Goal: Task Accomplishment & Management: Manage account settings

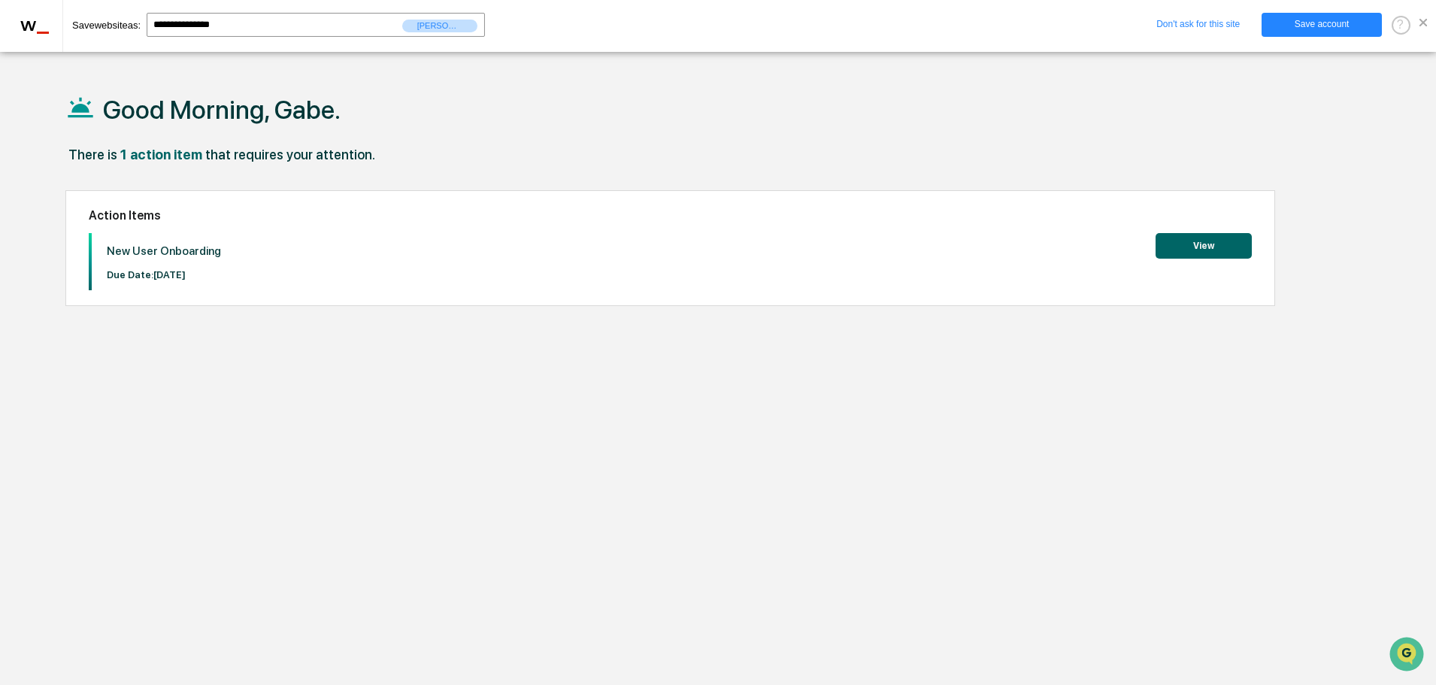
click at [1158, 254] on button "View" at bounding box center [1203, 246] width 96 height 26
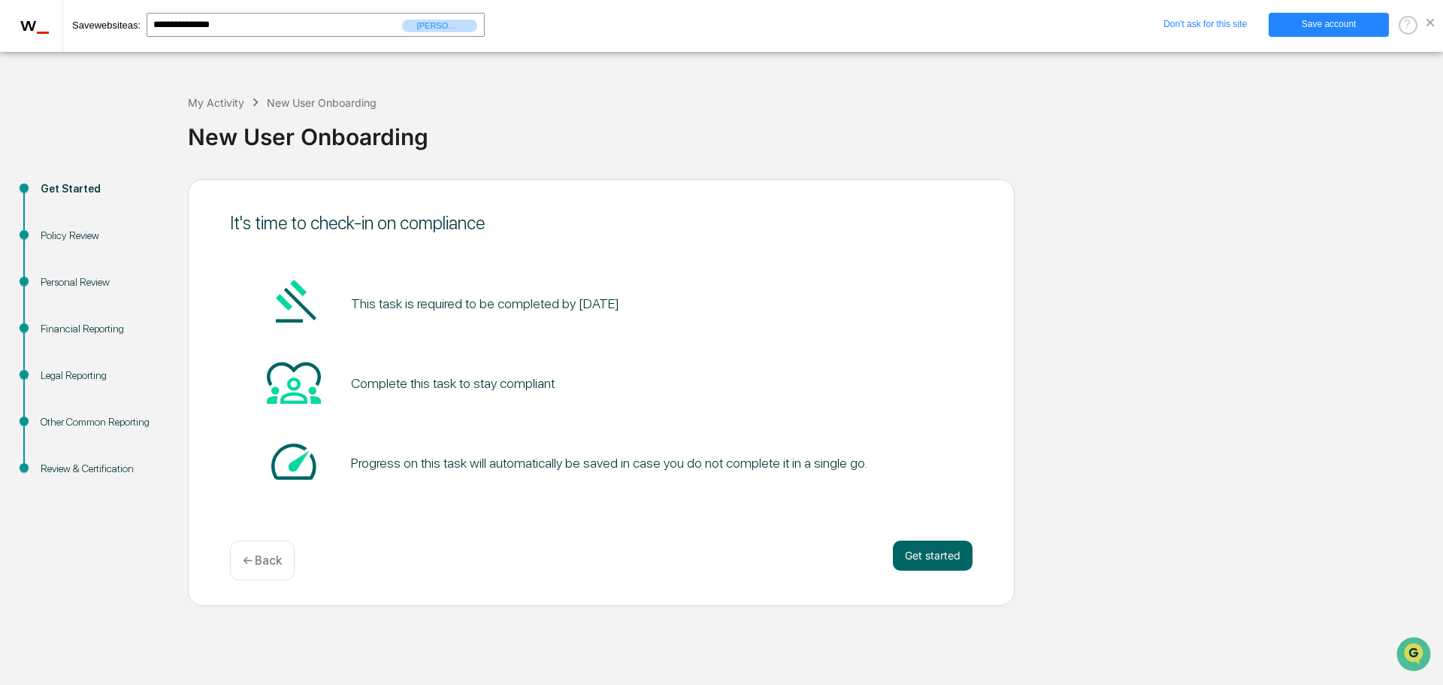
click at [1431, 25] on span at bounding box center [1431, 23] width 8 height 8
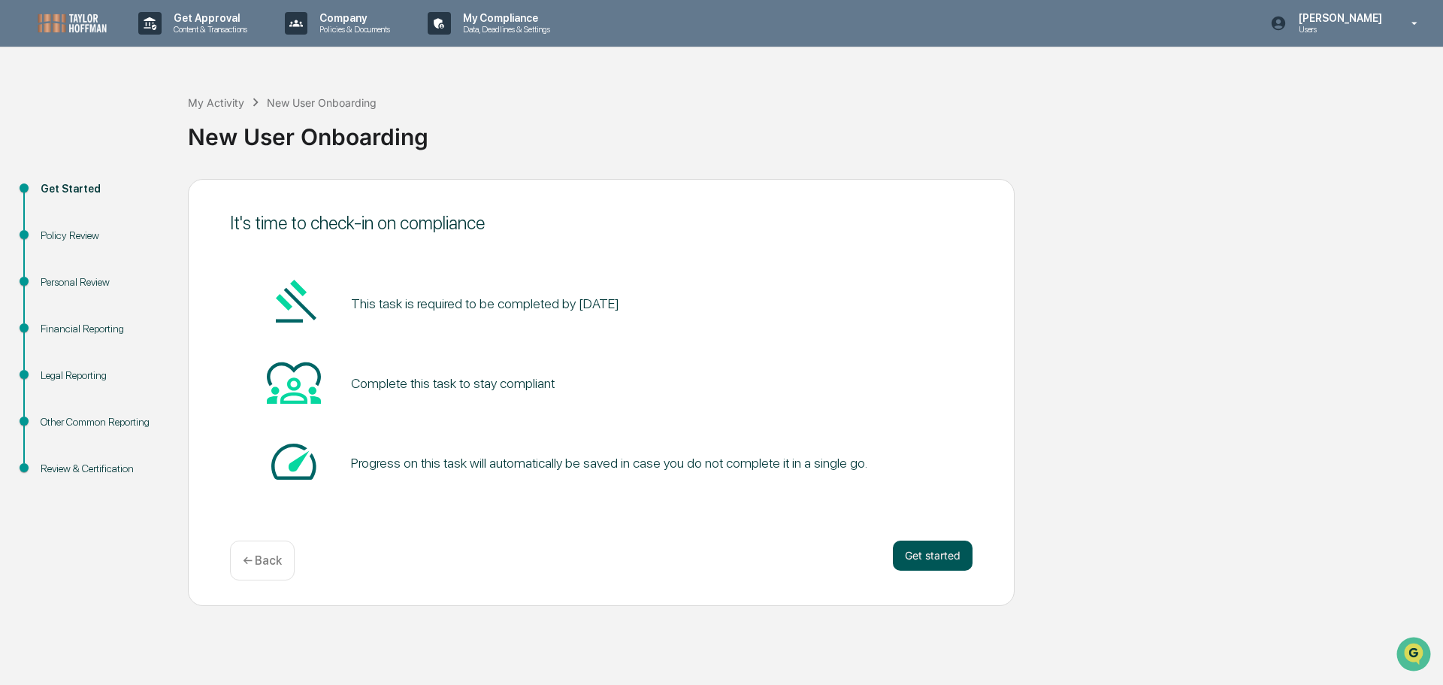
click at [934, 552] on button "Get started" at bounding box center [933, 556] width 80 height 30
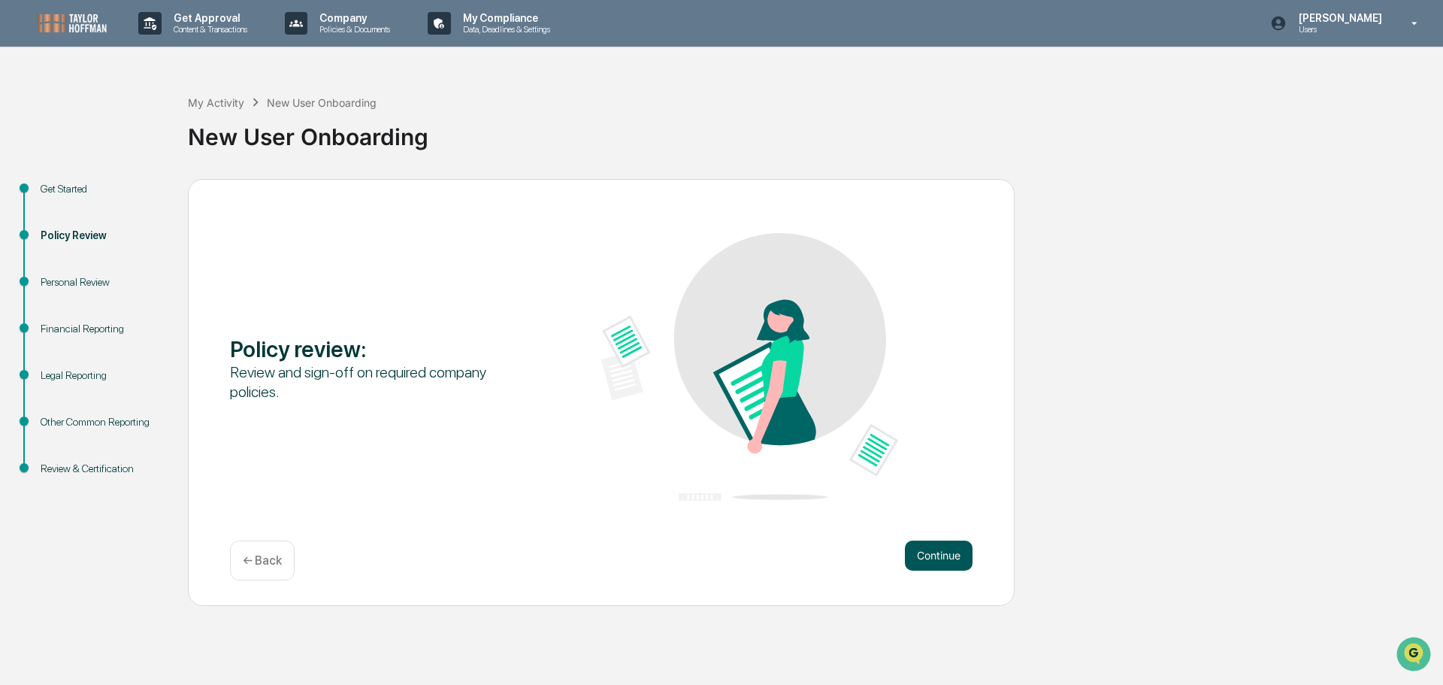
click at [930, 555] on button "Continue" at bounding box center [939, 556] width 68 height 30
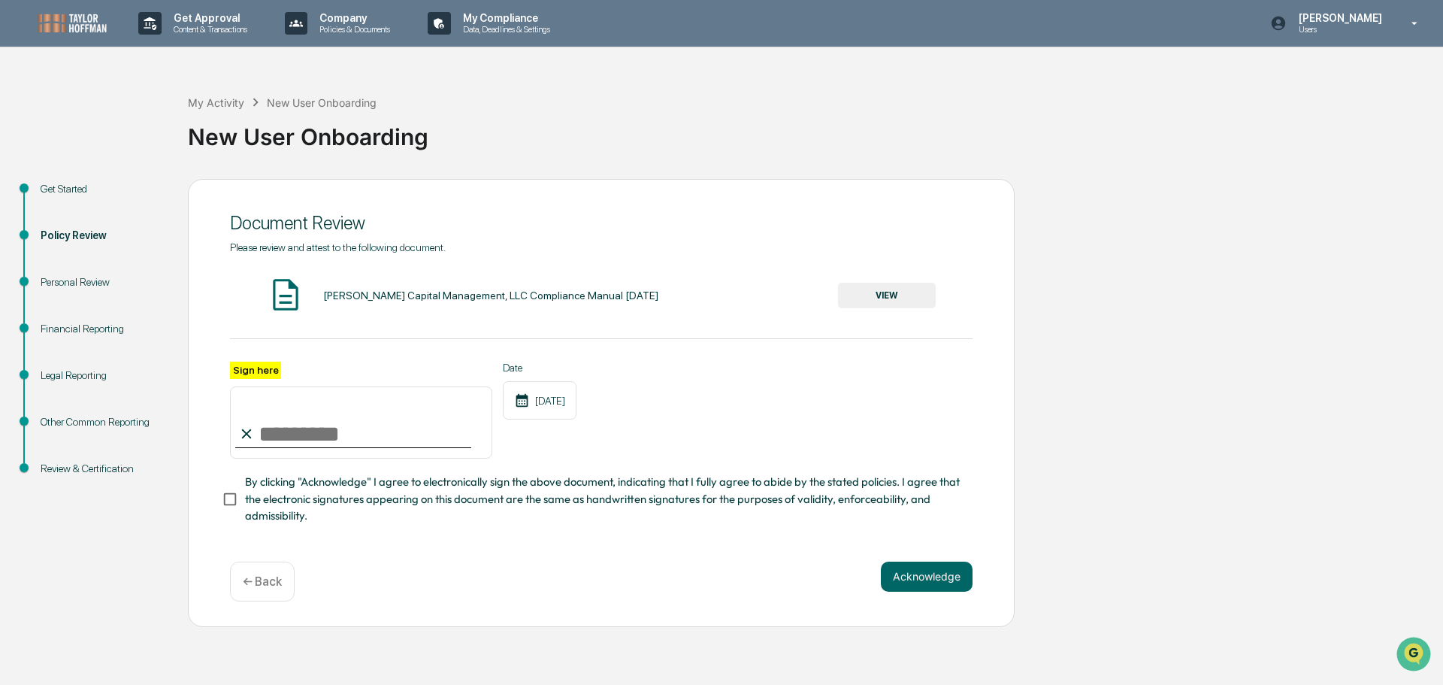
click at [254, 438] on icon at bounding box center [246, 434] width 17 height 17
click at [940, 571] on button "Acknowledge" at bounding box center [927, 577] width 92 height 30
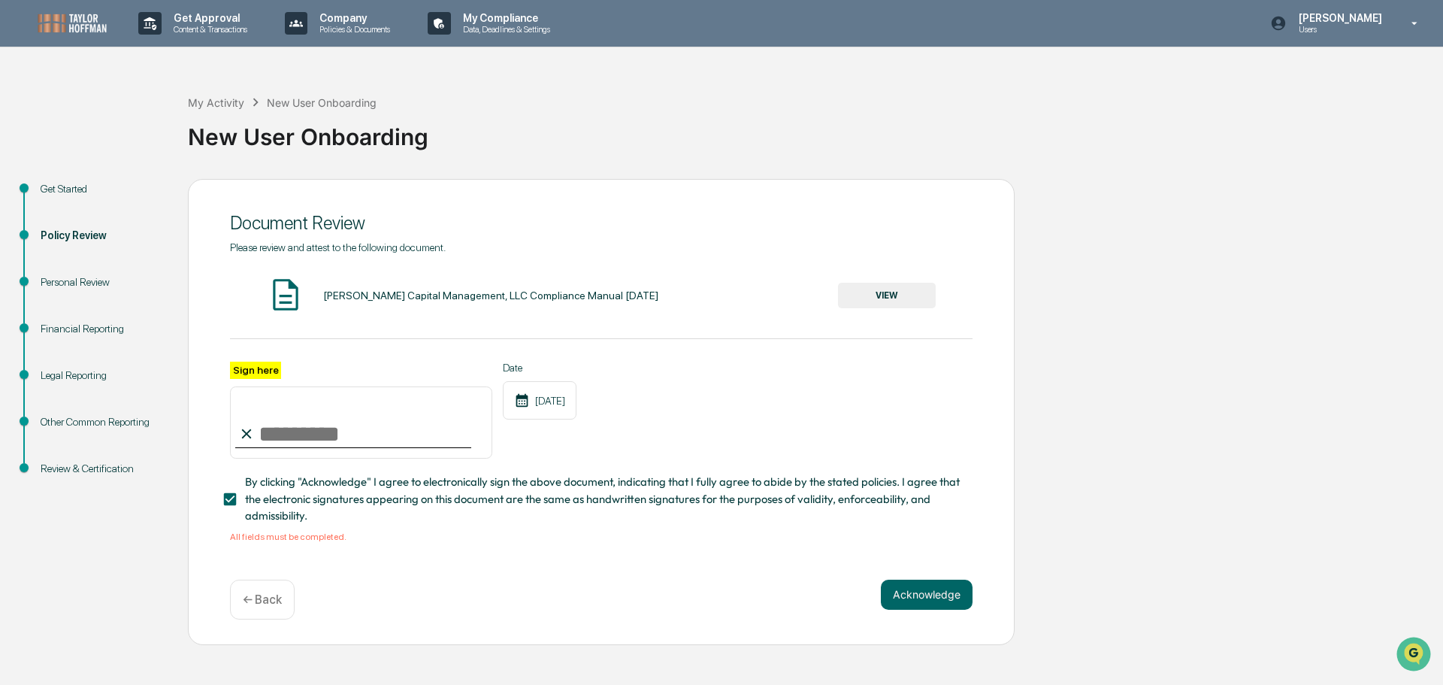
click at [269, 436] on input "Sign here" at bounding box center [361, 422] width 262 height 72
type input "**********"
click at [926, 595] on button "Acknowledge" at bounding box center [927, 595] width 92 height 30
click at [943, 591] on button "Acknowledge" at bounding box center [927, 595] width 92 height 30
click at [426, 300] on div "Taylor Hoffman Capital Management, LLC Compliance Manual September 2025" at bounding box center [490, 295] width 335 height 12
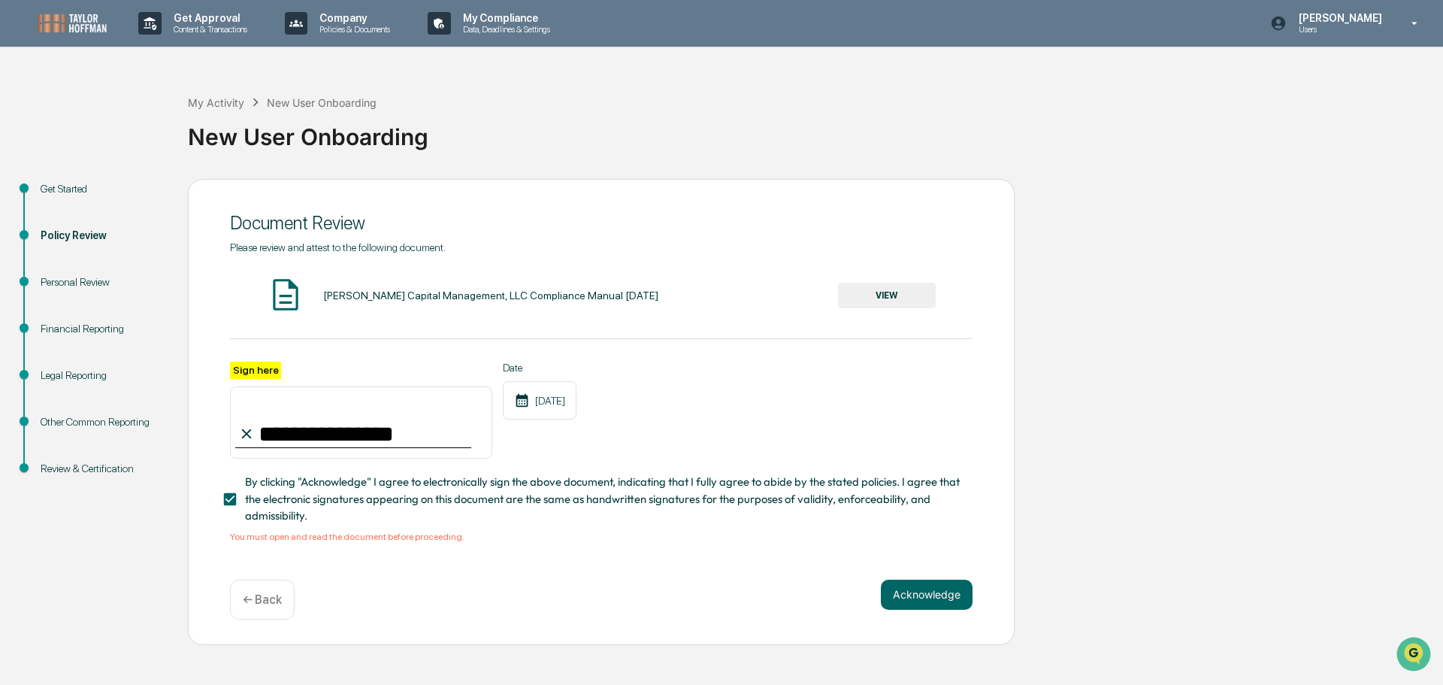
click at [907, 294] on button "VIEW" at bounding box center [887, 296] width 98 height 26
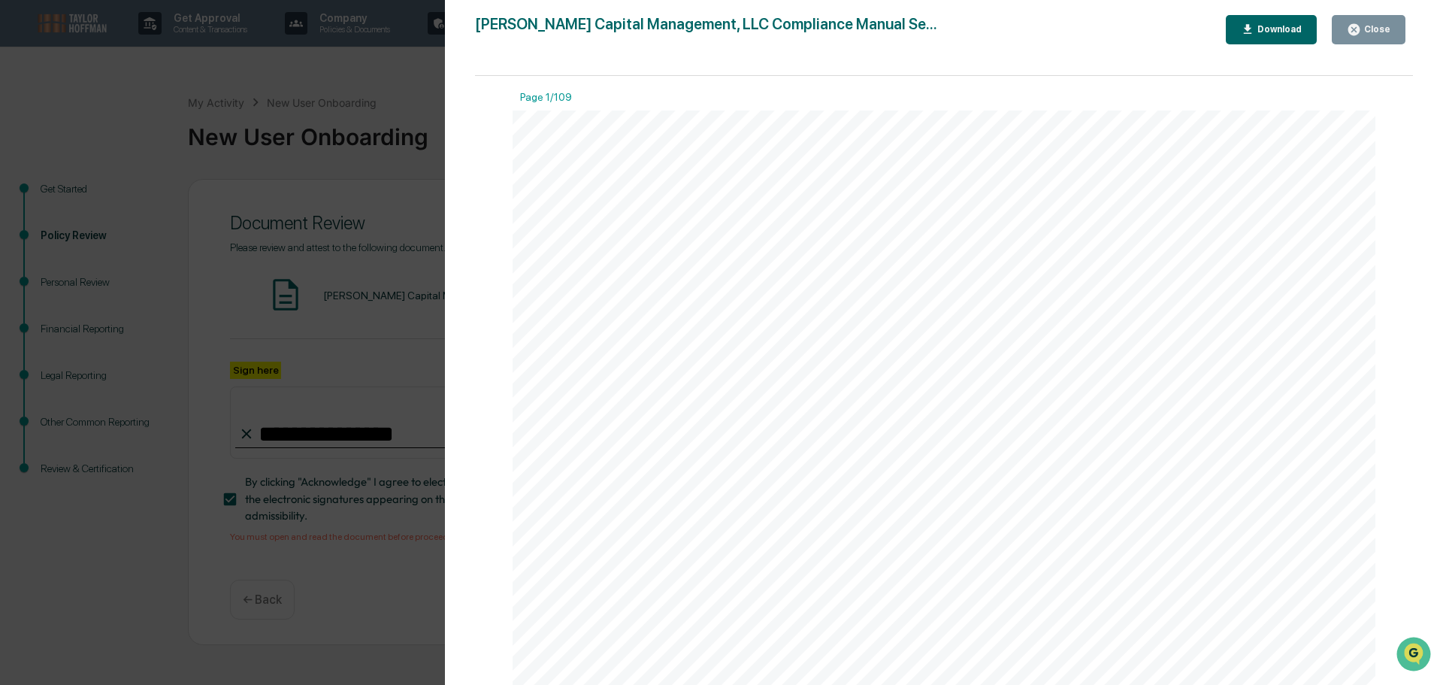
scroll to position [677, 0]
click at [1373, 22] on button "Close" at bounding box center [1369, 29] width 74 height 29
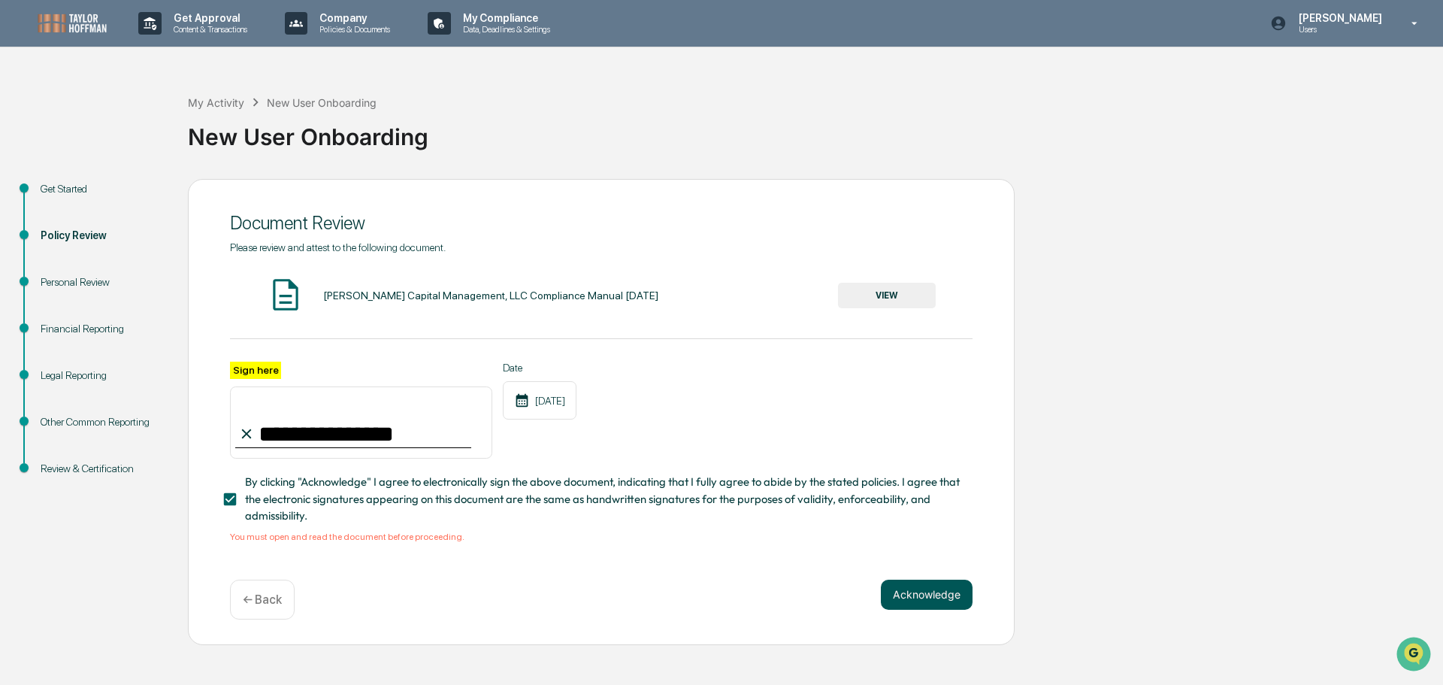
click at [904, 609] on button "Acknowledge" at bounding box center [927, 595] width 92 height 30
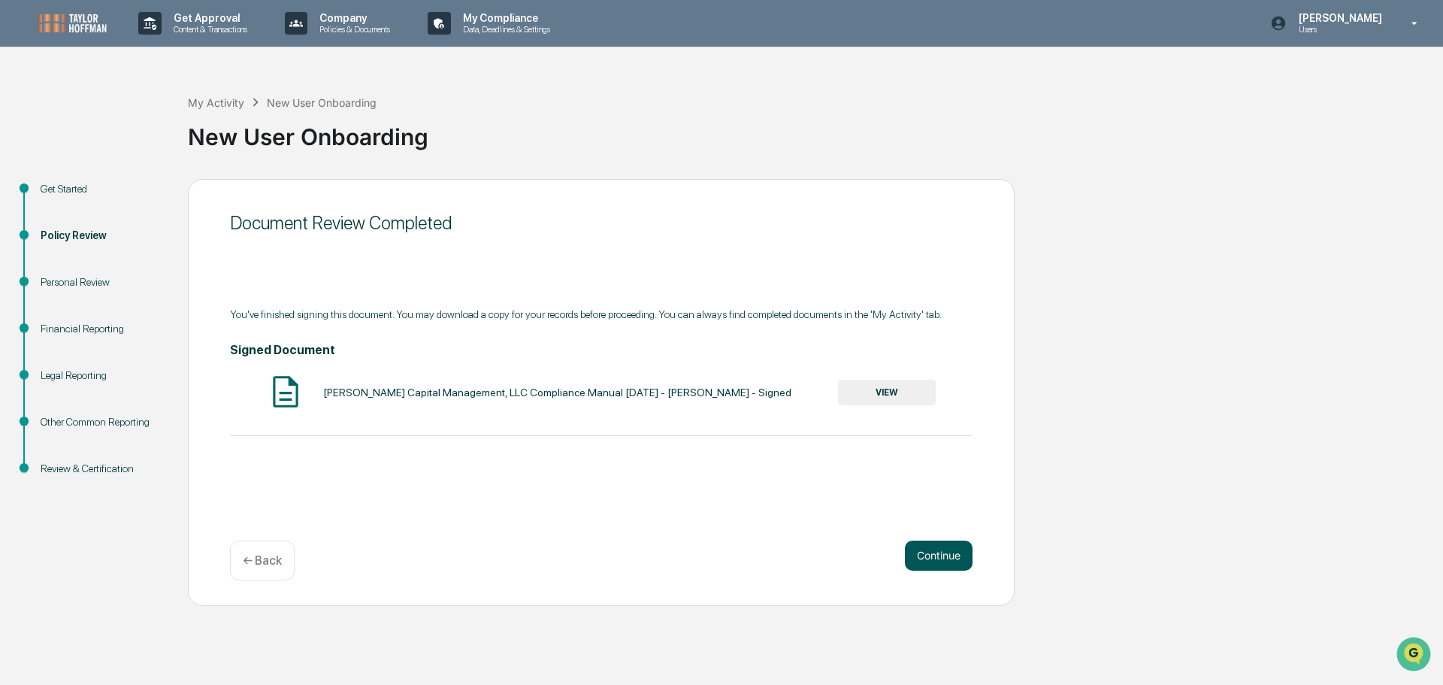
click at [936, 547] on button "Continue" at bounding box center [939, 556] width 68 height 30
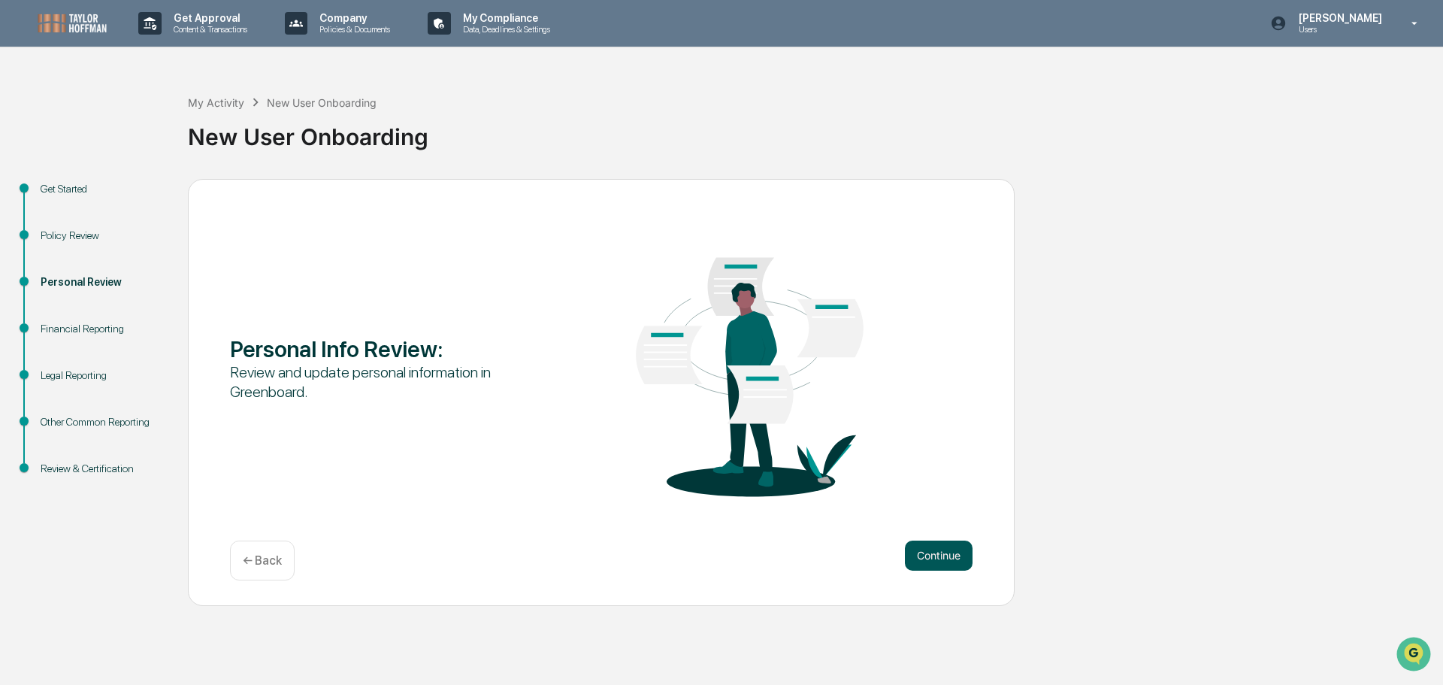
click at [925, 546] on button "Continue" at bounding box center [939, 556] width 68 height 30
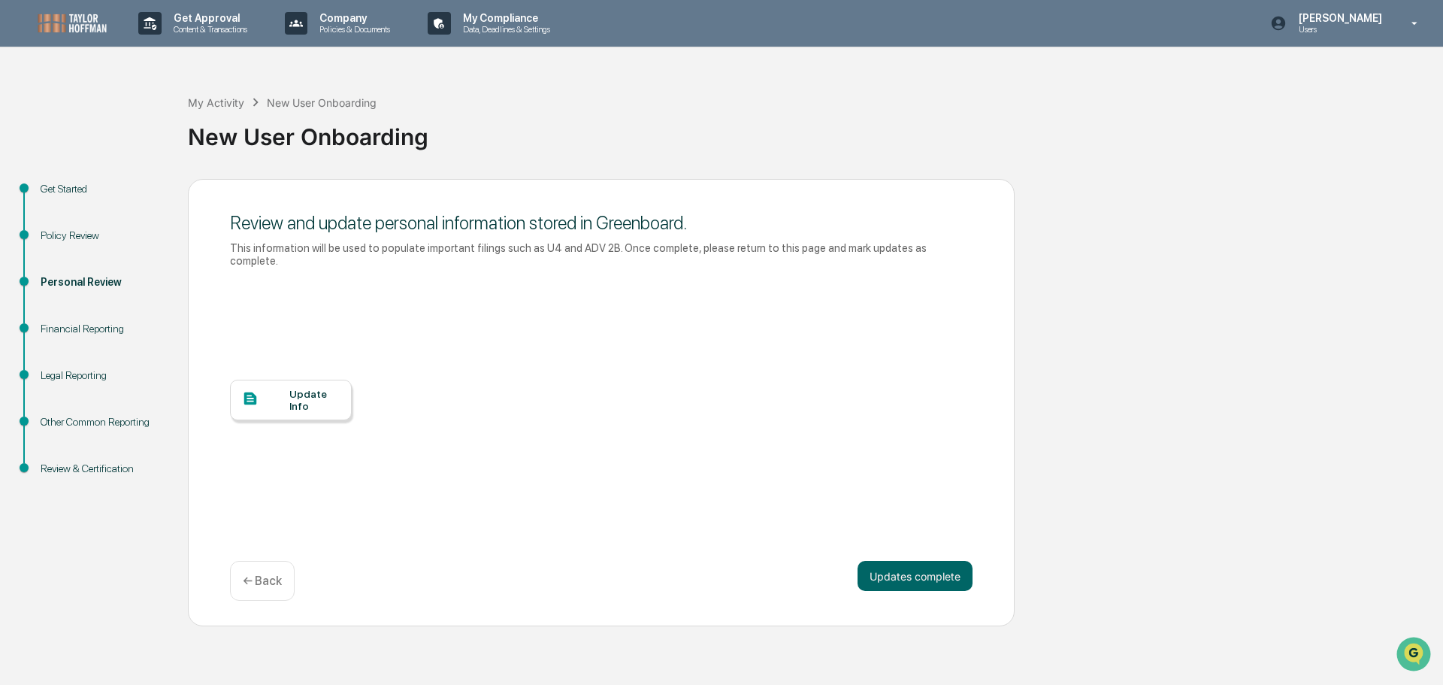
click at [295, 388] on div "Update Info" at bounding box center [314, 400] width 50 height 24
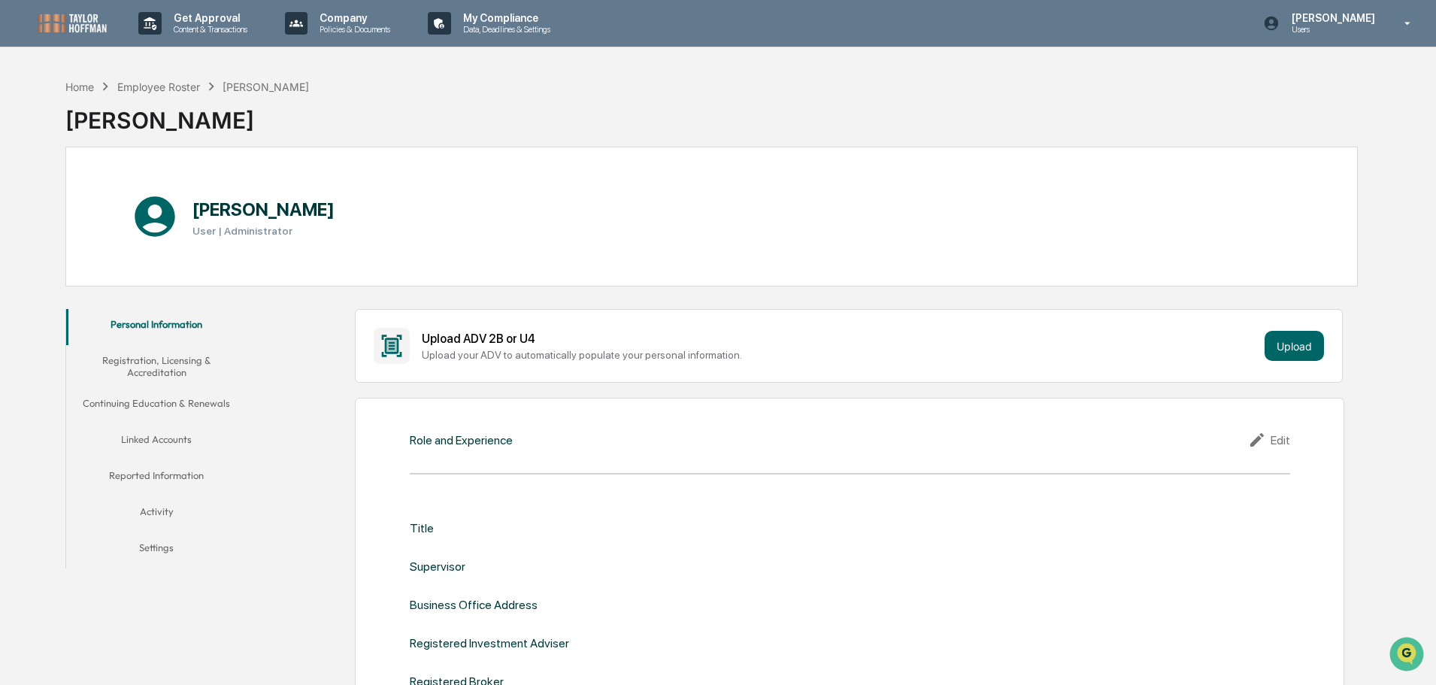
click at [618, 365] on div "Upload ADV 2B or U4 Upload your ADV to automatically populate your personal inf…" at bounding box center [849, 346] width 988 height 74
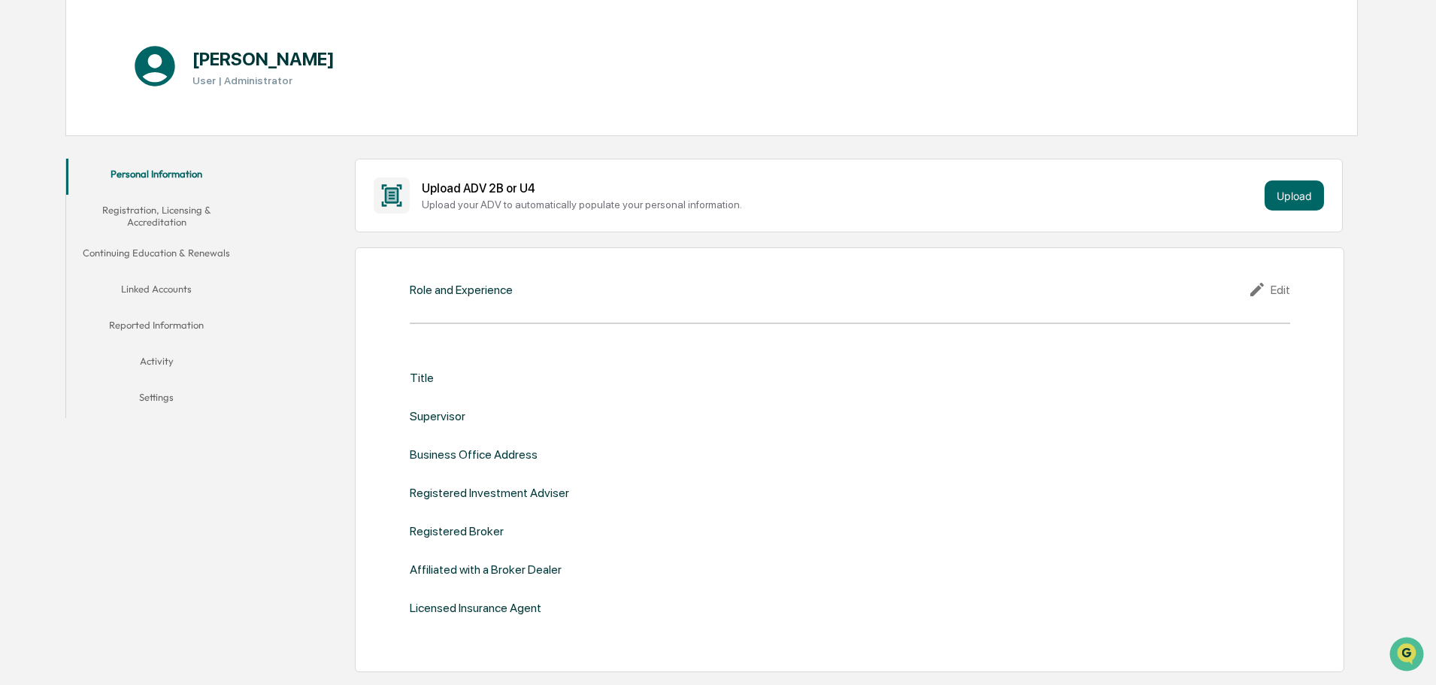
scroll to position [226, 0]
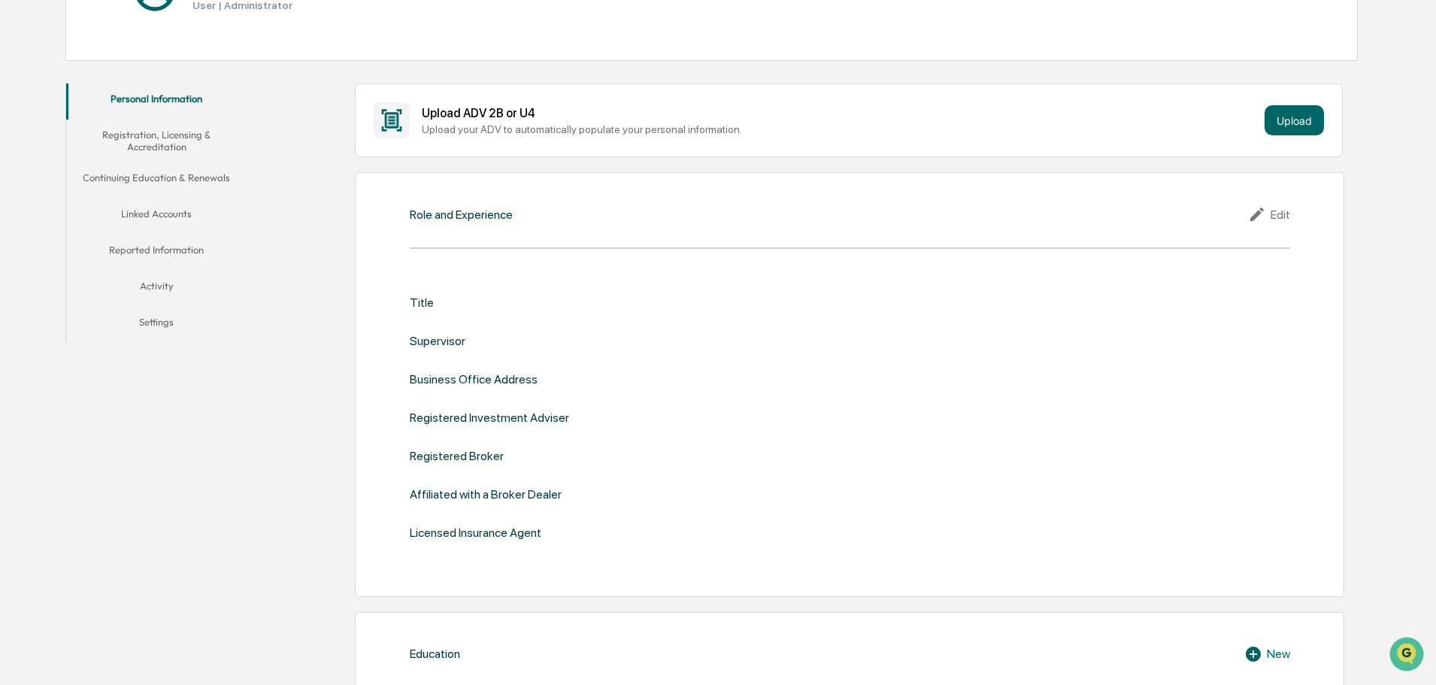
click at [1275, 217] on div "Edit" at bounding box center [1269, 214] width 42 height 18
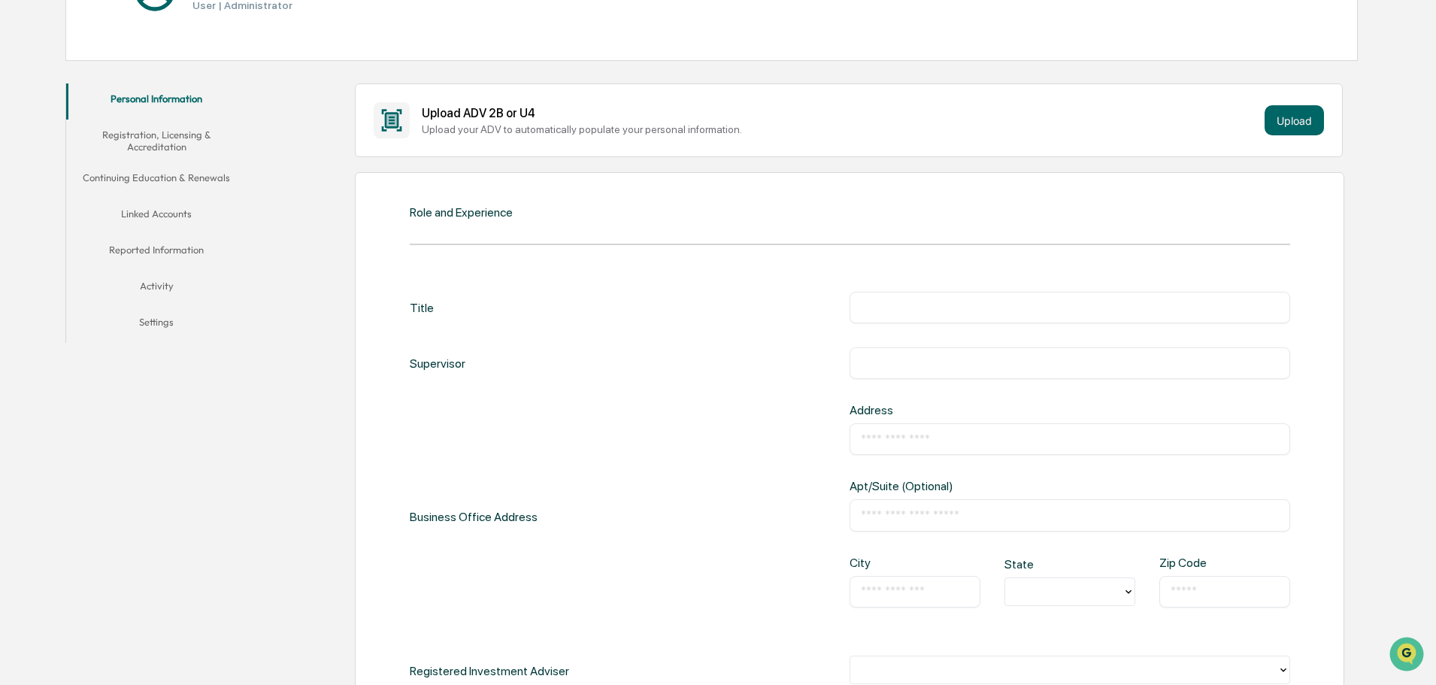
click at [1053, 300] on input "text" at bounding box center [1070, 307] width 418 height 15
type input "**********"
click at [998, 355] on div "​" at bounding box center [1070, 363] width 441 height 32
click at [1006, 359] on input "text" at bounding box center [1070, 363] width 418 height 15
type input "**********"
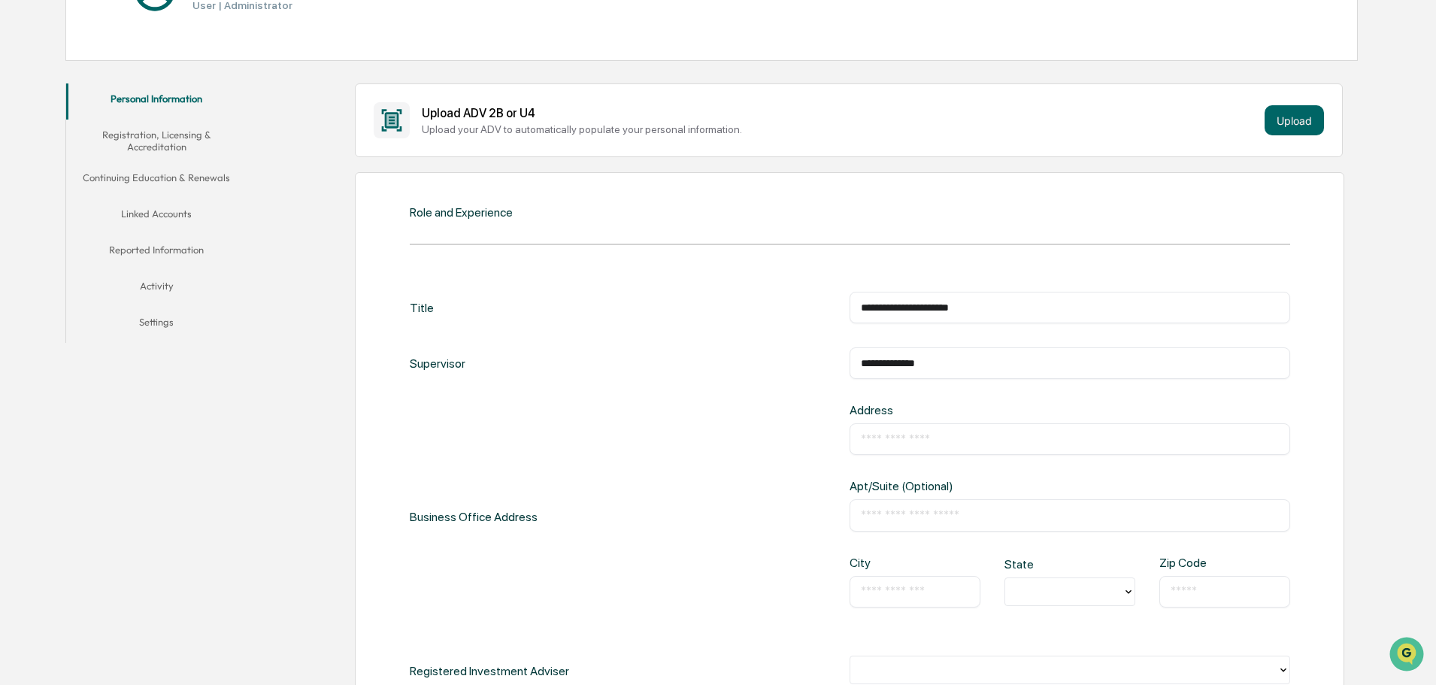
click at [971, 434] on input "text" at bounding box center [1070, 439] width 418 height 15
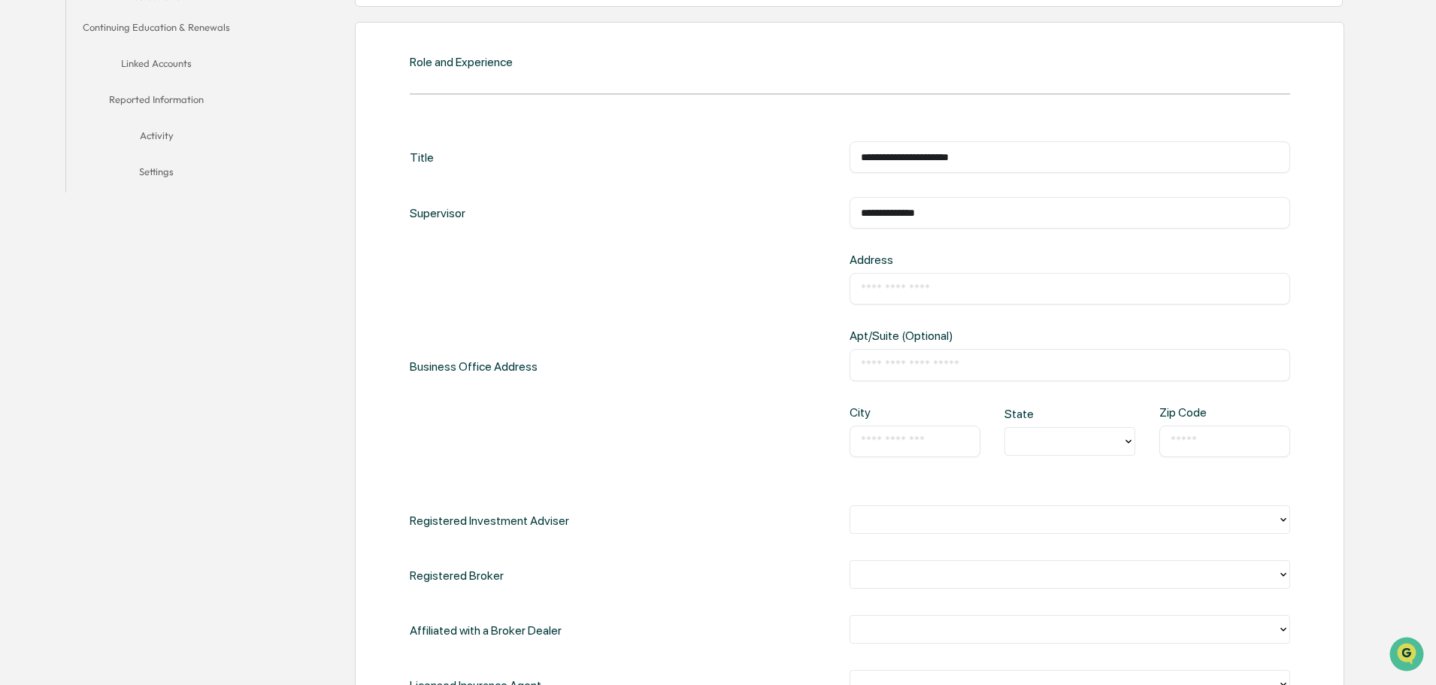
click at [746, 285] on div "Business Office Address Address ​ Apt/Suite (Optional) ​ City ​ State Zip Code ​" at bounding box center [850, 367] width 880 height 228
click at [885, 288] on input "text" at bounding box center [1070, 288] width 418 height 15
type input "*"
click at [934, 290] on input "**" at bounding box center [1070, 288] width 418 height 15
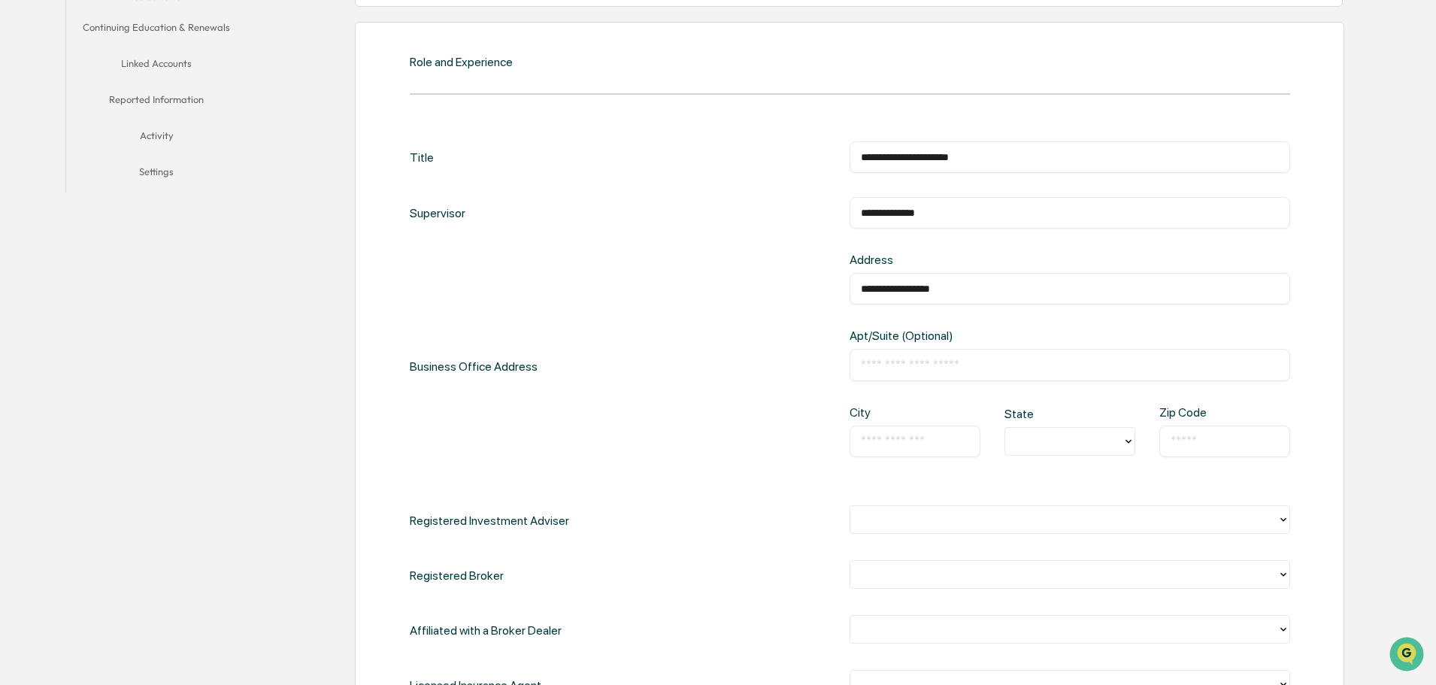
type input "**********"
type input "********"
type input "*"
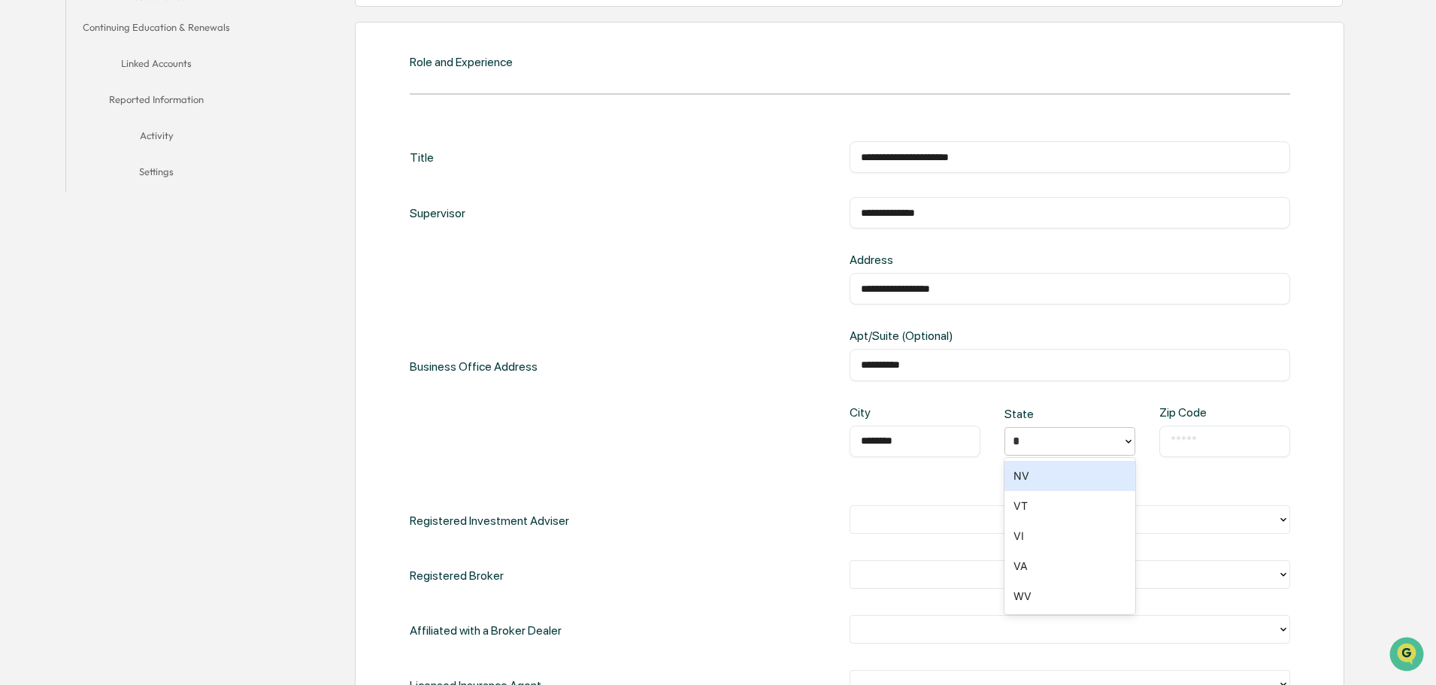
type input "**"
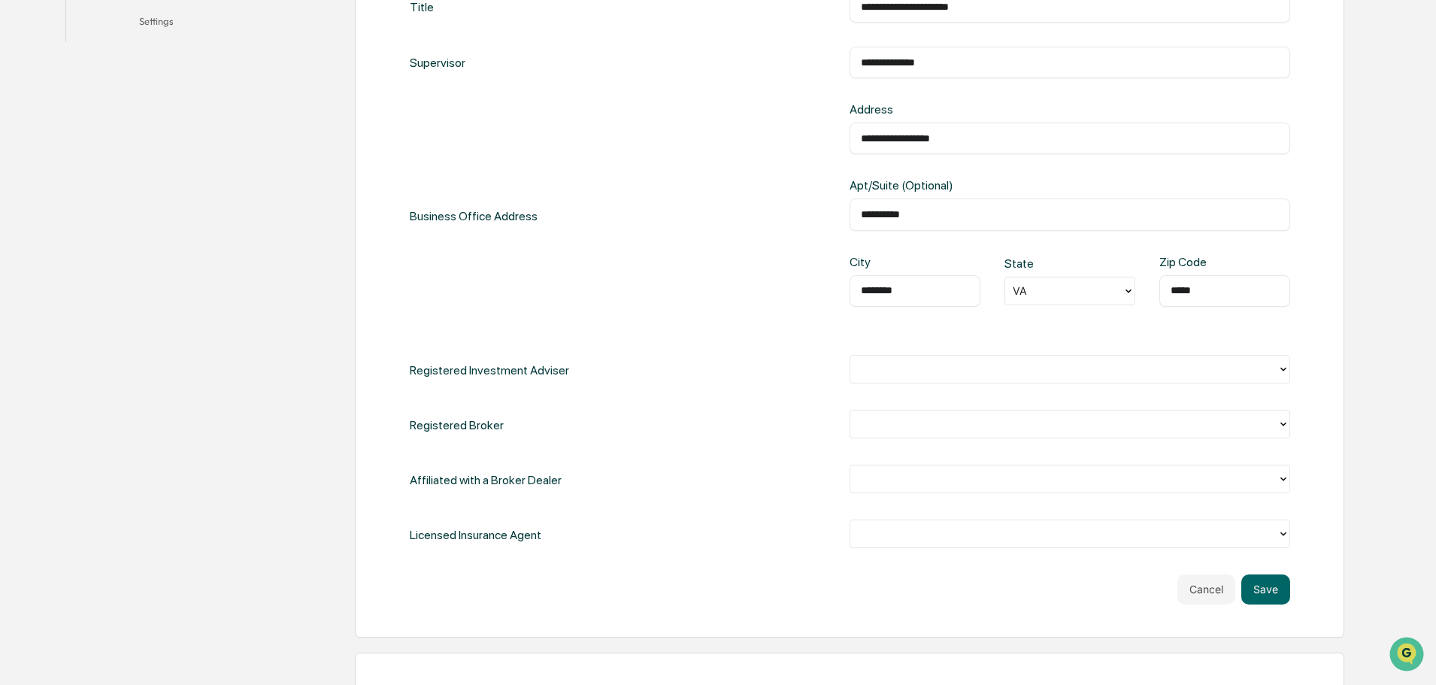
type input "*****"
click at [941, 365] on div at bounding box center [1064, 368] width 412 height 17
click at [895, 408] on div "Yes" at bounding box center [1070, 404] width 441 height 30
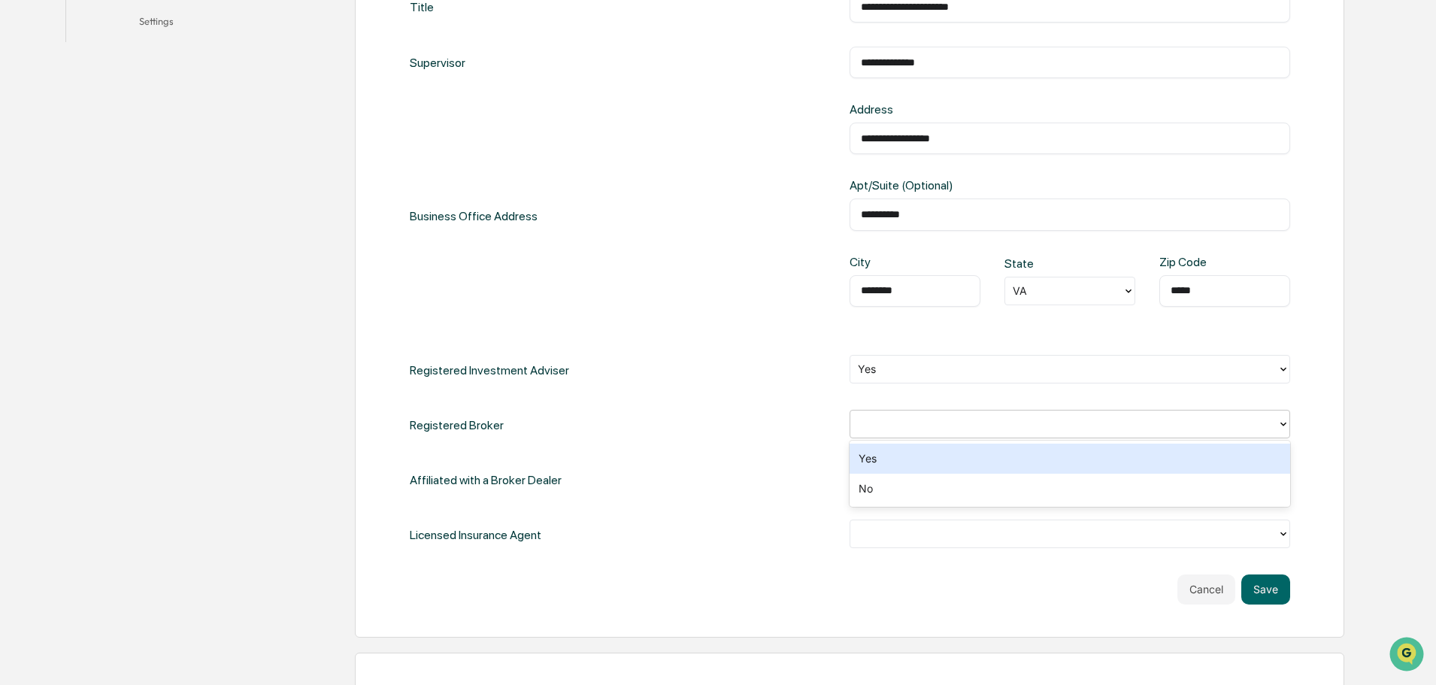
click at [950, 417] on div at bounding box center [1064, 423] width 412 height 17
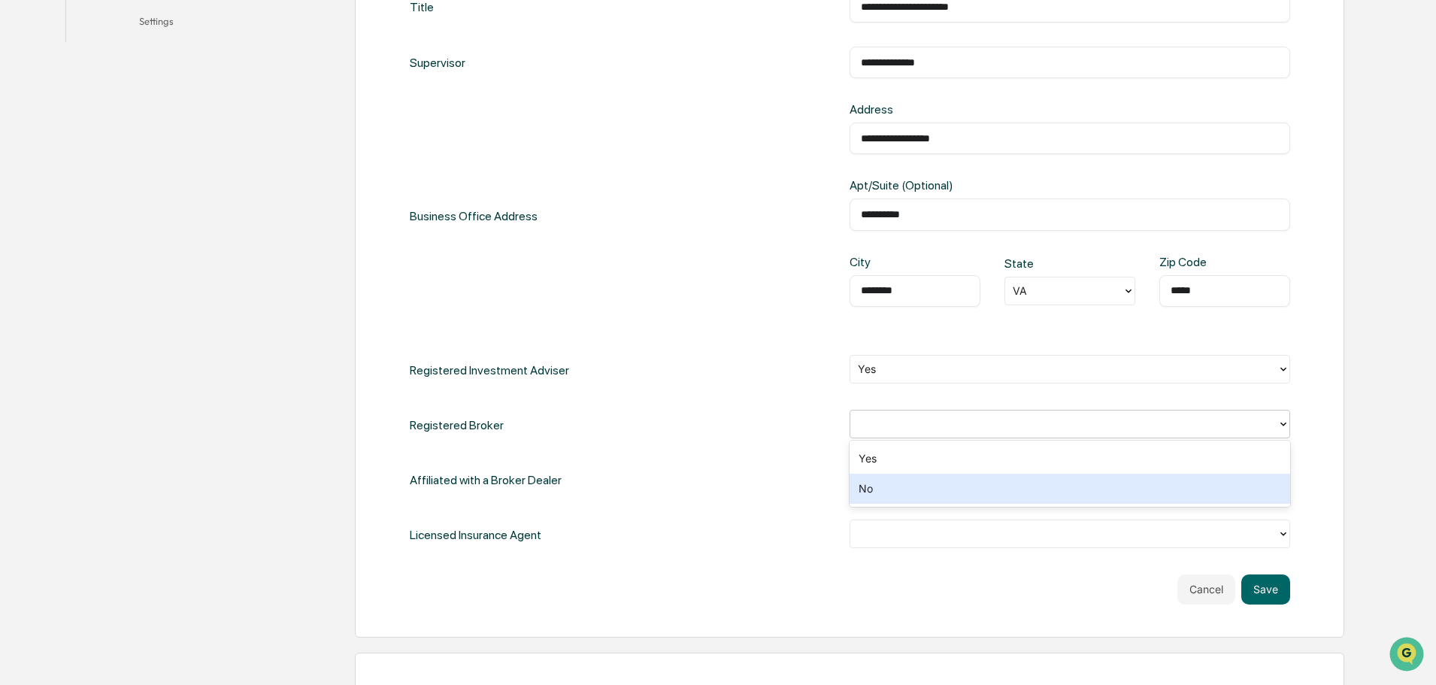
click at [942, 486] on div "No" at bounding box center [1070, 489] width 441 height 30
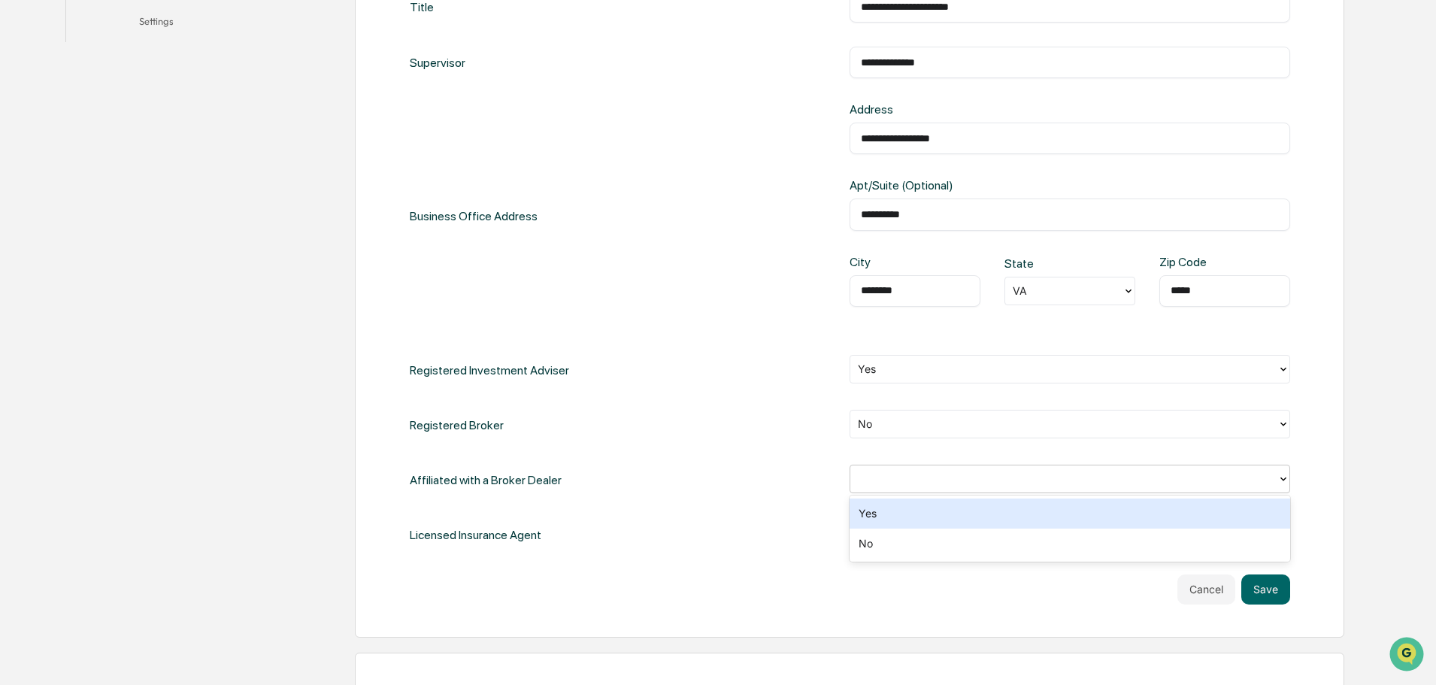
click at [952, 477] on div at bounding box center [1064, 478] width 412 height 17
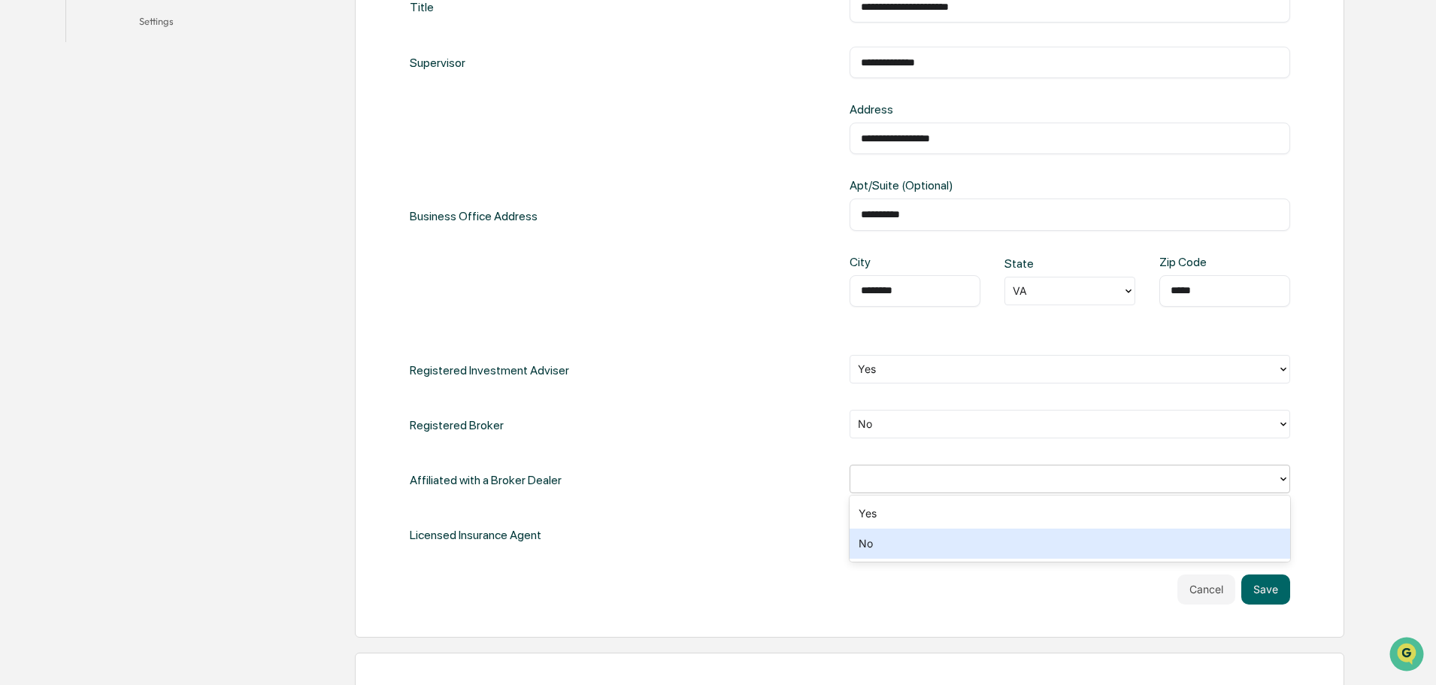
click at [919, 549] on div "No" at bounding box center [1070, 544] width 441 height 30
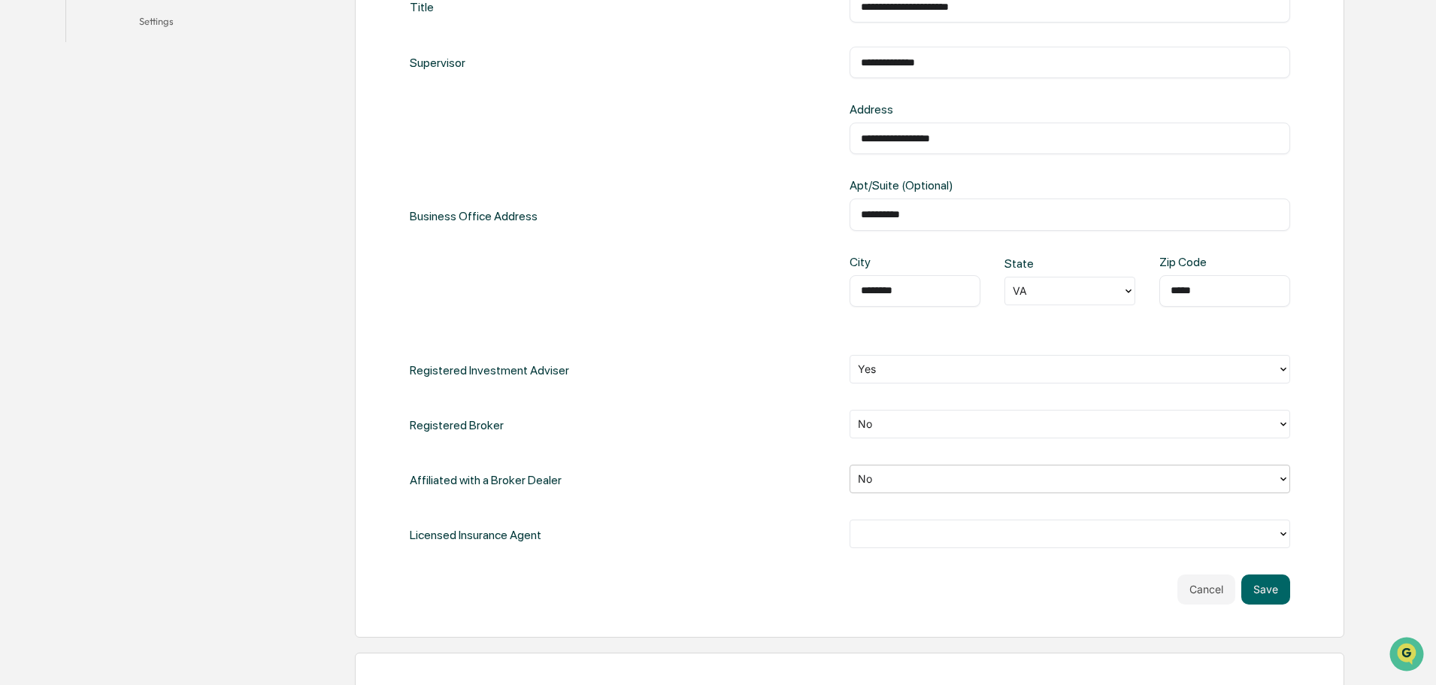
click at [945, 537] on div at bounding box center [1064, 533] width 412 height 17
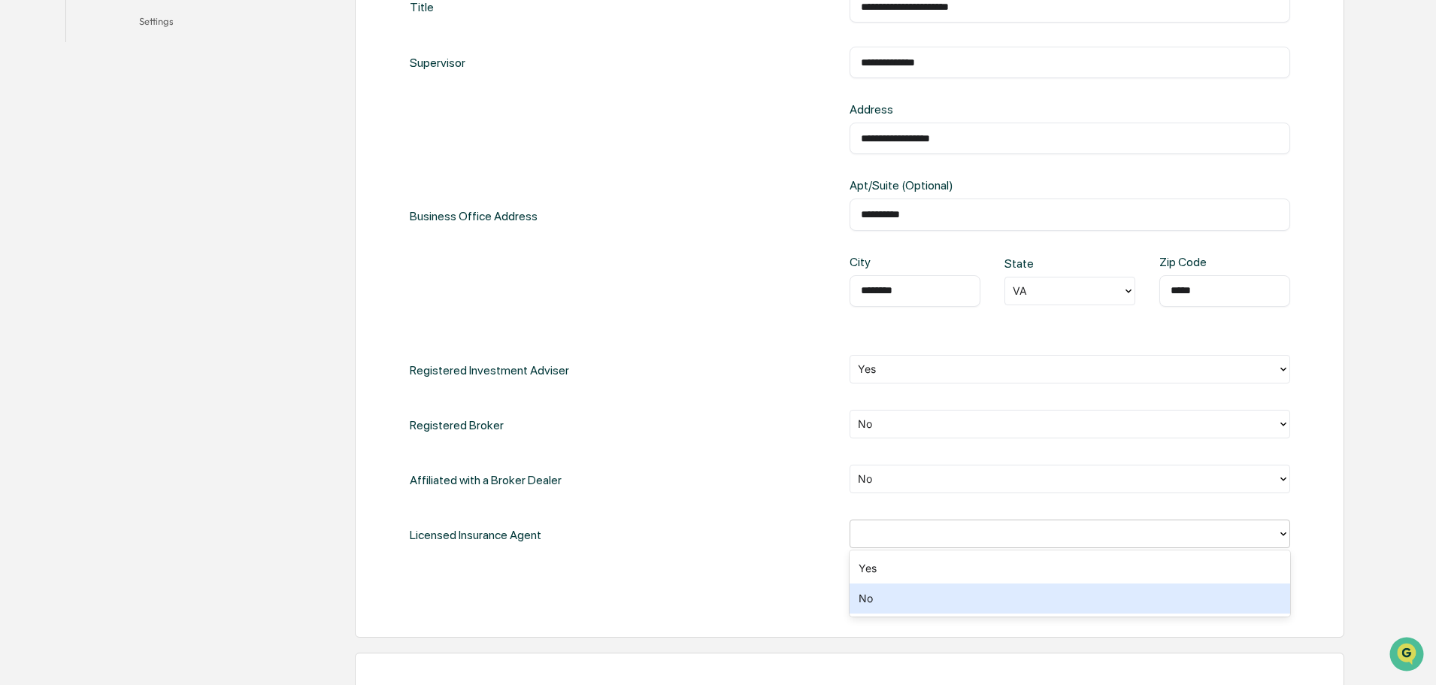
click at [895, 592] on div "No" at bounding box center [1070, 598] width 441 height 30
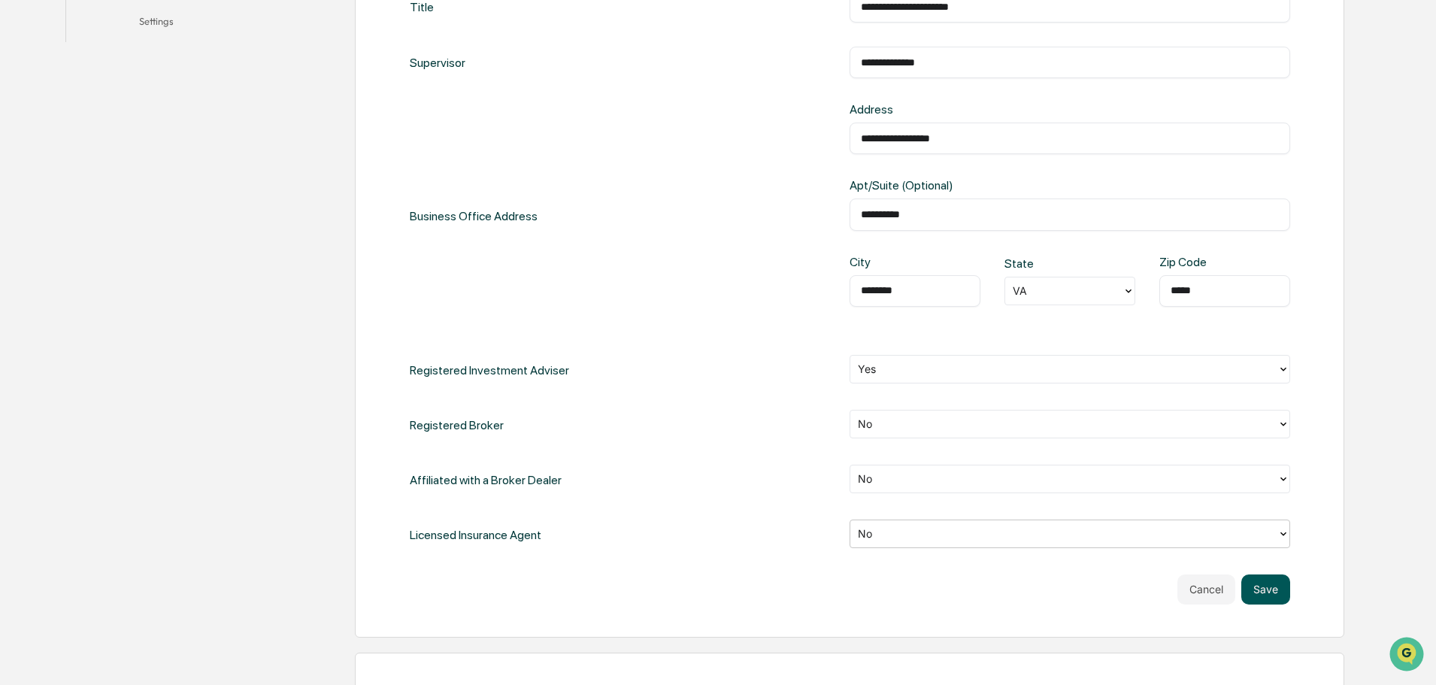
click at [1265, 585] on button "Save" at bounding box center [1265, 589] width 49 height 30
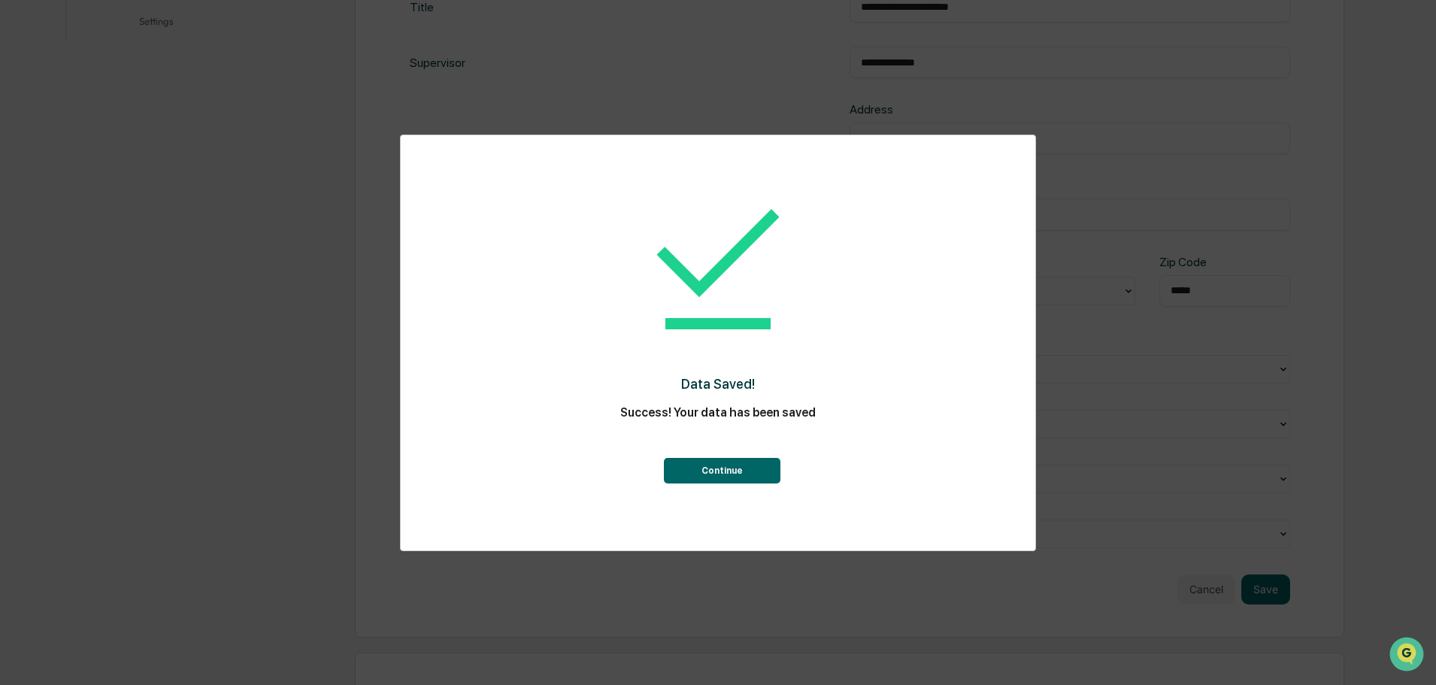
click at [734, 470] on button "Continue" at bounding box center [722, 471] width 117 height 26
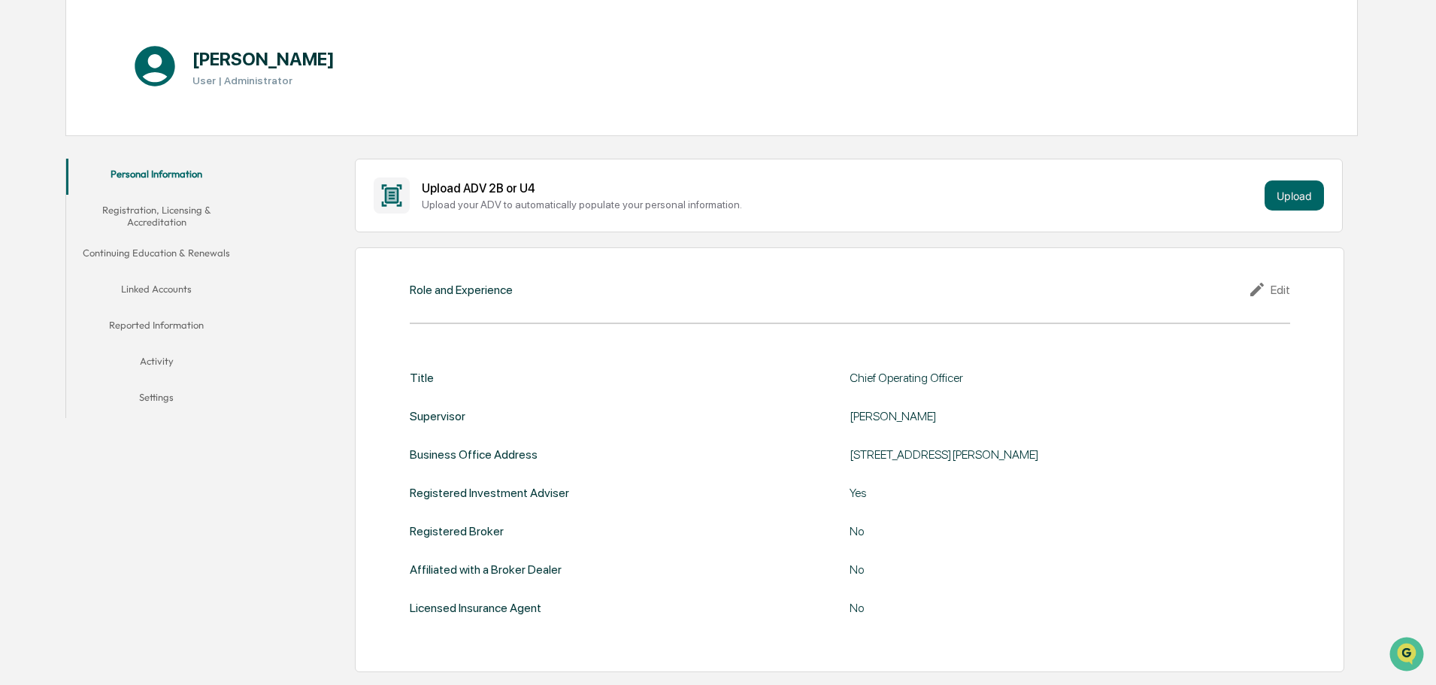
scroll to position [451, 0]
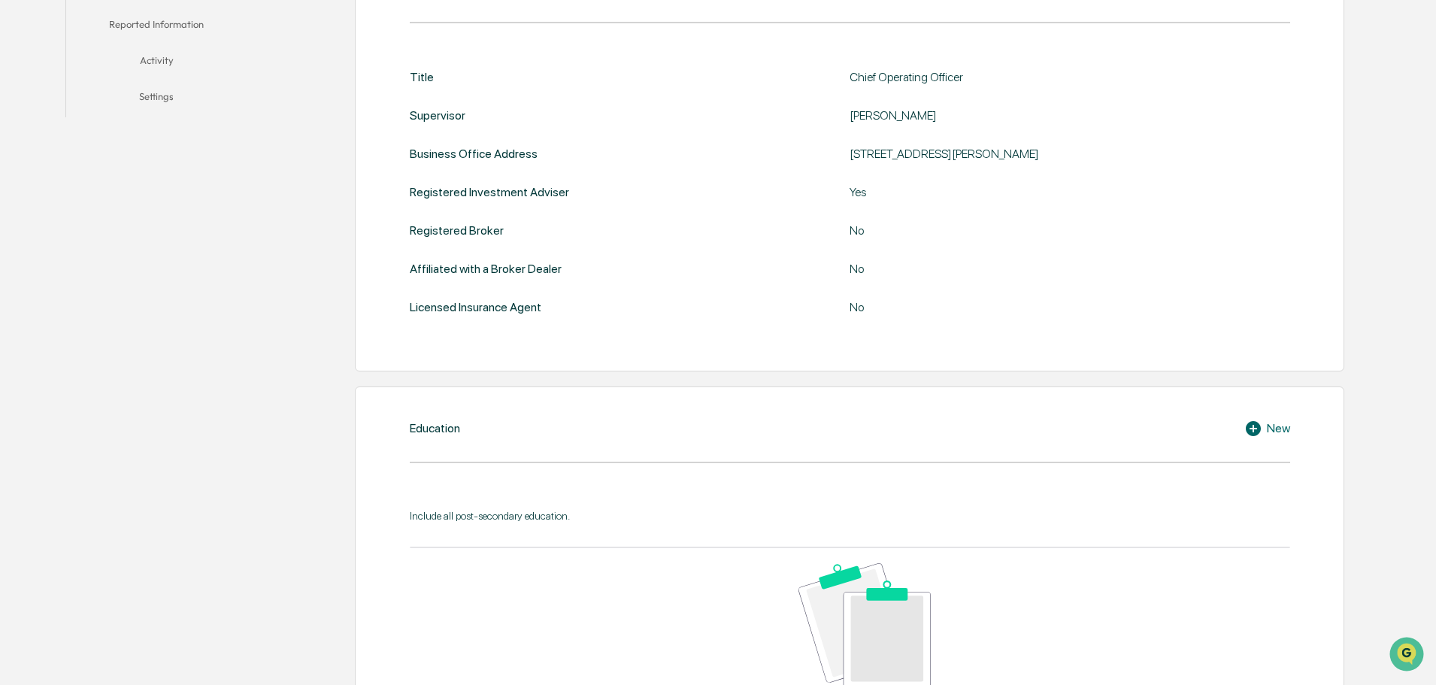
click at [1271, 430] on div "New" at bounding box center [1267, 428] width 46 height 18
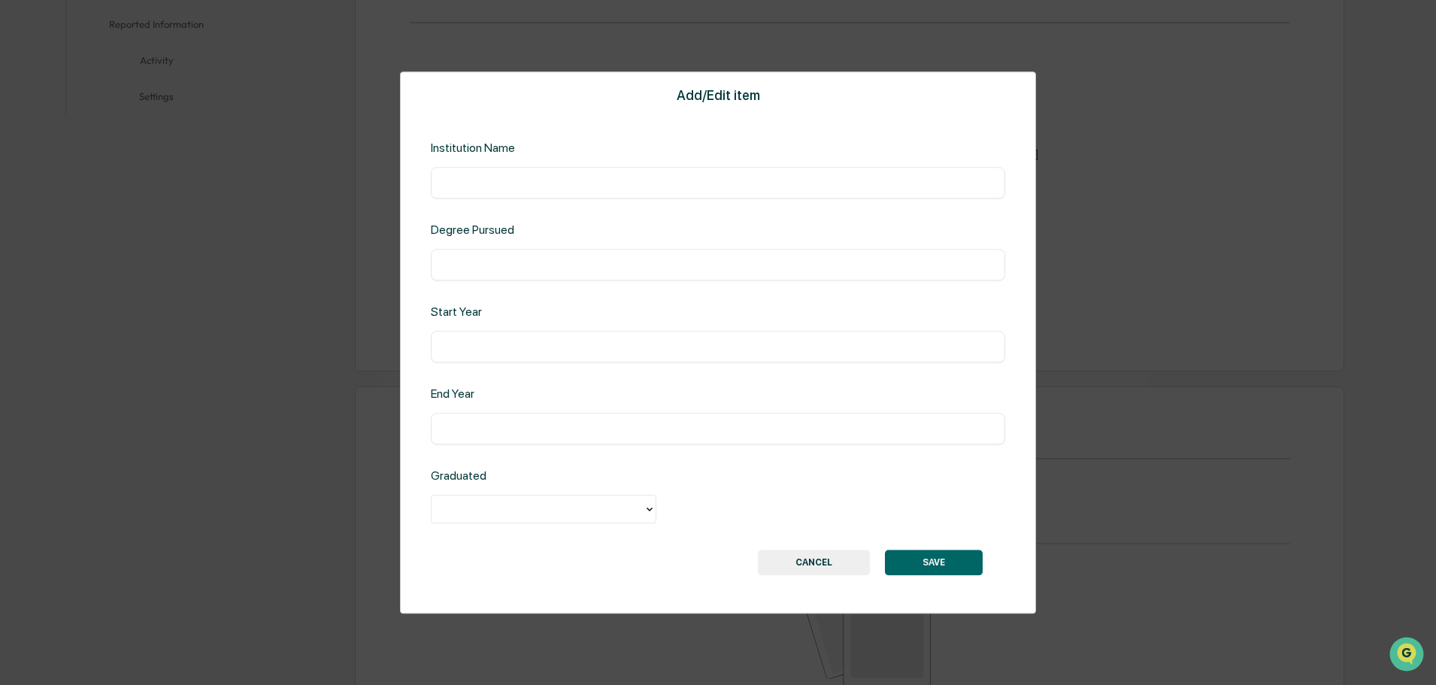
click at [547, 185] on input "text" at bounding box center [718, 182] width 552 height 15
type input "**********"
type input "***"
type input "****"
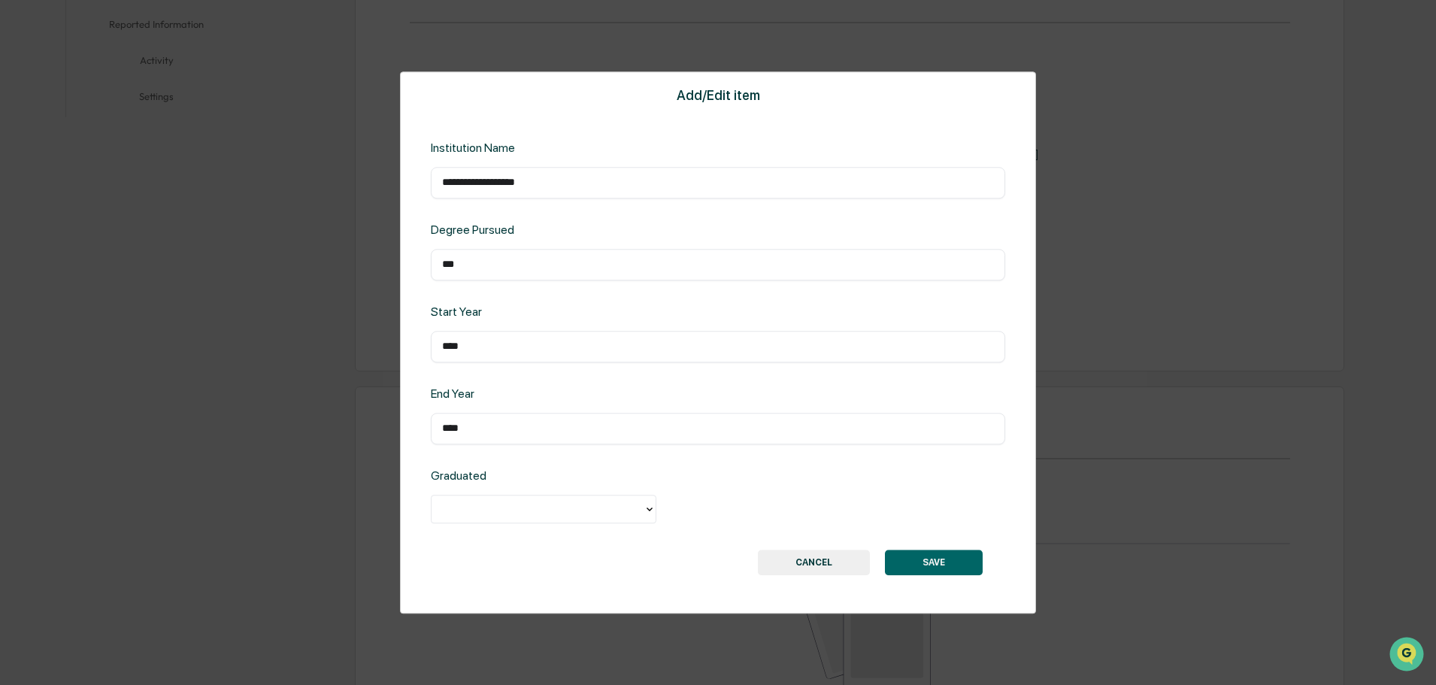
click at [586, 507] on div at bounding box center [537, 509] width 197 height 17
click at [537, 547] on div "Yes" at bounding box center [544, 544] width 226 height 30
click at [946, 559] on button "SAVE" at bounding box center [934, 563] width 98 height 26
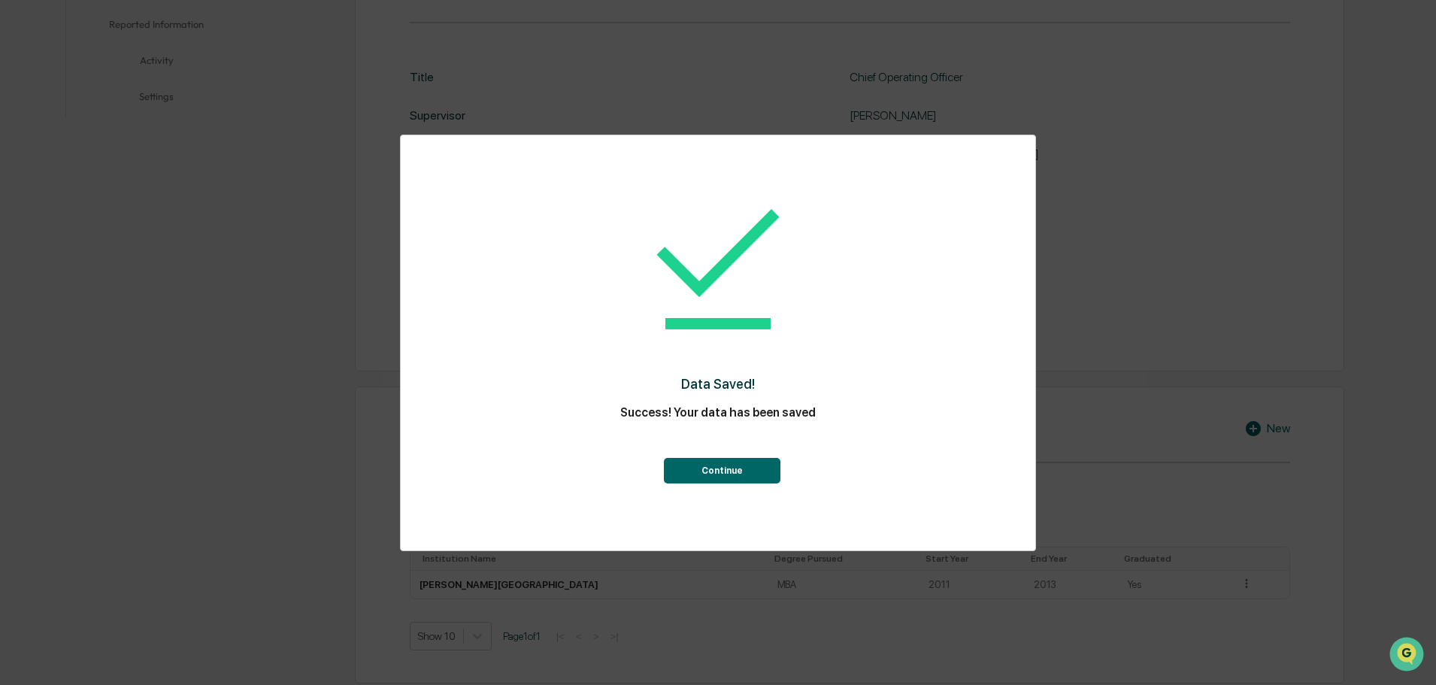
click at [747, 476] on button "Continue" at bounding box center [722, 471] width 117 height 26
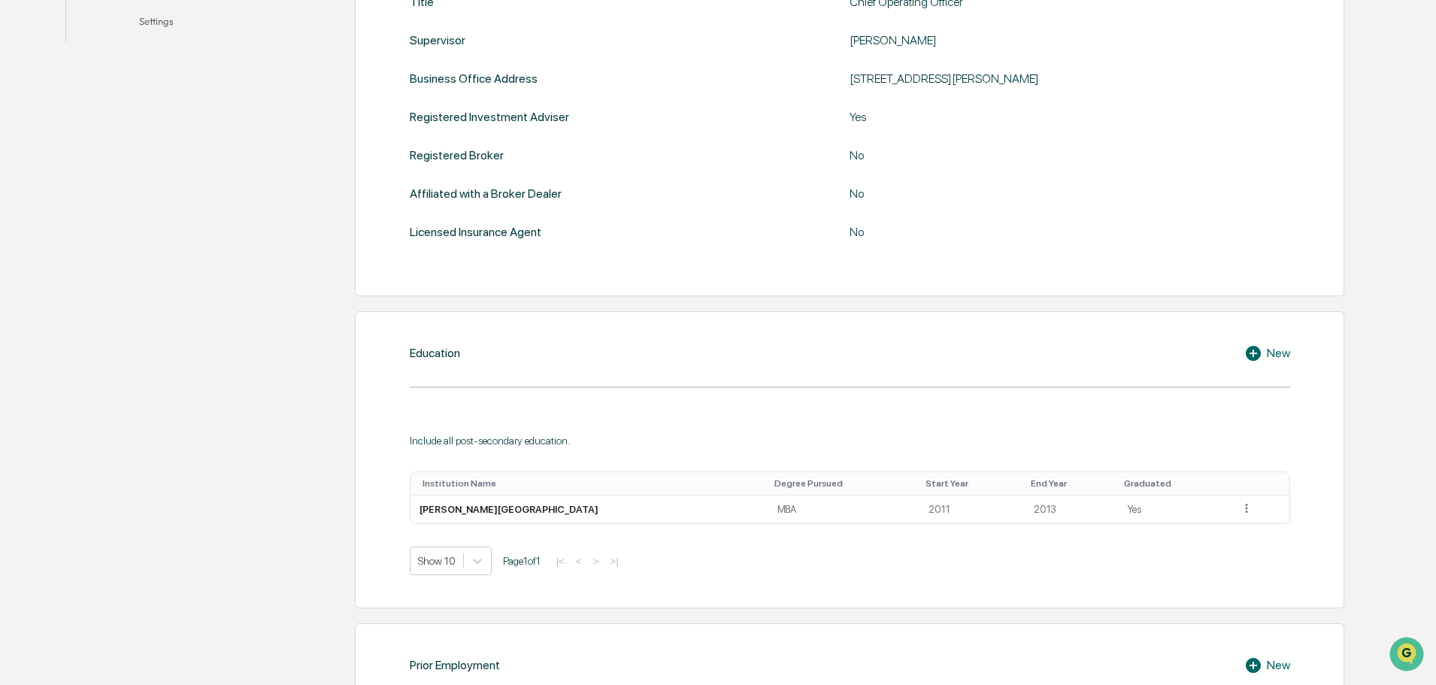
scroll to position [601, 0]
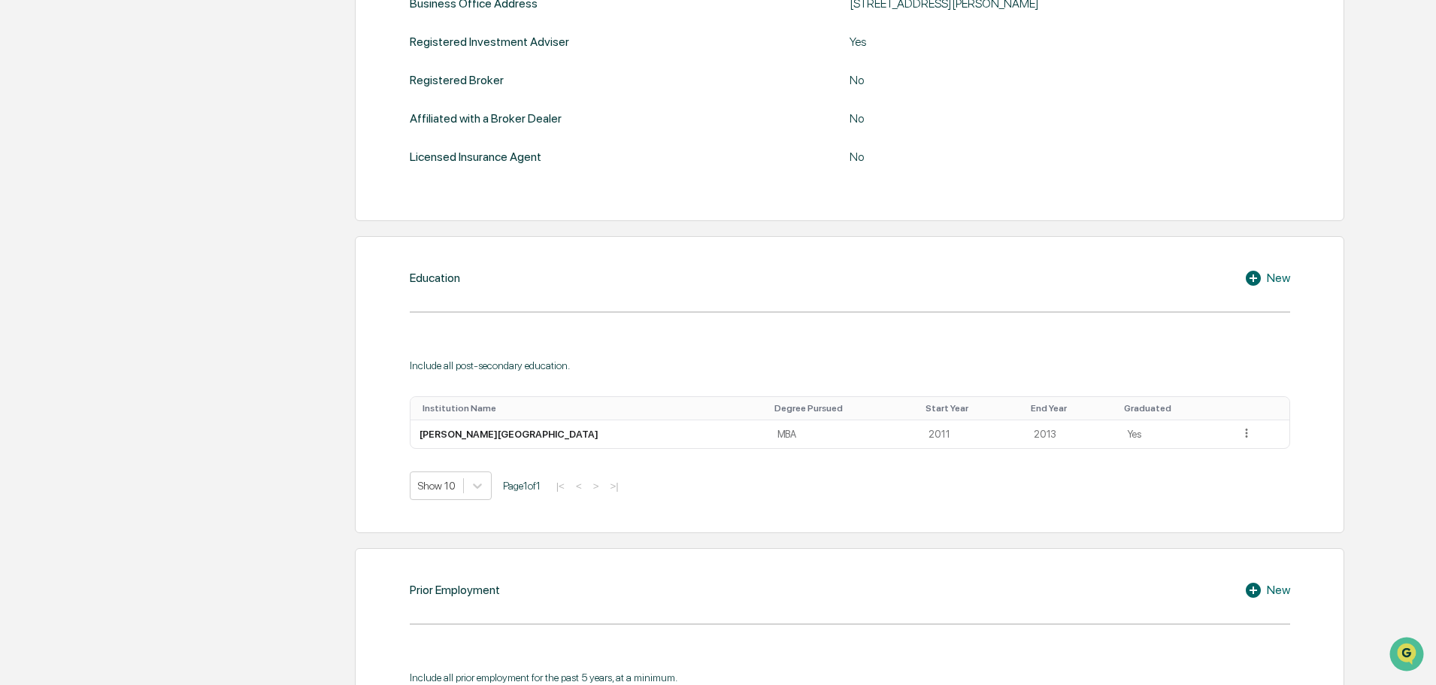
click at [1271, 280] on div "New" at bounding box center [1267, 278] width 46 height 18
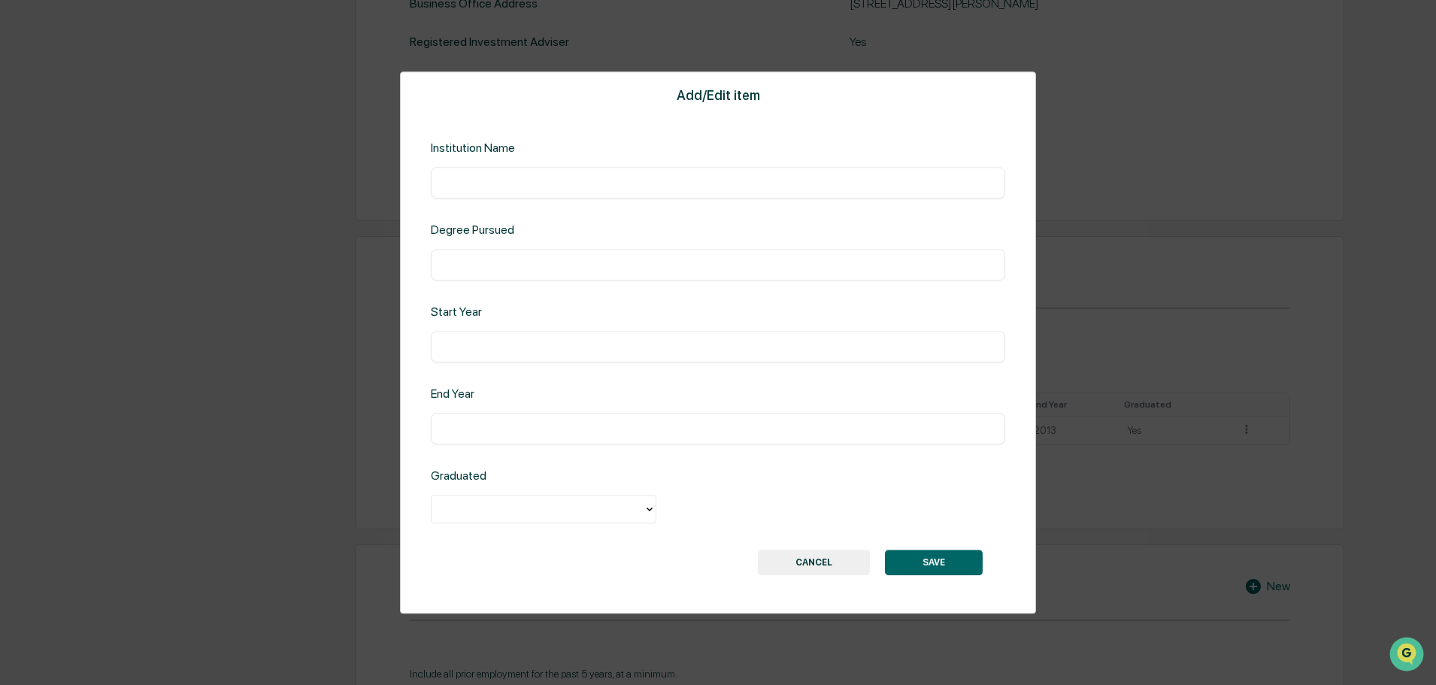
click at [560, 175] on input "text" at bounding box center [718, 182] width 552 height 15
type input "**********"
type input "***"
type input "****"
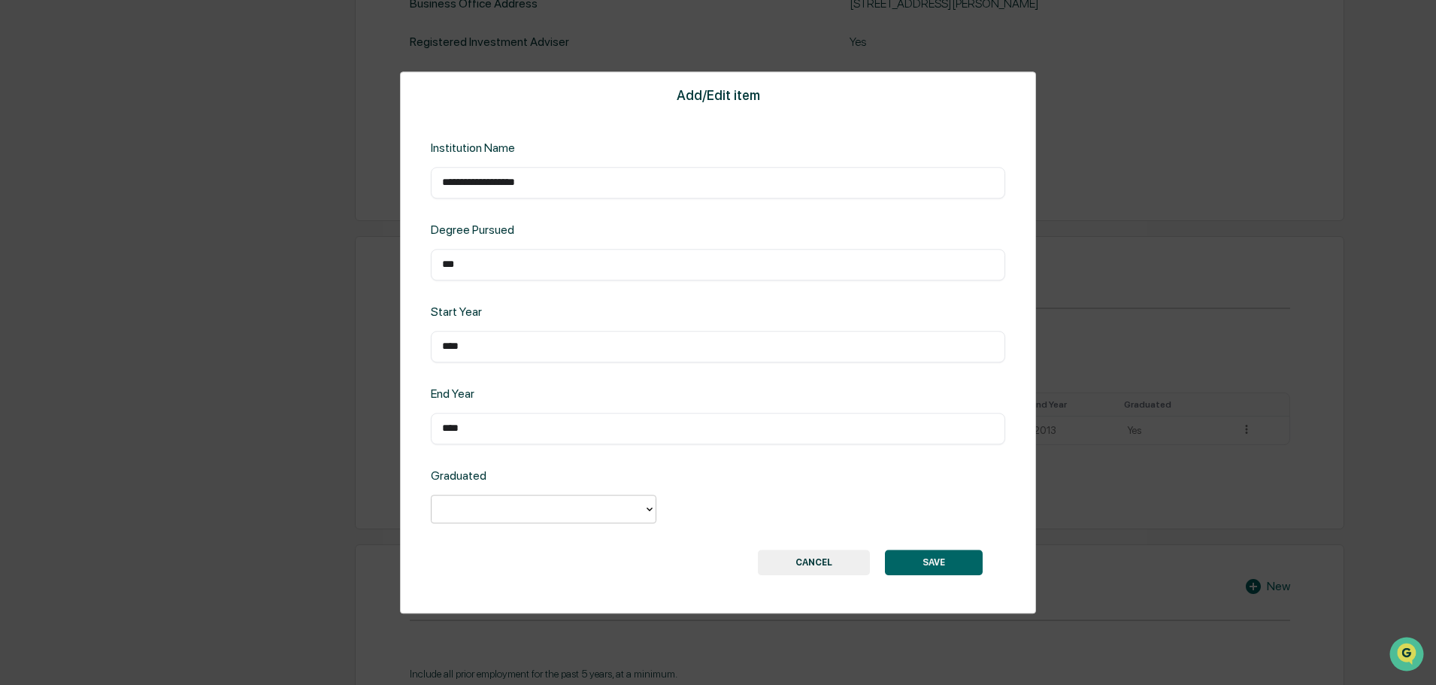
type input "*"
click at [934, 562] on button "SAVE" at bounding box center [934, 563] width 98 height 26
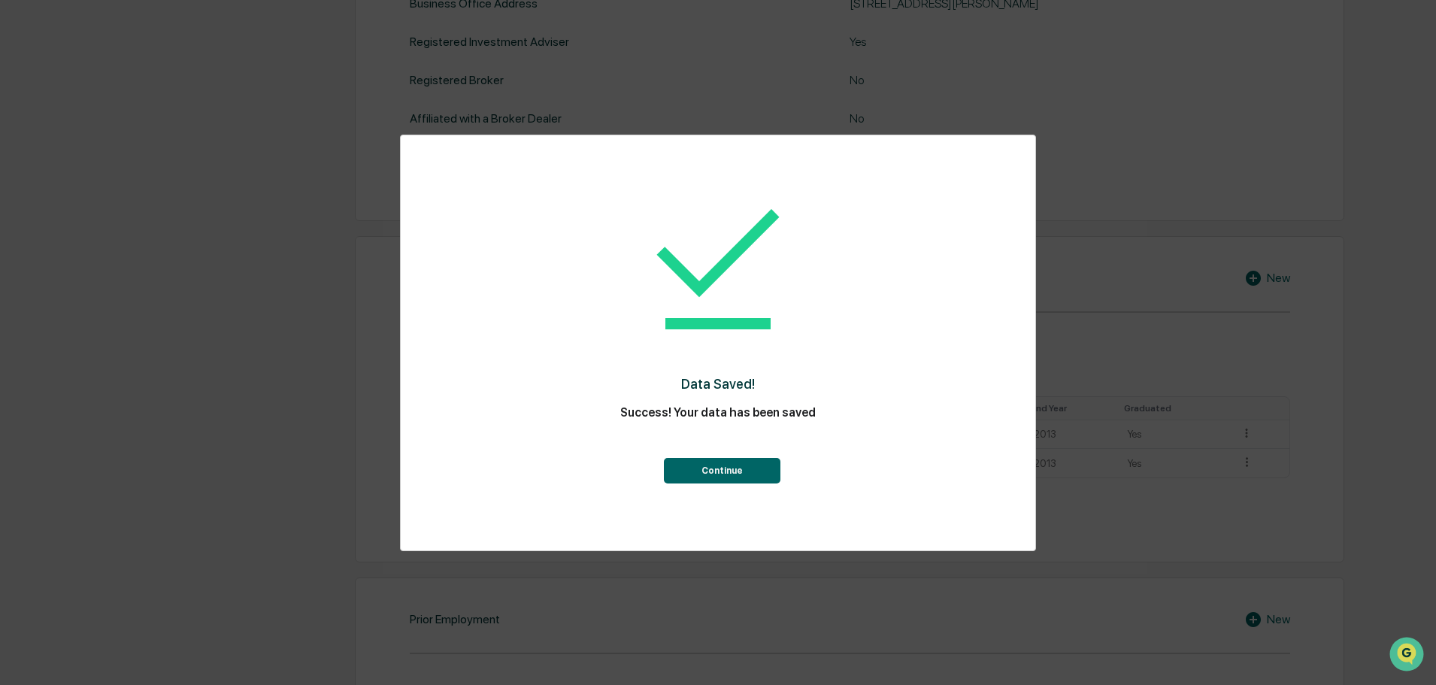
click at [719, 469] on button "Continue" at bounding box center [722, 471] width 117 height 26
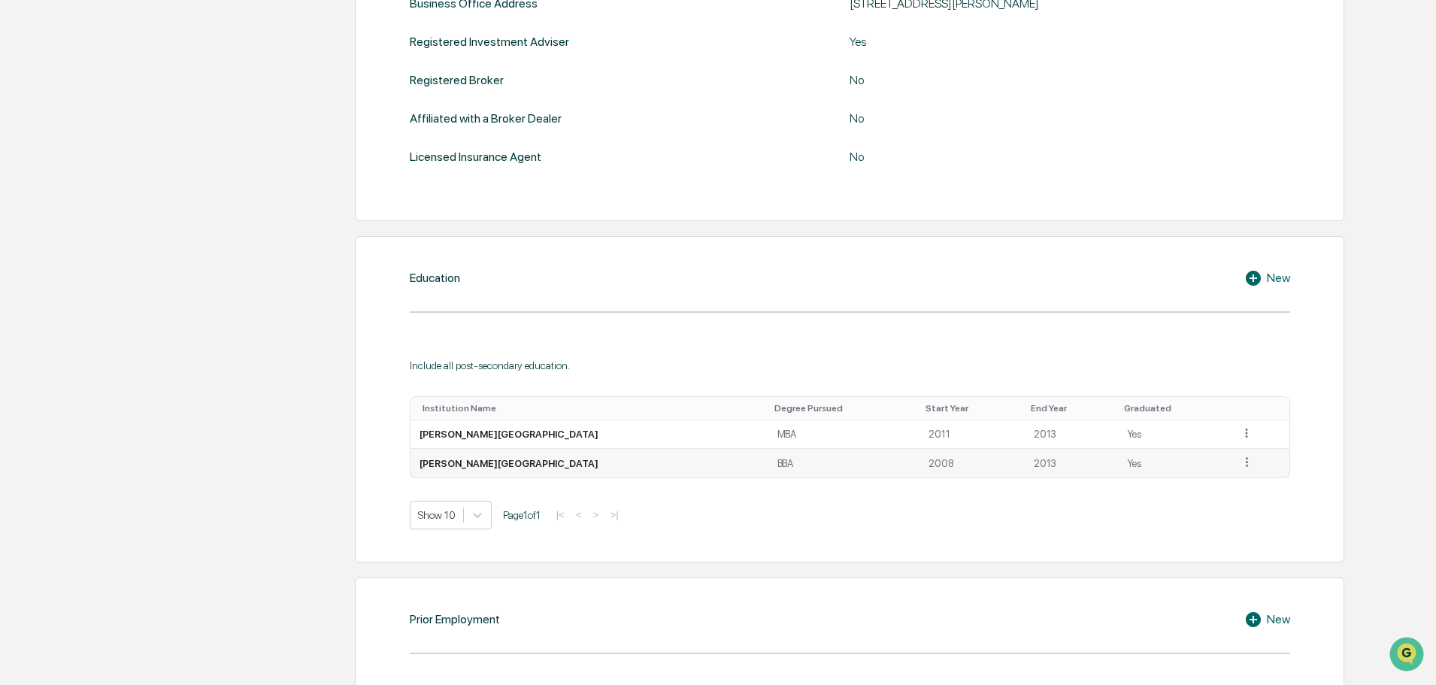
click at [1240, 459] on icon at bounding box center [1247, 462] width 14 height 14
click at [1210, 482] on div "Edit" at bounding box center [1230, 483] width 48 height 24
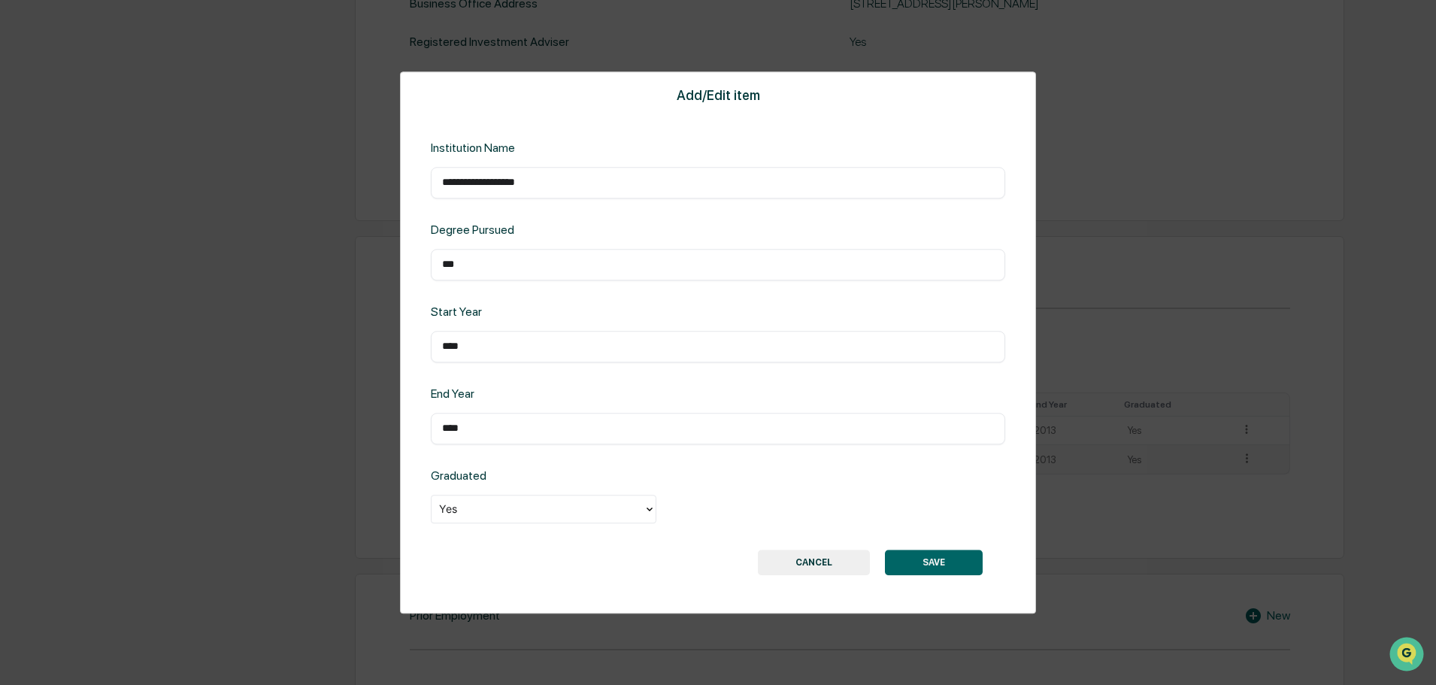
click at [537, 433] on input "****" at bounding box center [718, 428] width 552 height 15
type input "****"
click at [917, 554] on button "SAVE" at bounding box center [934, 563] width 98 height 26
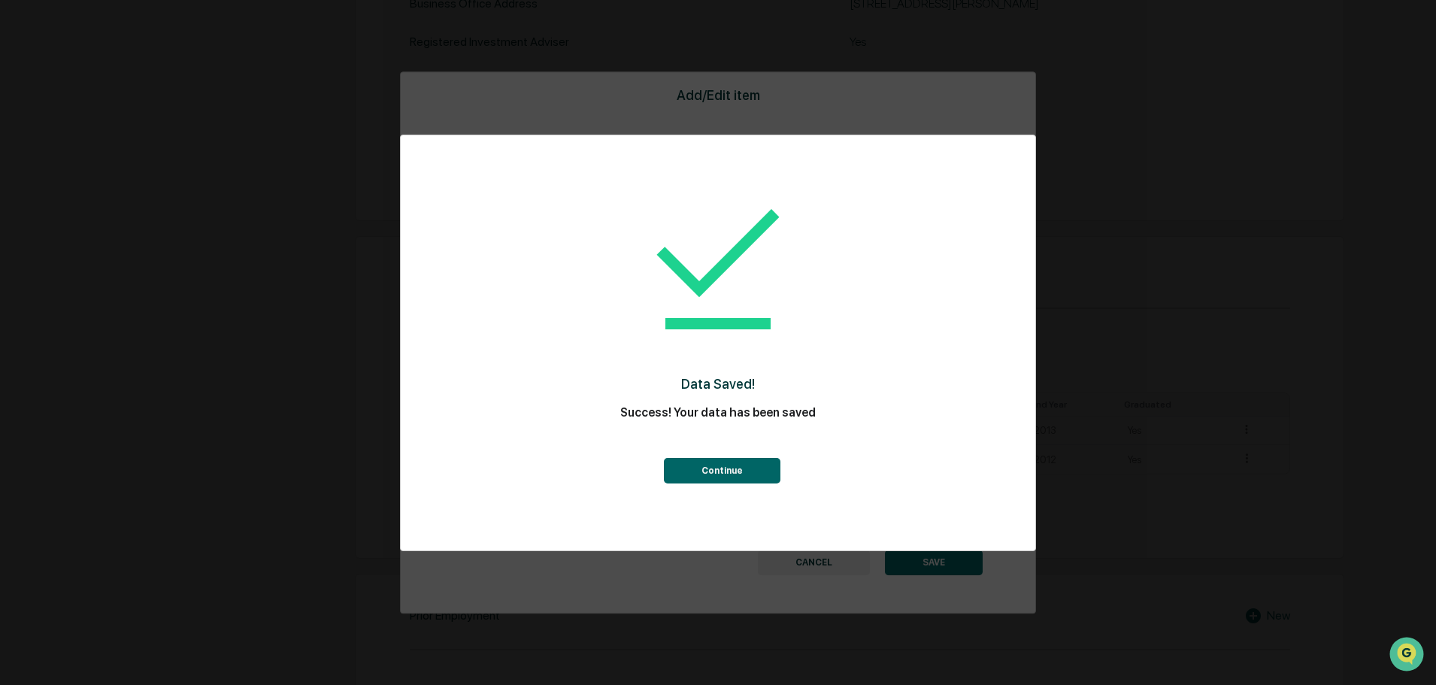
click at [728, 472] on button "Continue" at bounding box center [722, 471] width 117 height 26
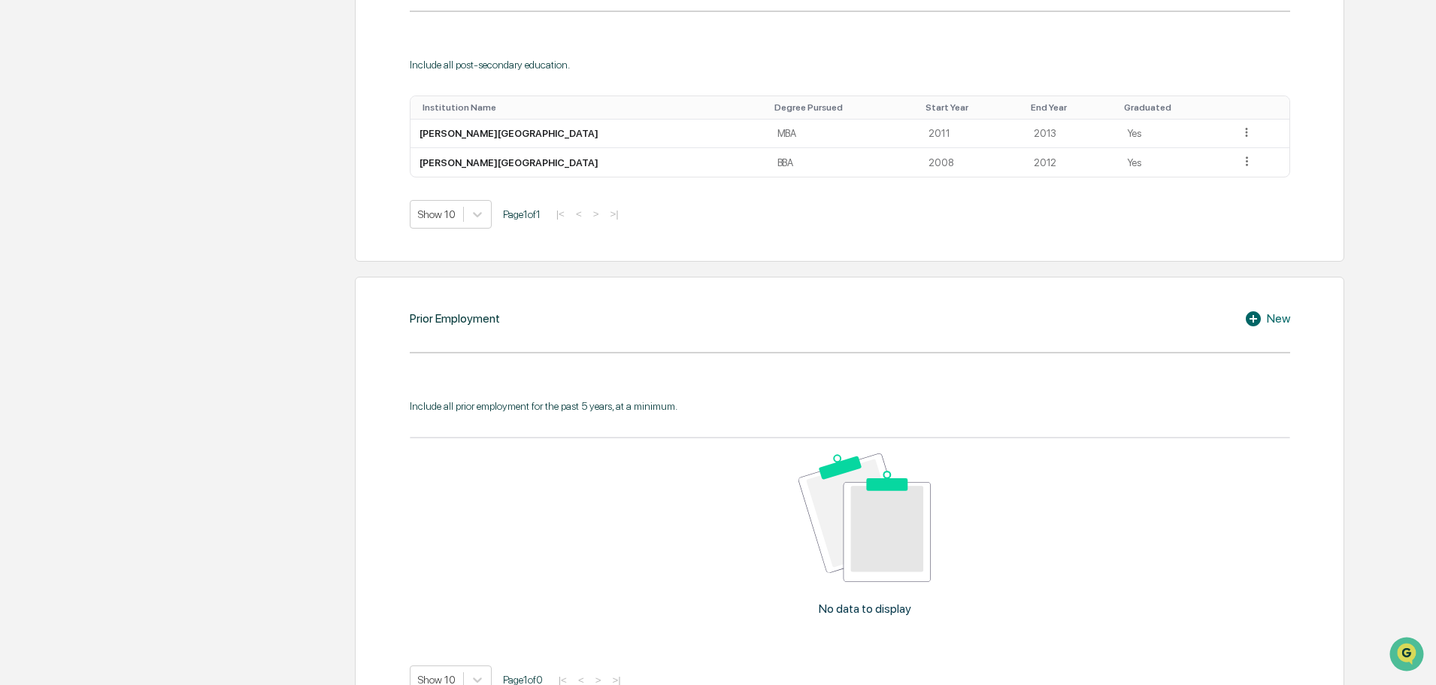
scroll to position [977, 0]
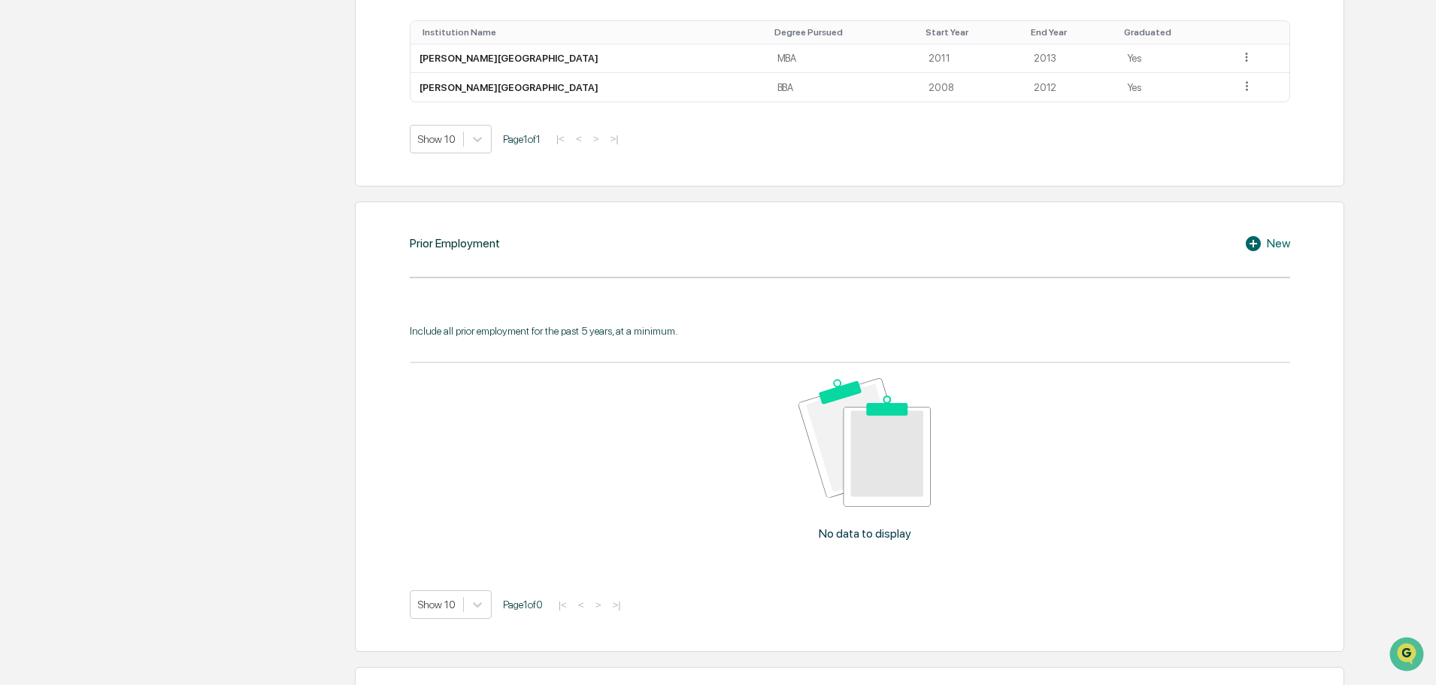
click at [1271, 241] on div "New" at bounding box center [1267, 244] width 46 height 18
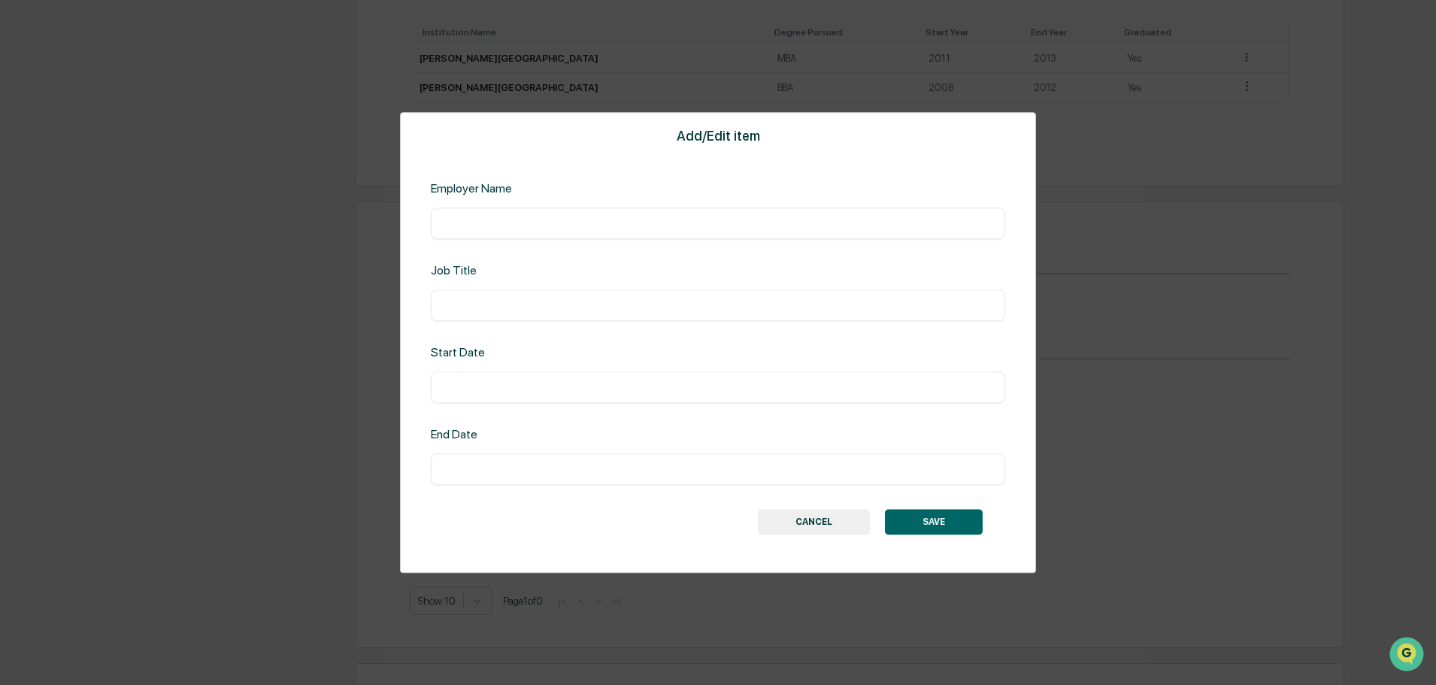
click at [641, 214] on div "​" at bounding box center [718, 223] width 574 height 32
click at [644, 216] on input "text" at bounding box center [718, 223] width 552 height 15
type input "**********"
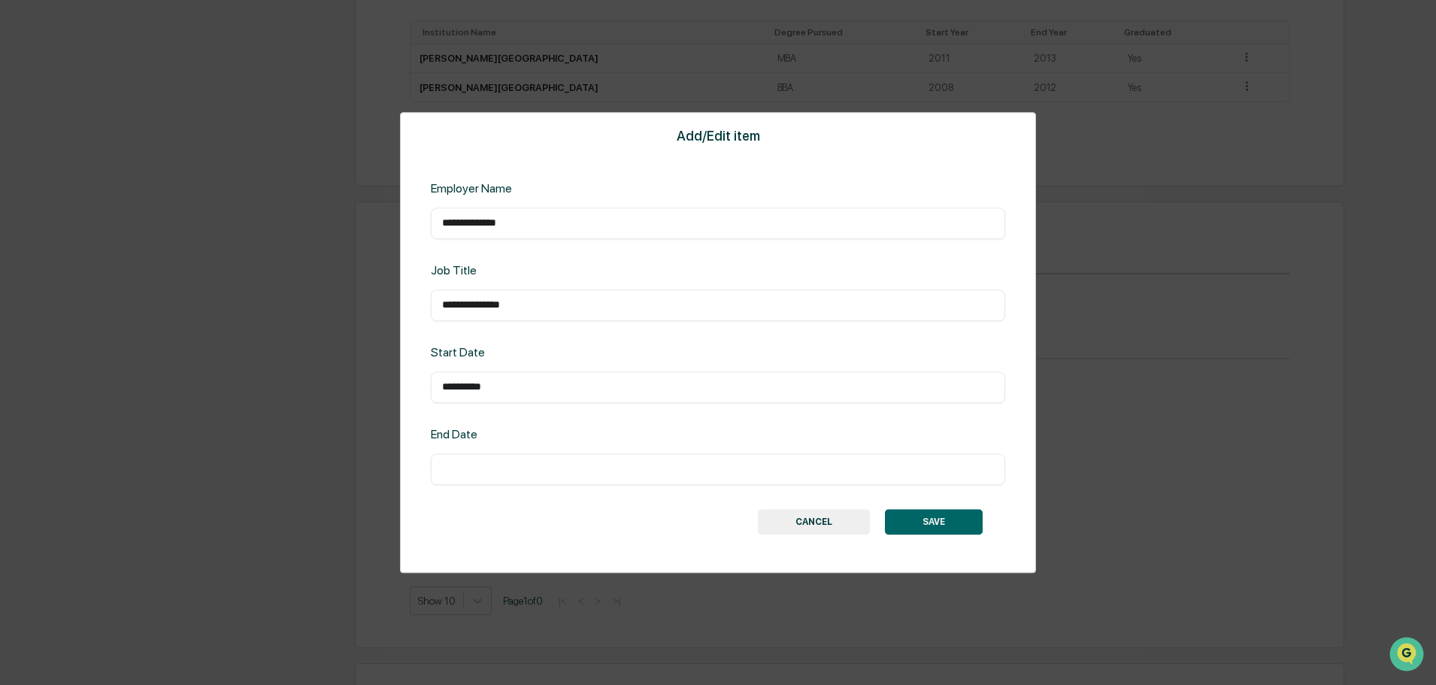
click at [925, 519] on button "SAVE" at bounding box center [934, 522] width 98 height 26
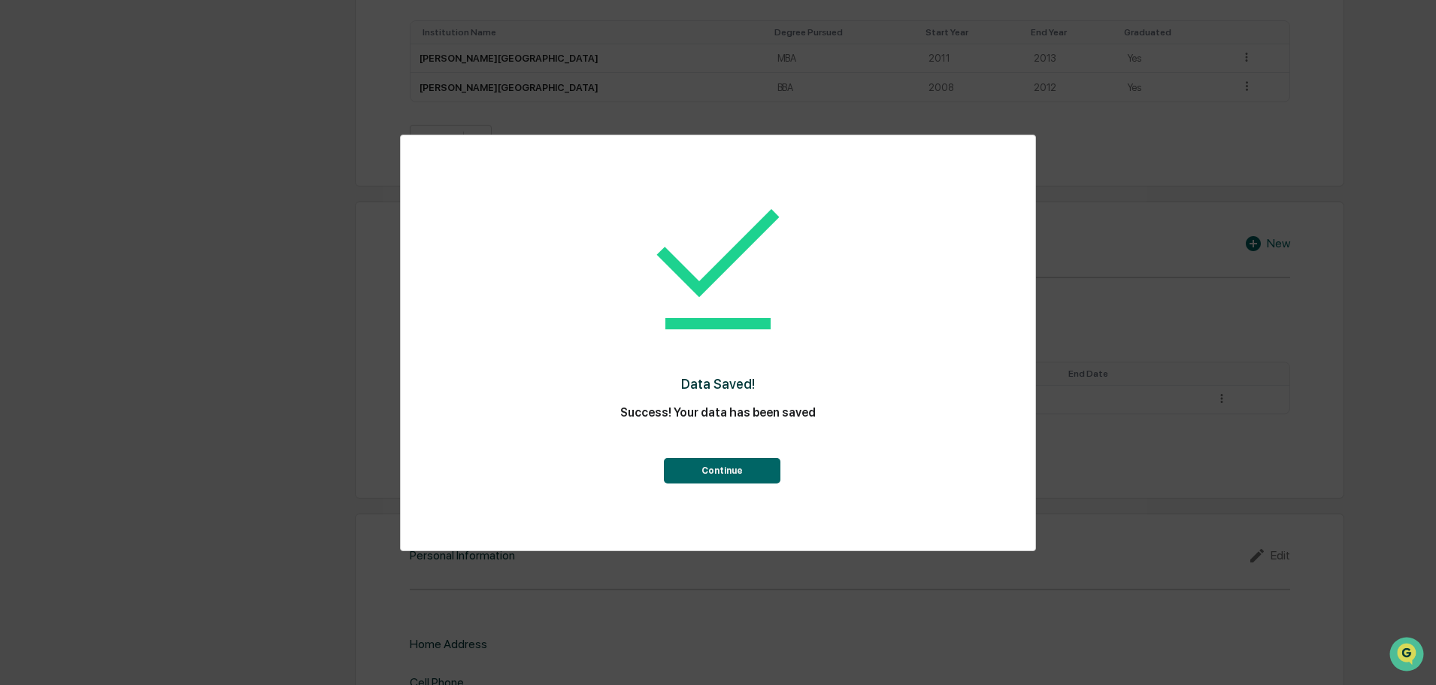
click at [756, 476] on button "Continue" at bounding box center [722, 471] width 117 height 26
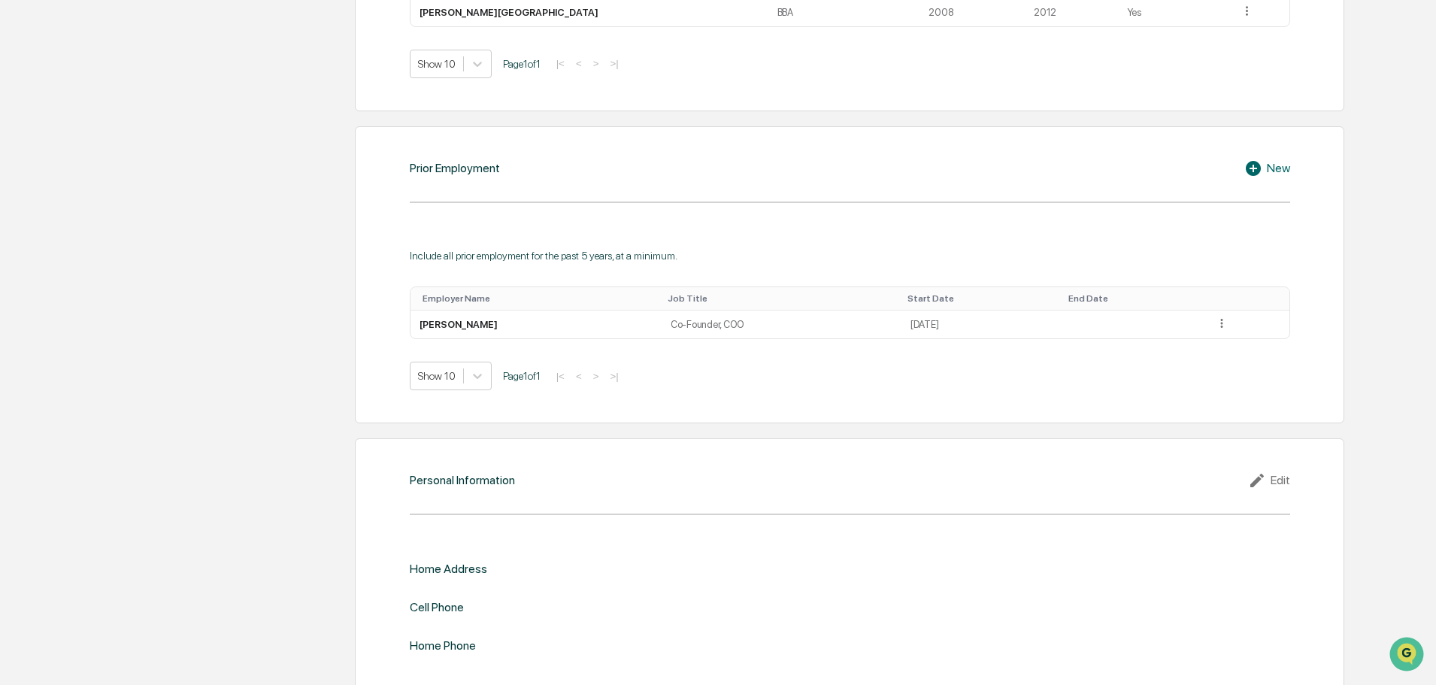
scroll to position [1085, 0]
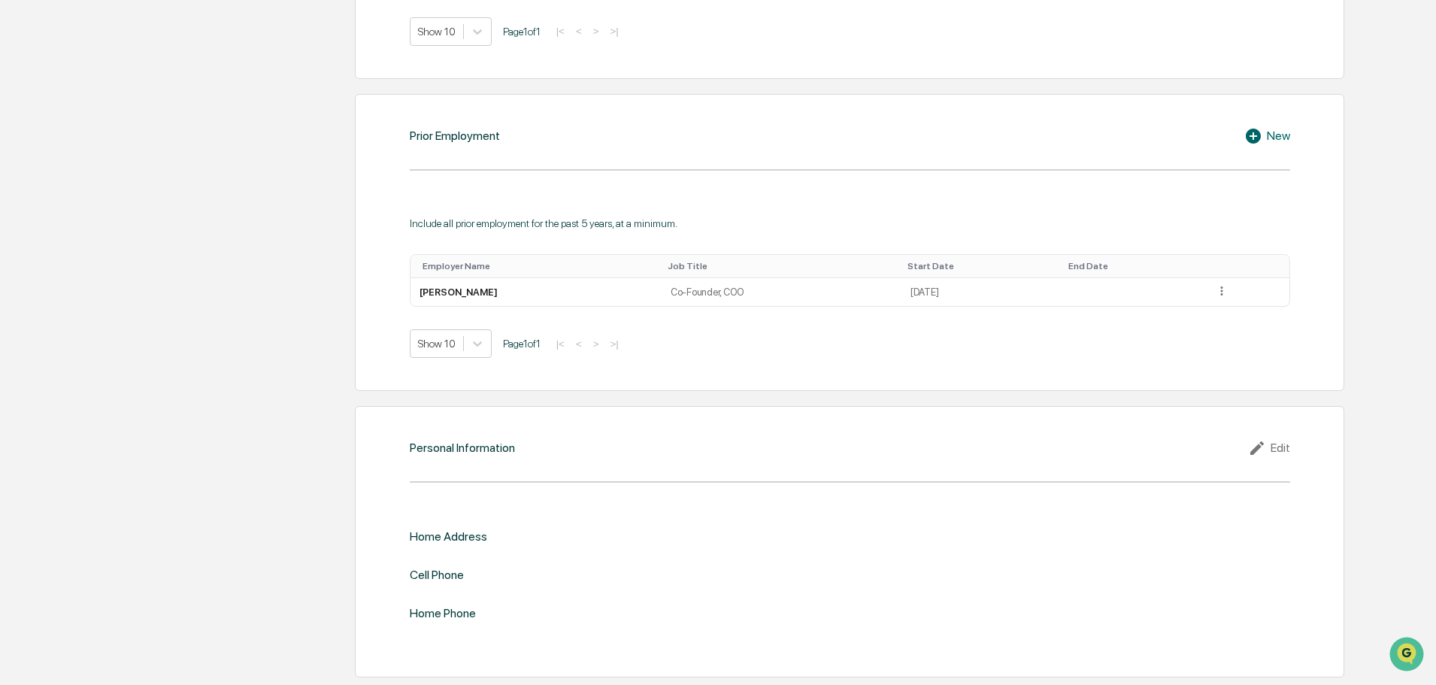
click at [1280, 141] on div "New" at bounding box center [1267, 136] width 46 height 18
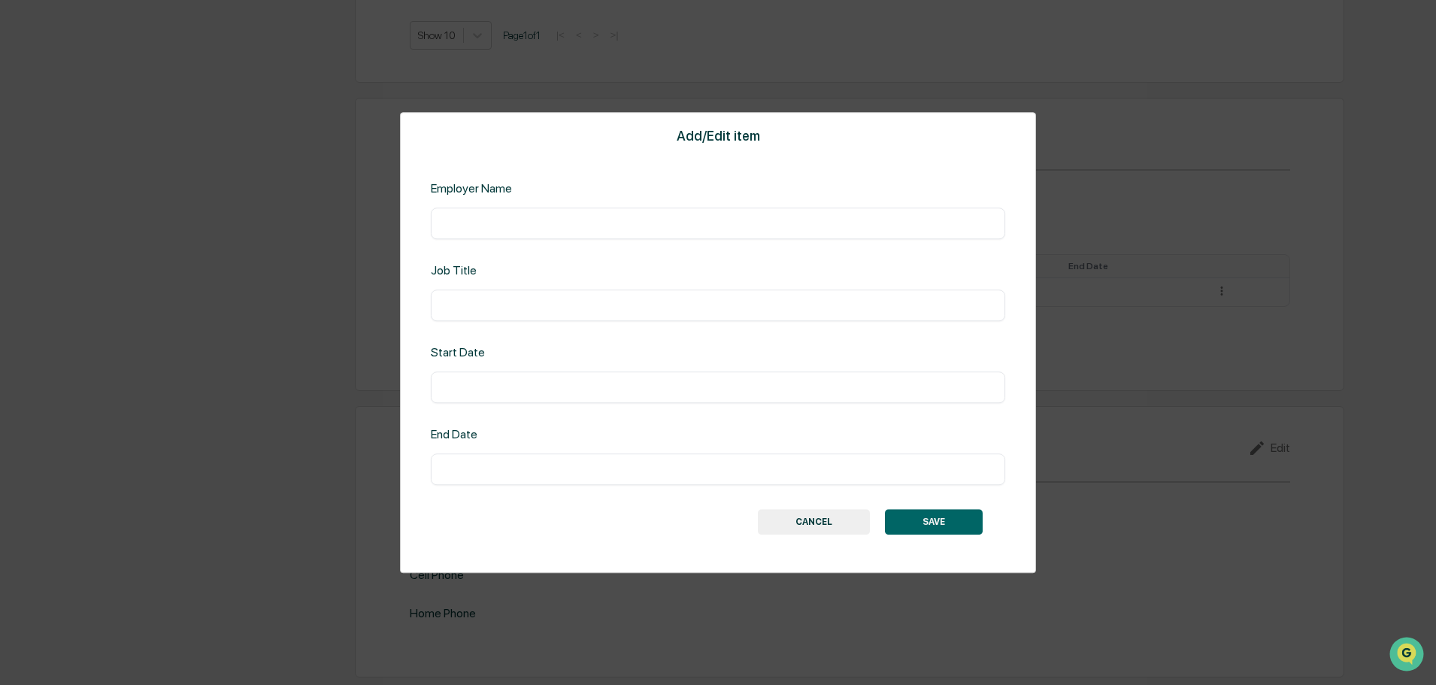
scroll to position [1081, 0]
click at [560, 228] on input "text" at bounding box center [718, 223] width 552 height 15
type input "**********"
type input "*******"
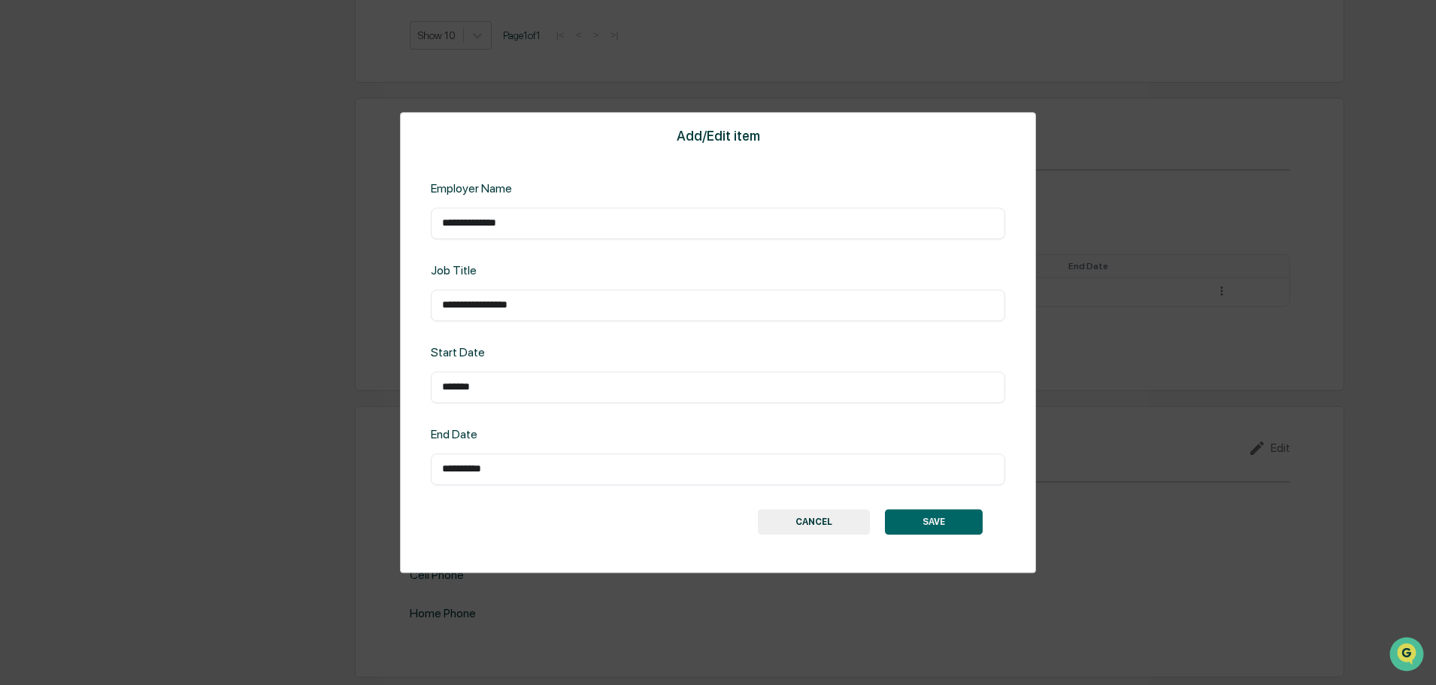
type input "**********"
click at [948, 519] on button "SAVE" at bounding box center [934, 522] width 98 height 26
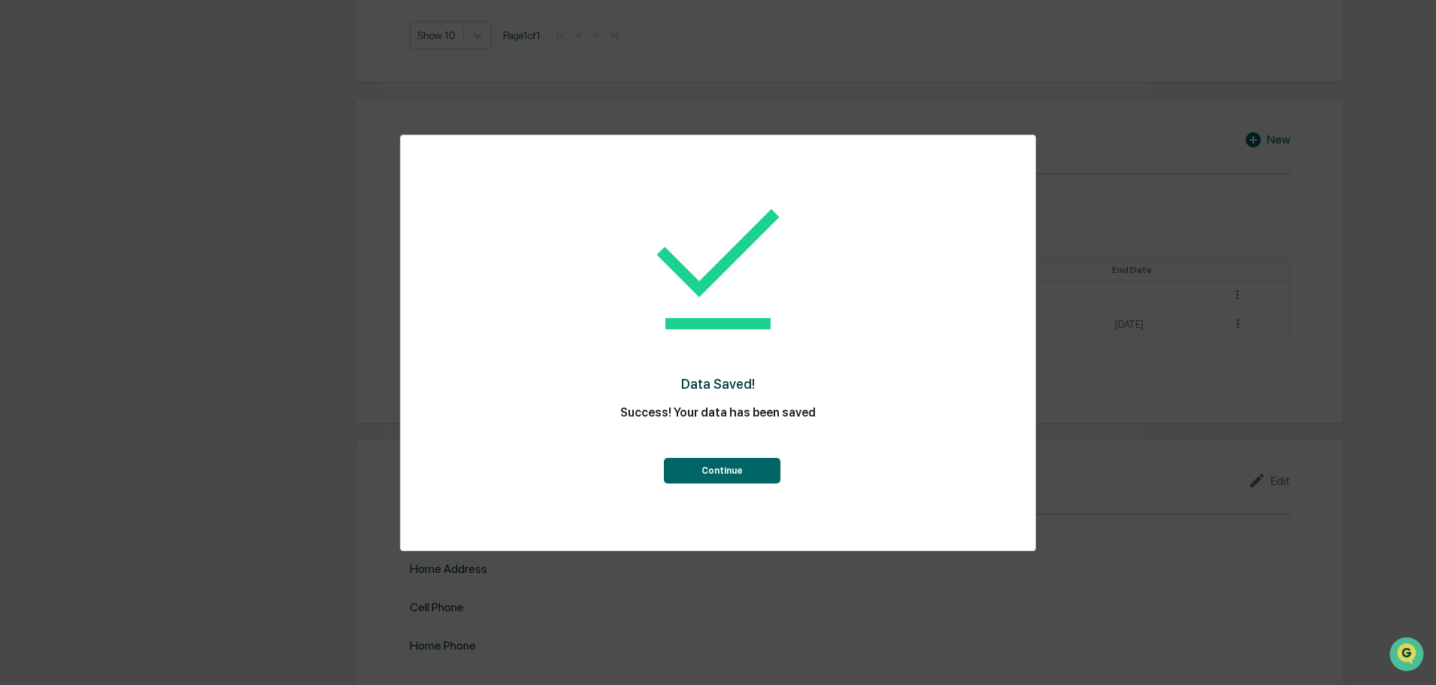
click at [709, 472] on button "Continue" at bounding box center [722, 471] width 117 height 26
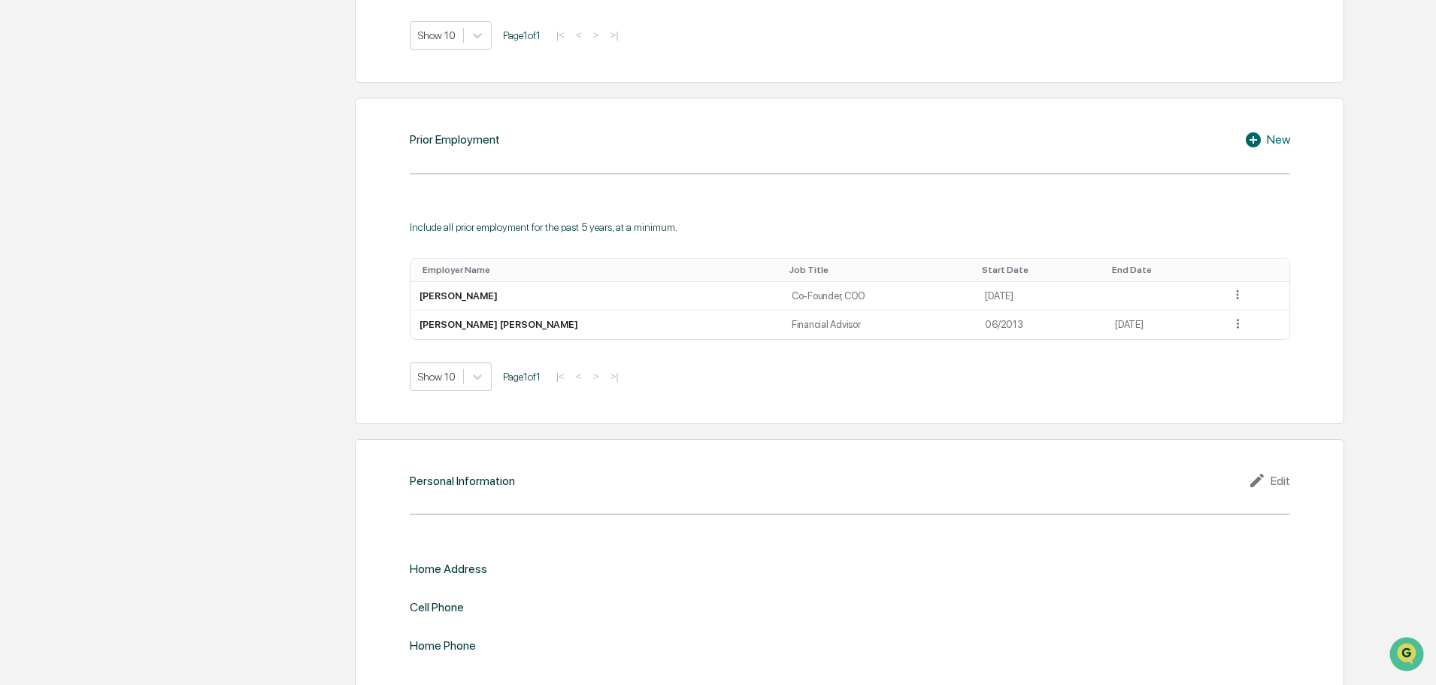
scroll to position [1113, 0]
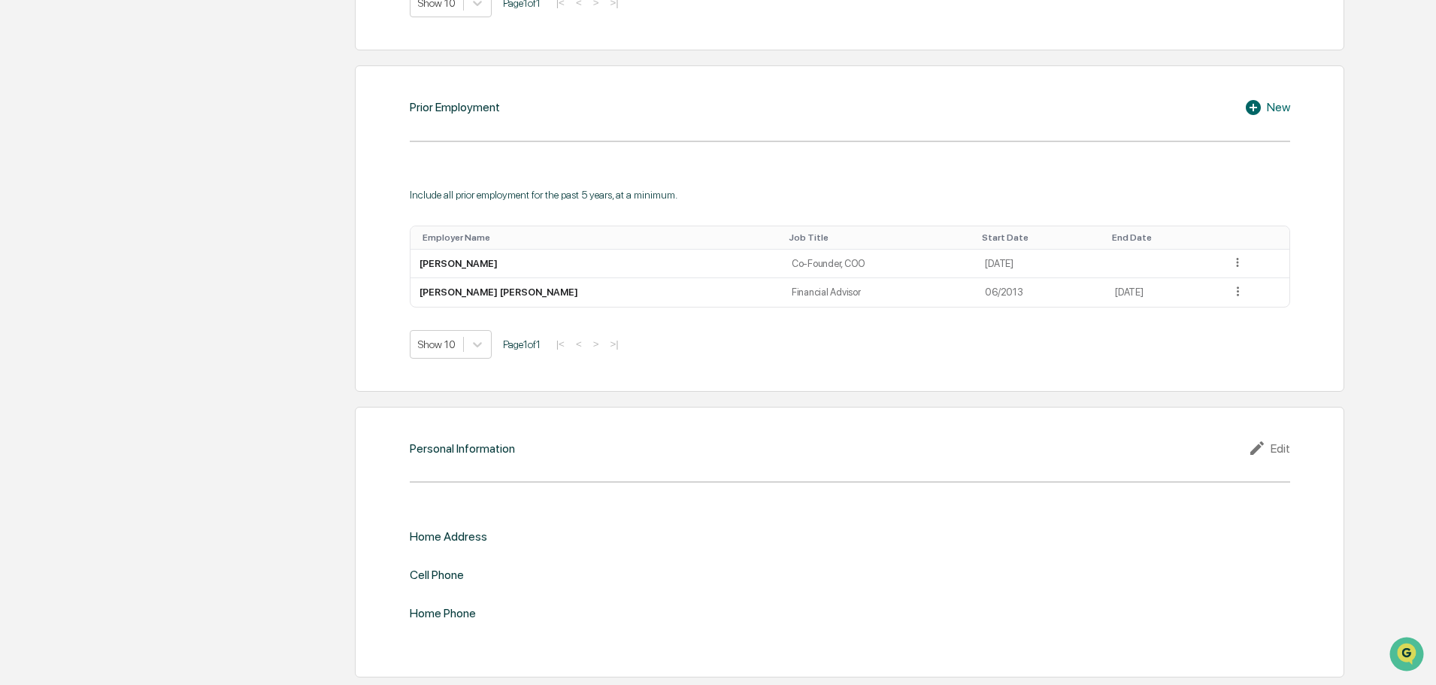
click at [1282, 447] on div "Edit" at bounding box center [1269, 448] width 42 height 18
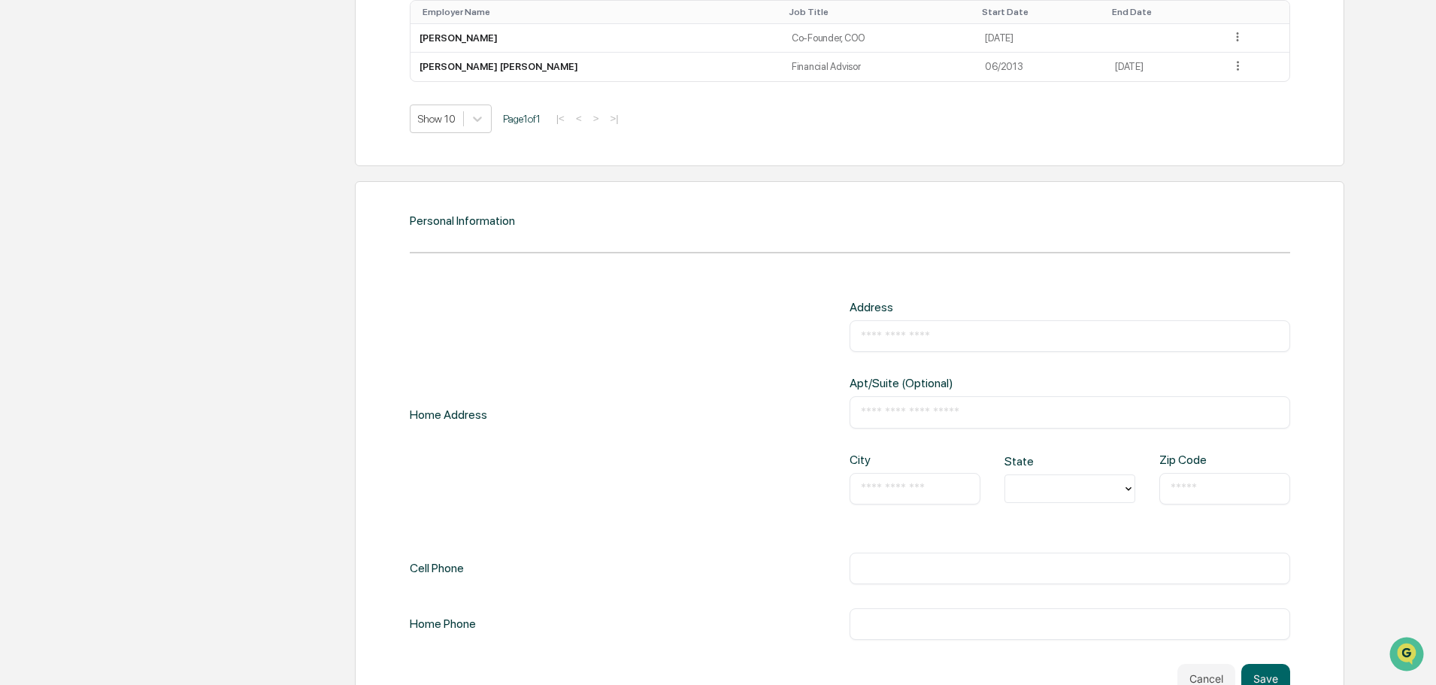
scroll to position [1389, 0]
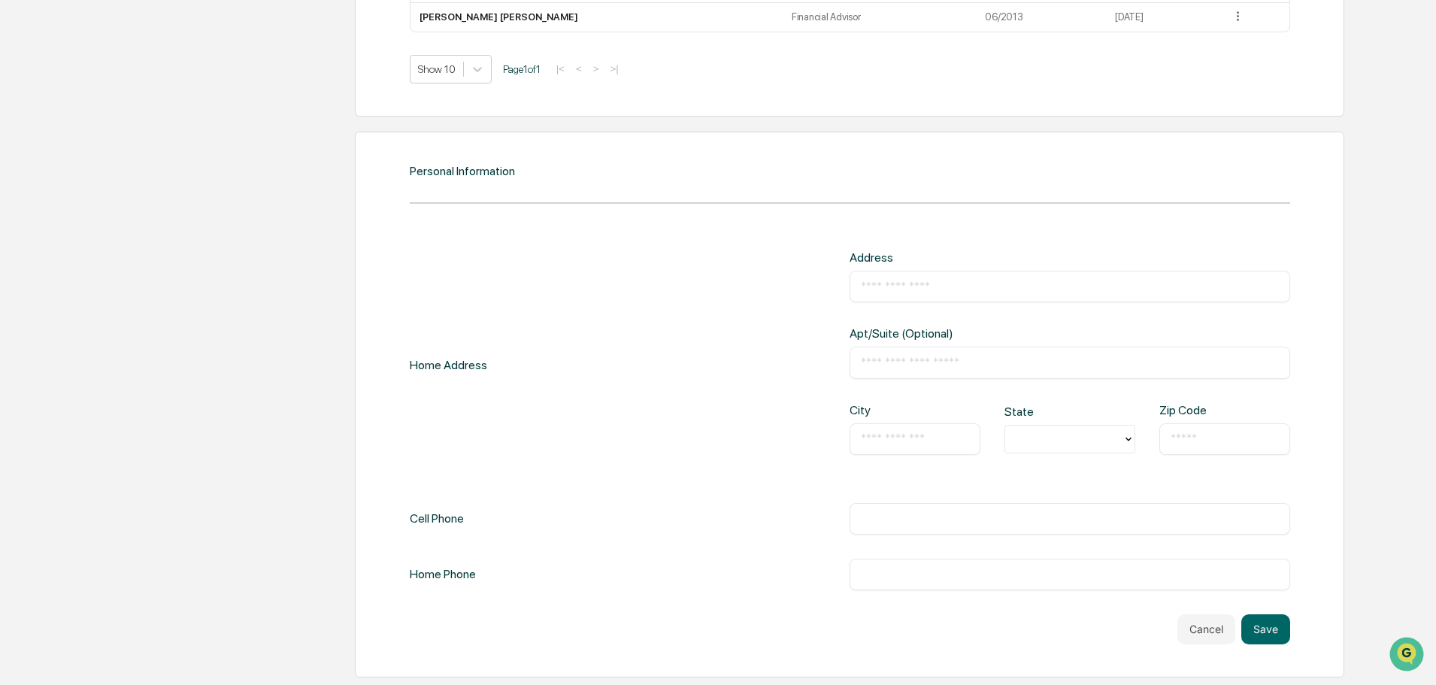
click at [906, 289] on input "text" at bounding box center [1070, 286] width 418 height 15
type input "**********"
type input "**"
type input "*****"
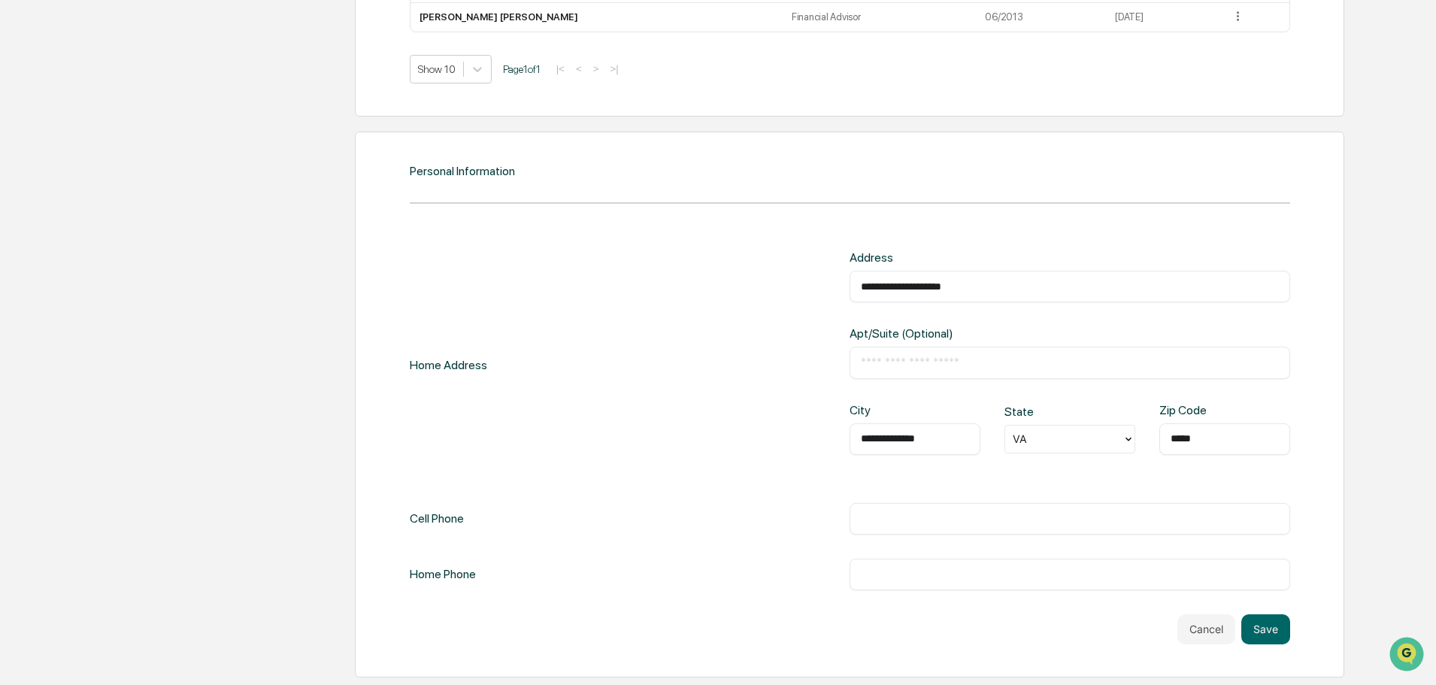
click at [1000, 517] on input "text" at bounding box center [1070, 518] width 418 height 15
type input "**********"
click at [1256, 625] on button "Save" at bounding box center [1265, 629] width 49 height 30
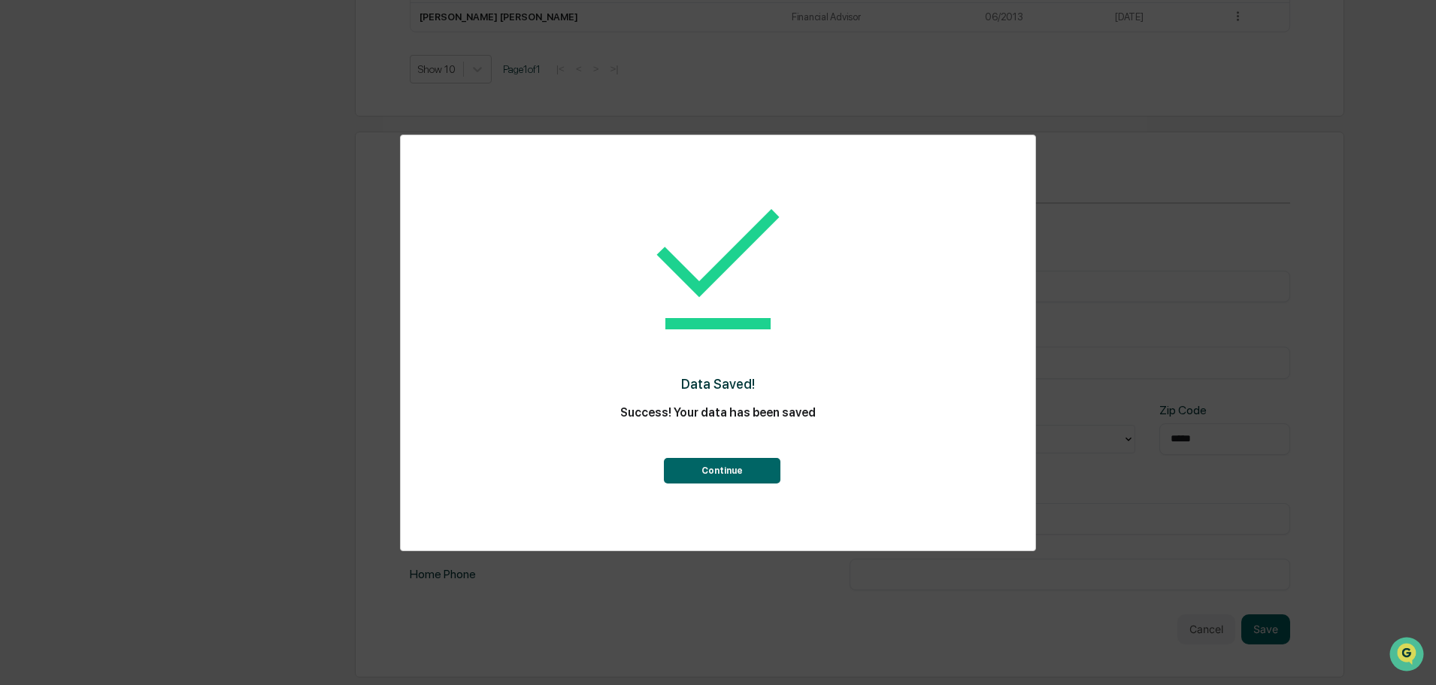
click at [696, 480] on button "Continue" at bounding box center [722, 471] width 117 height 26
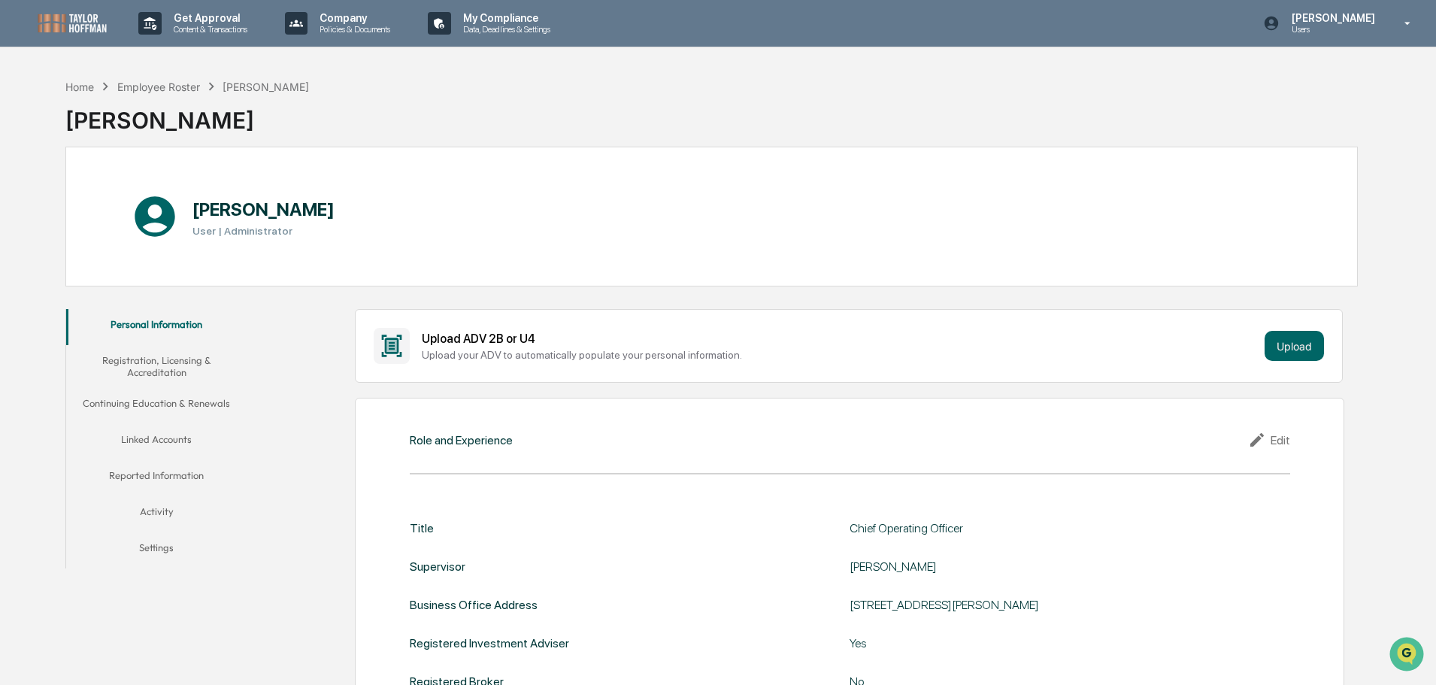
scroll to position [150, 0]
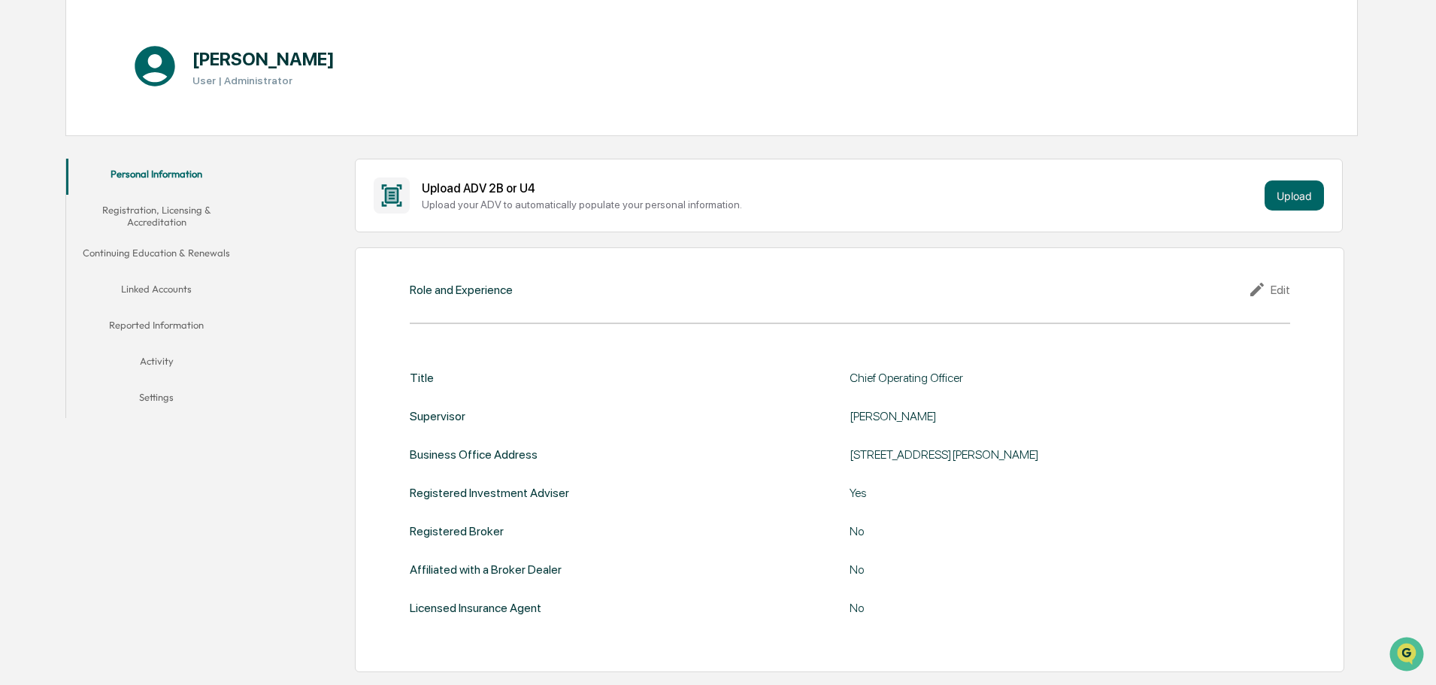
click at [156, 214] on button "Registration, Licensing & Accreditation" at bounding box center [156, 216] width 180 height 43
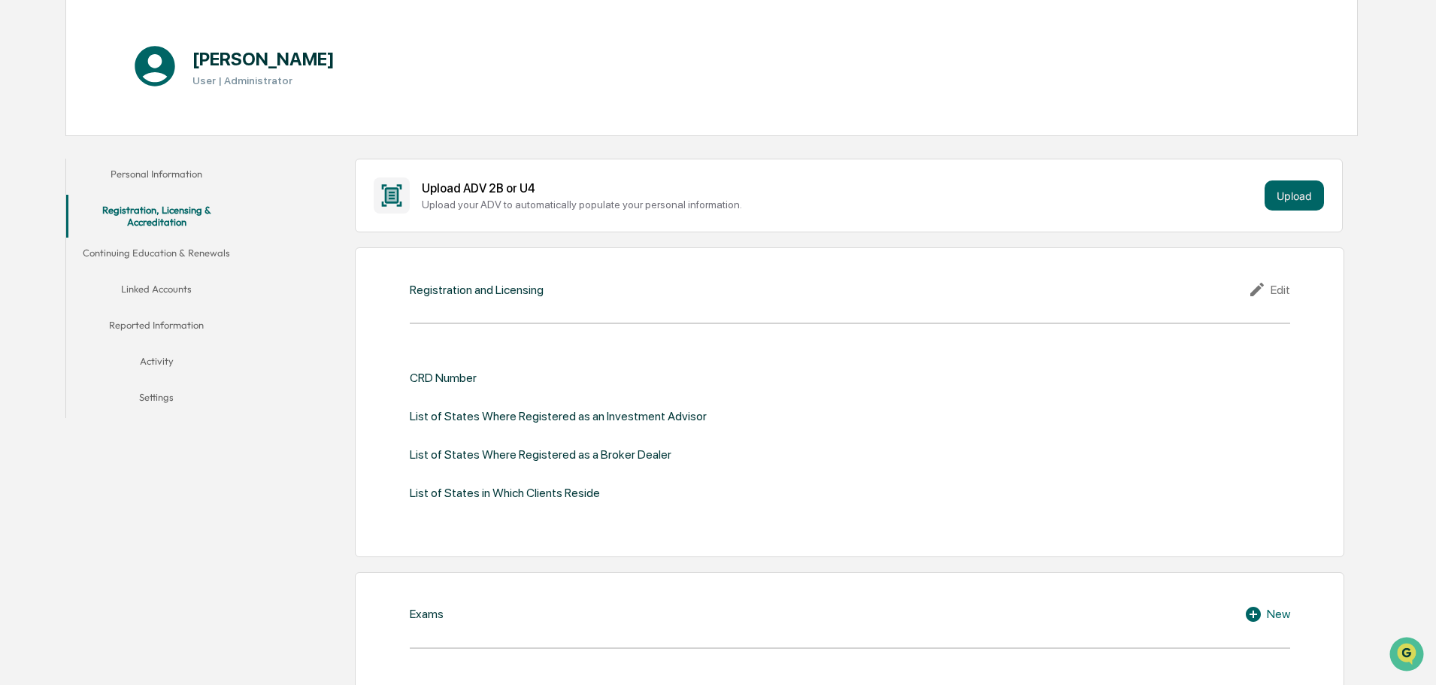
click at [1258, 292] on icon at bounding box center [1259, 289] width 23 height 18
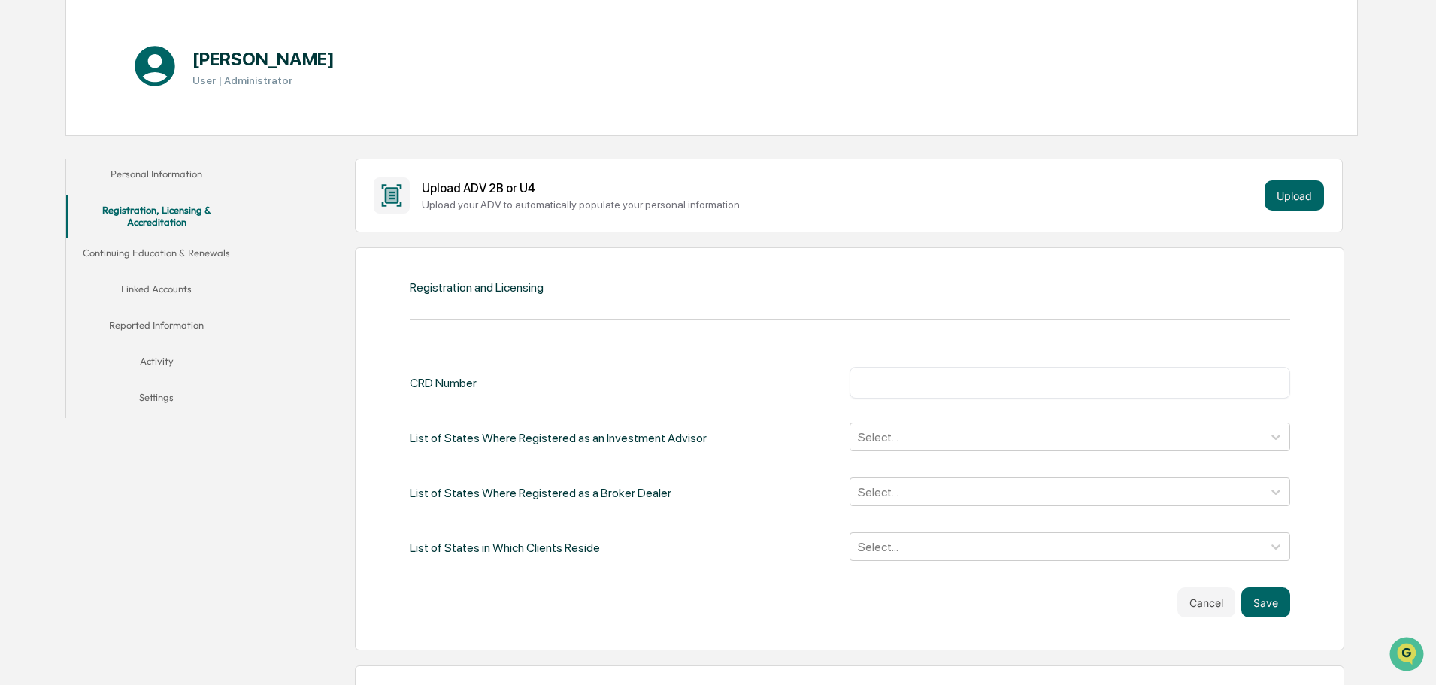
click at [933, 392] on div "​" at bounding box center [1070, 383] width 441 height 32
click at [936, 380] on input "text" at bounding box center [1070, 382] width 418 height 15
paste input "*******"
type input "*******"
click at [962, 426] on div "Select..." at bounding box center [1055, 437] width 411 height 23
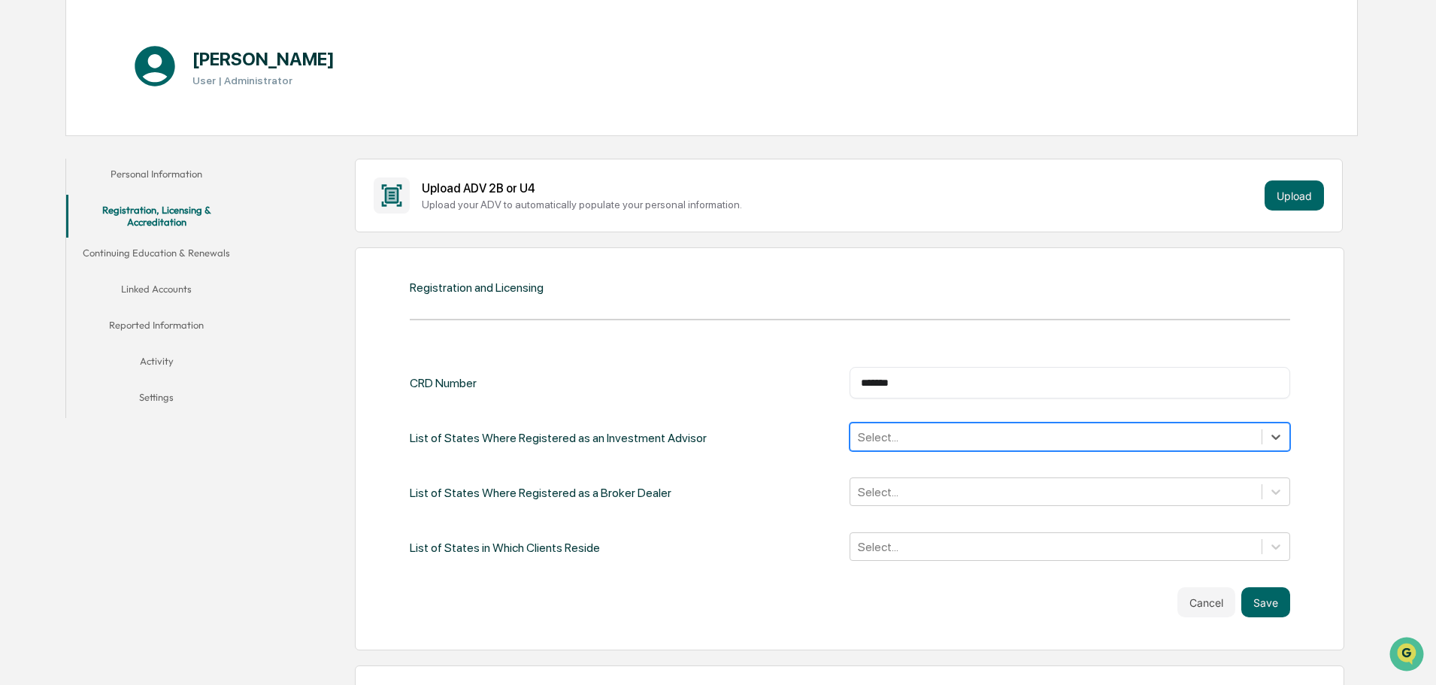
click at [964, 430] on div at bounding box center [1056, 437] width 396 height 17
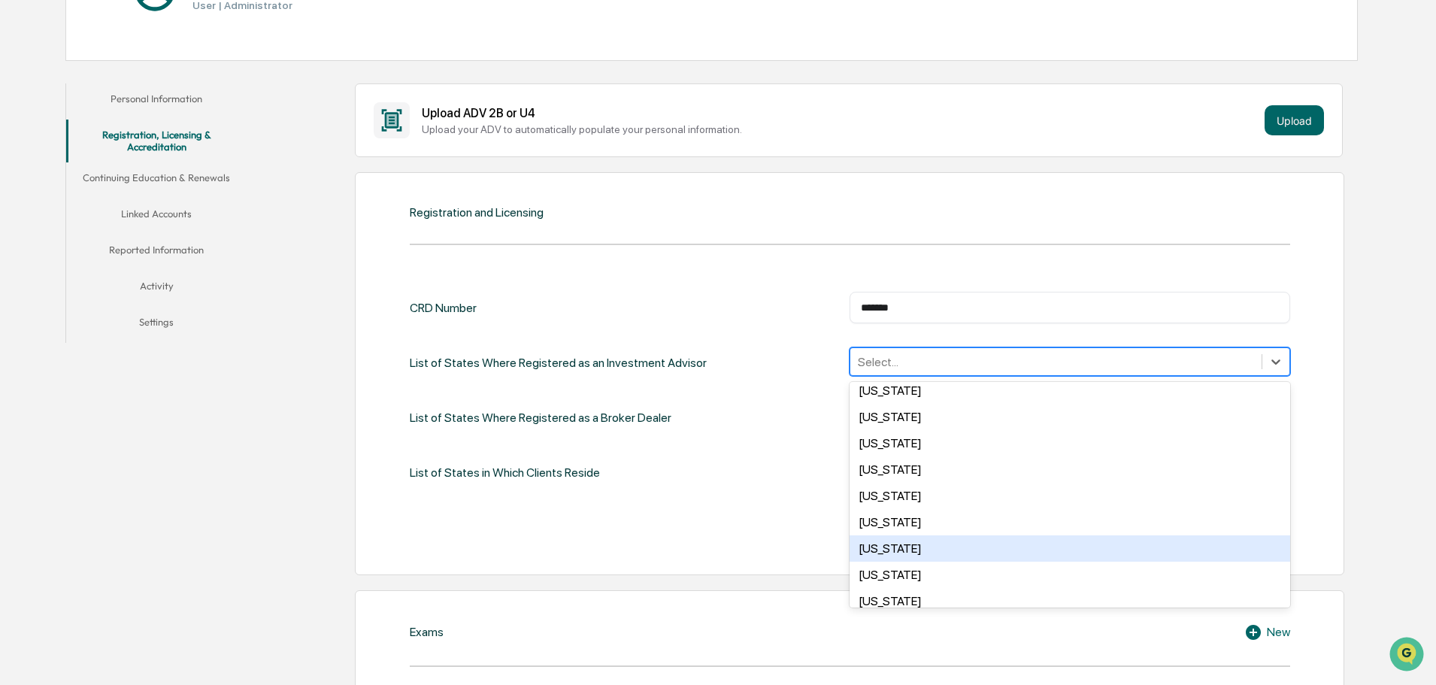
scroll to position [1053, 0]
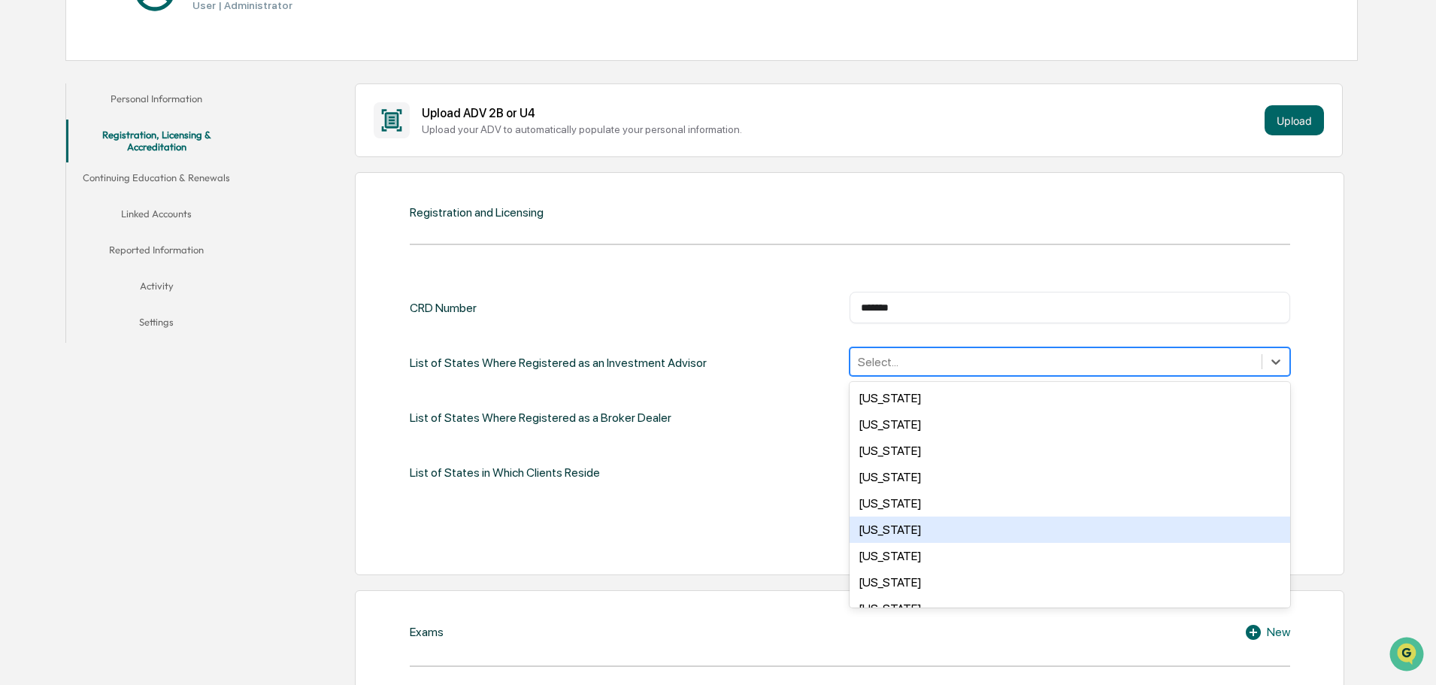
click at [926, 538] on div "[US_STATE]" at bounding box center [1070, 529] width 441 height 26
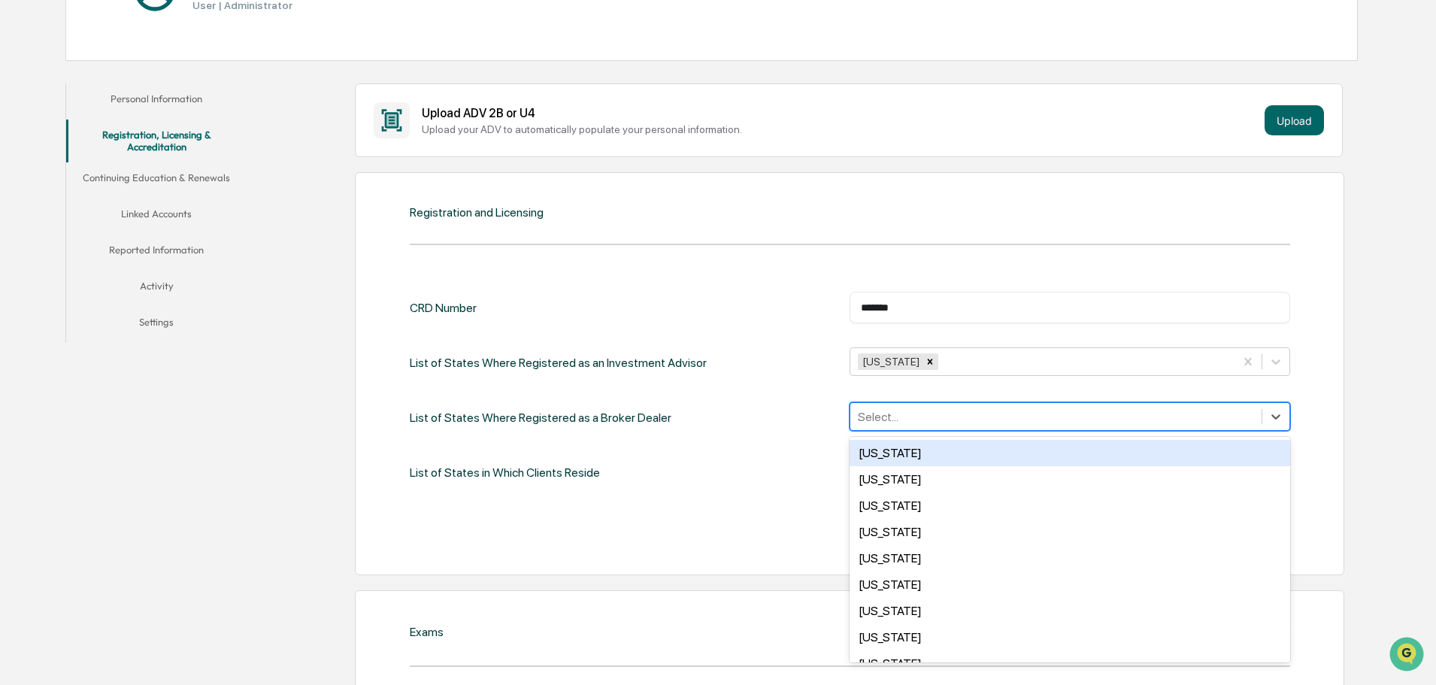
click at [971, 418] on div at bounding box center [1056, 416] width 396 height 17
click at [977, 412] on div at bounding box center [1056, 416] width 396 height 17
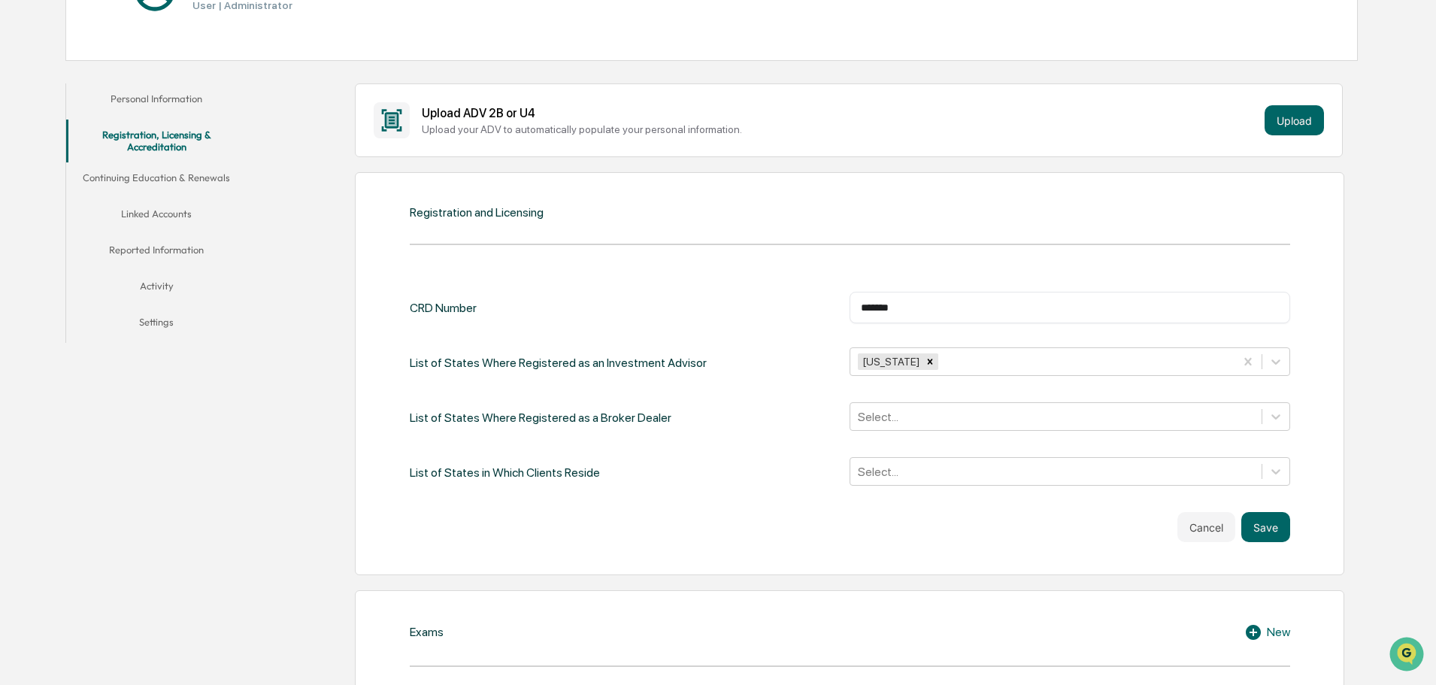
click at [741, 410] on div "List of States Where Registered as a Broker Dealer Select..." at bounding box center [850, 417] width 880 height 31
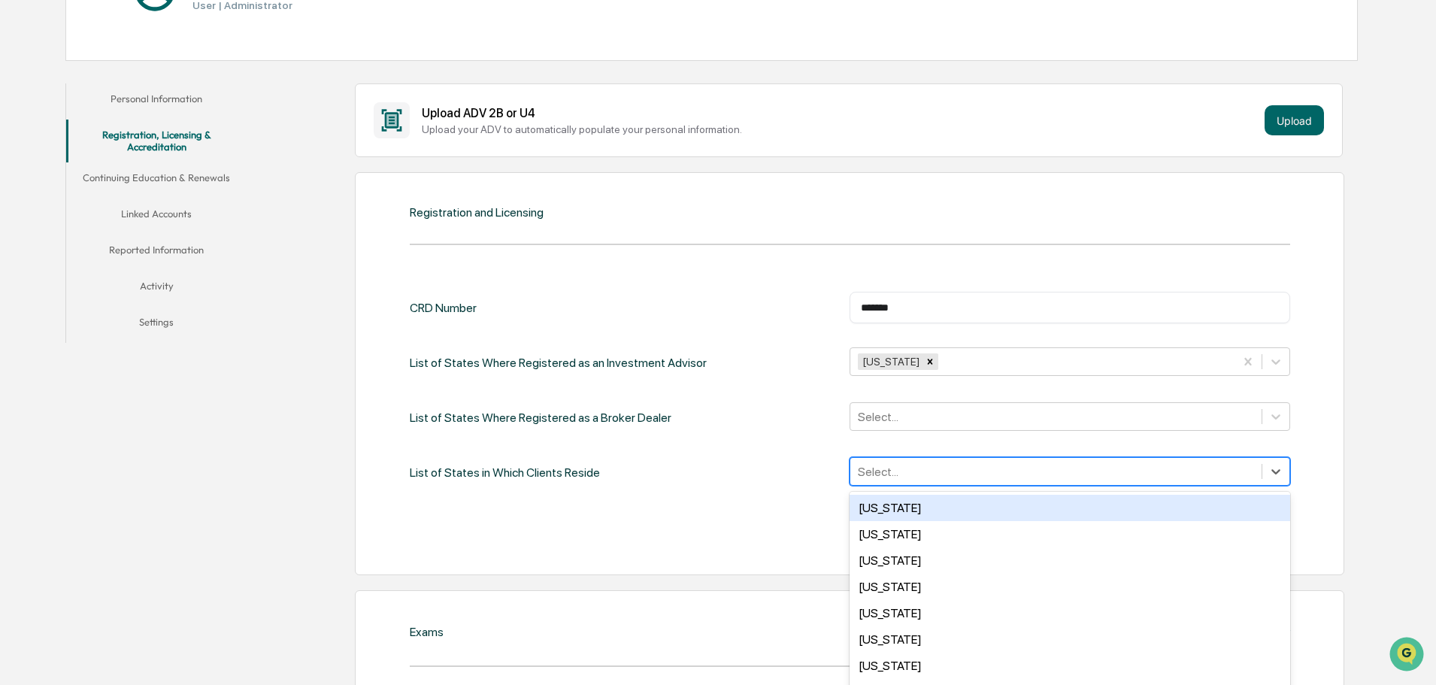
scroll to position [264, 0]
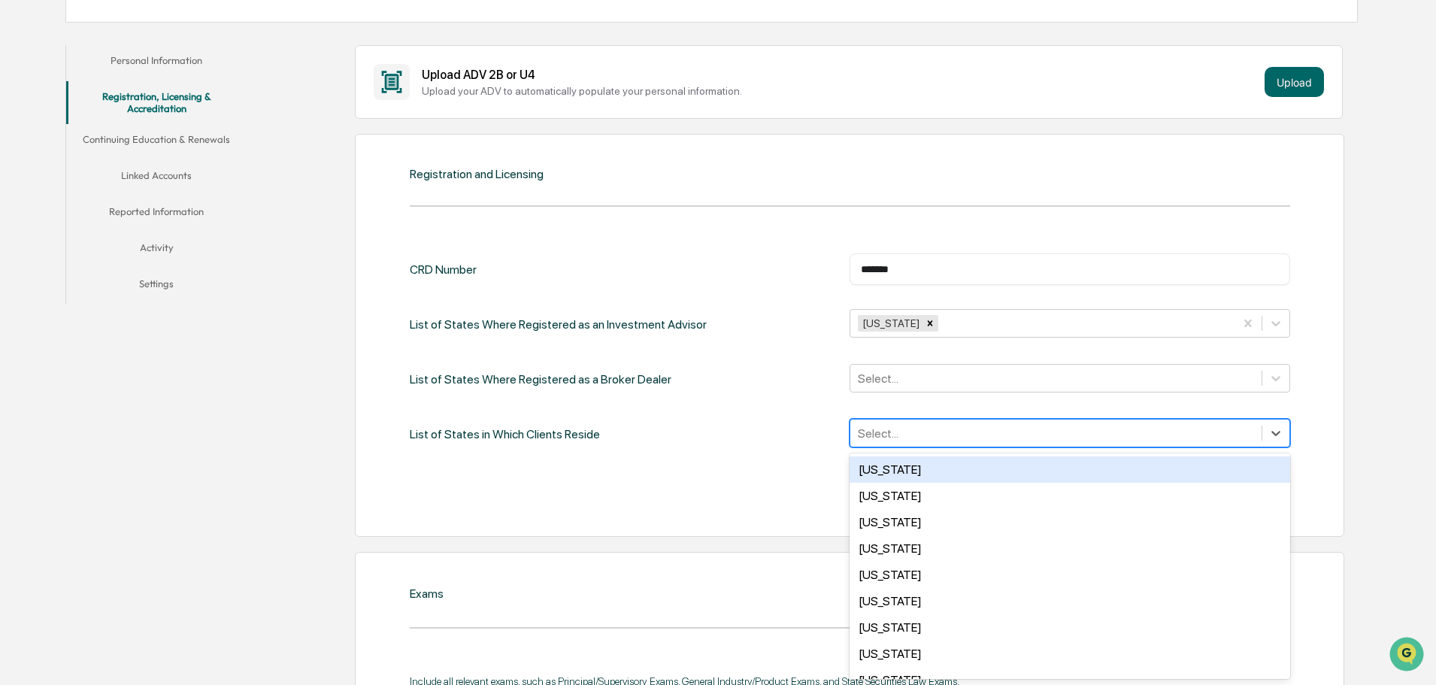
click at [1009, 447] on div "50 results available. Use Up and Down to choose options, press Enter to select …" at bounding box center [1070, 433] width 441 height 29
click at [729, 418] on div "CRD Number ******* ​ List of States Where Registered as an Investment Advisor […" at bounding box center [850, 351] width 880 height 196
click at [934, 439] on div at bounding box center [1056, 433] width 396 height 17
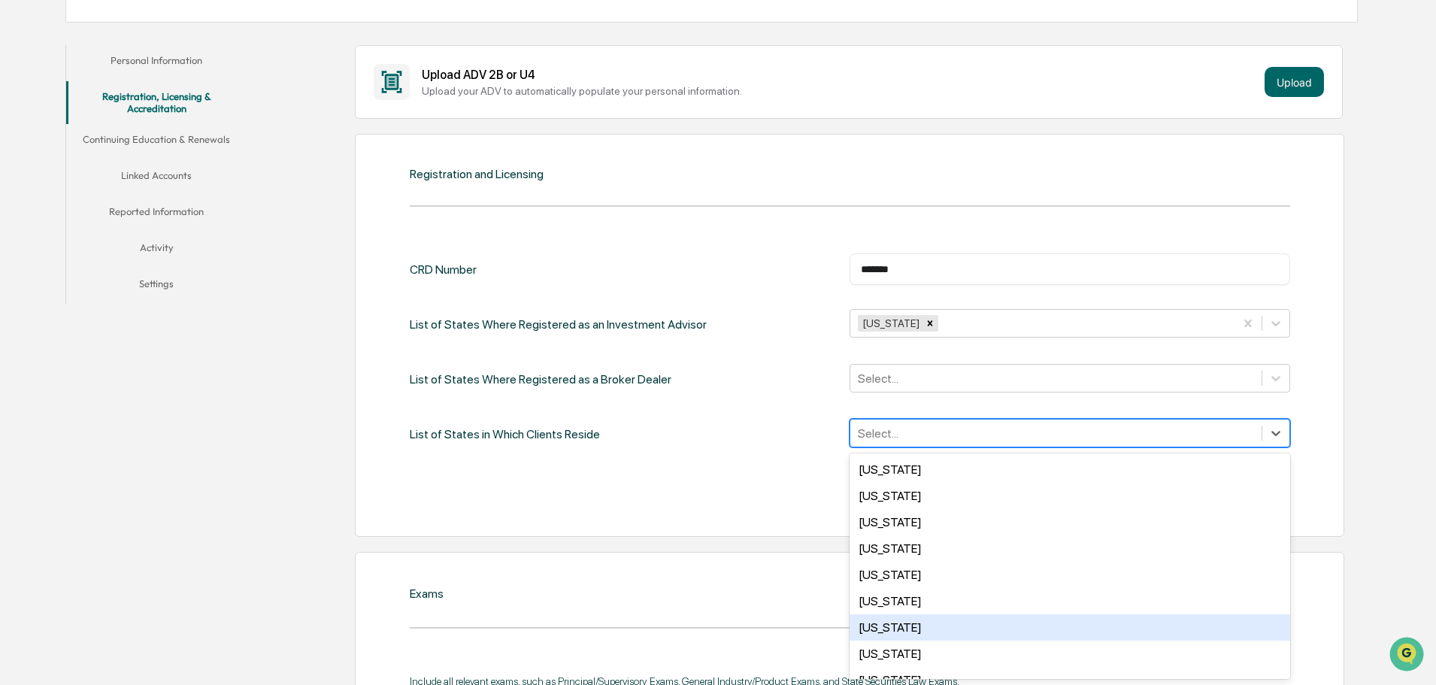
scroll to position [226, 0]
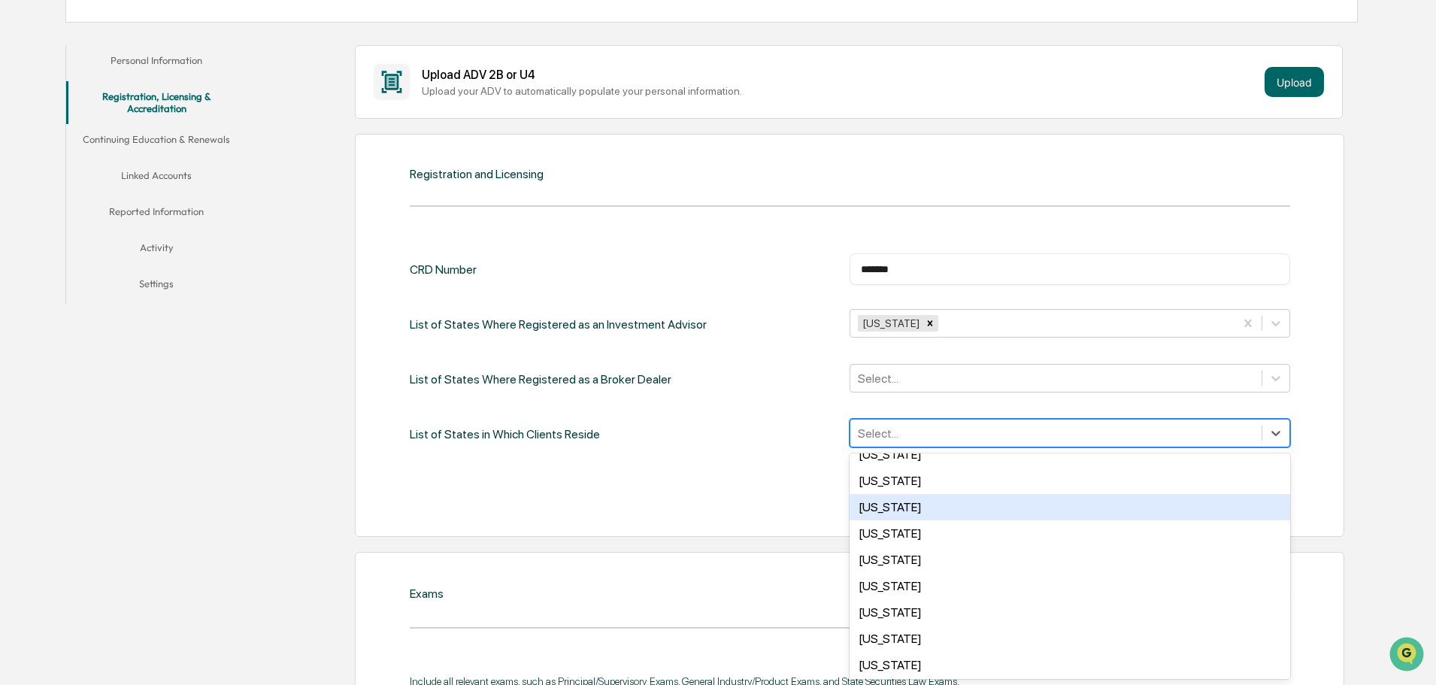
click at [739, 449] on div "List of States in Which Clients Reside 50 results available. Use Up and Down to…" at bounding box center [850, 434] width 880 height 31
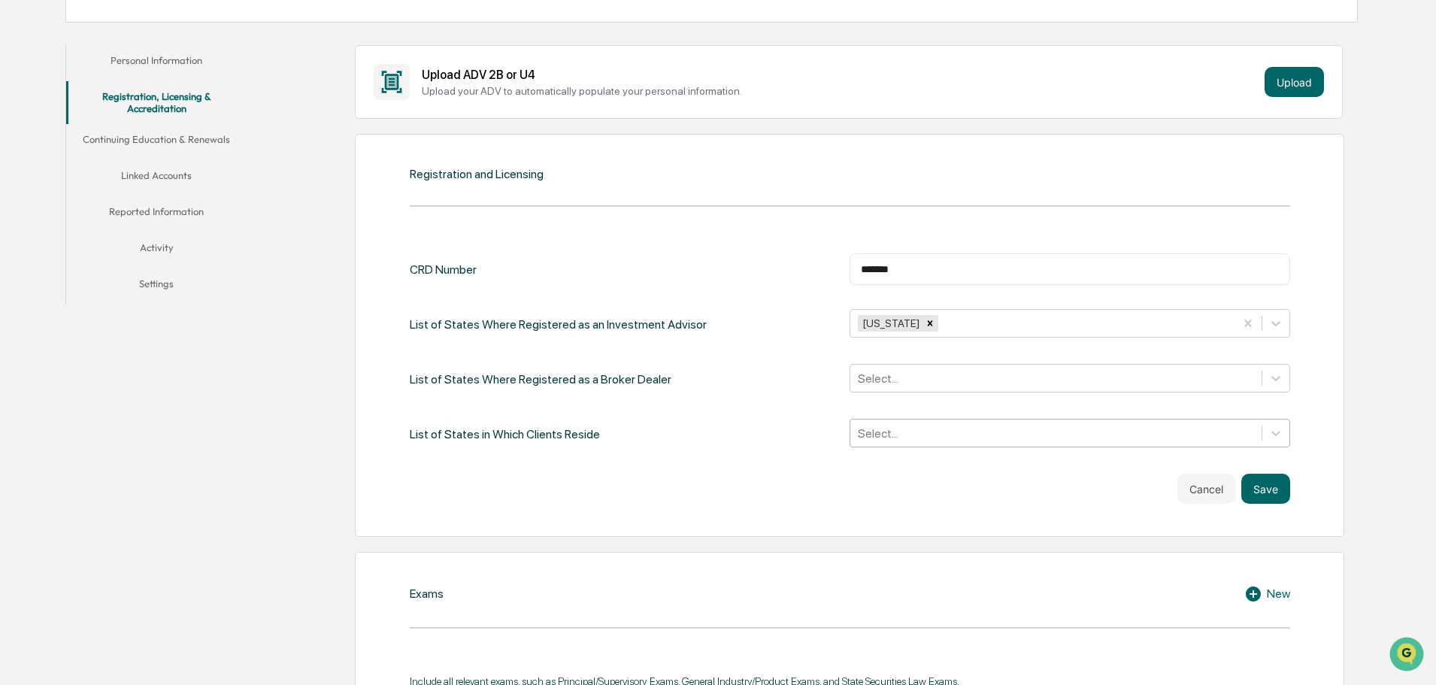
click at [1031, 433] on div at bounding box center [1056, 433] width 396 height 17
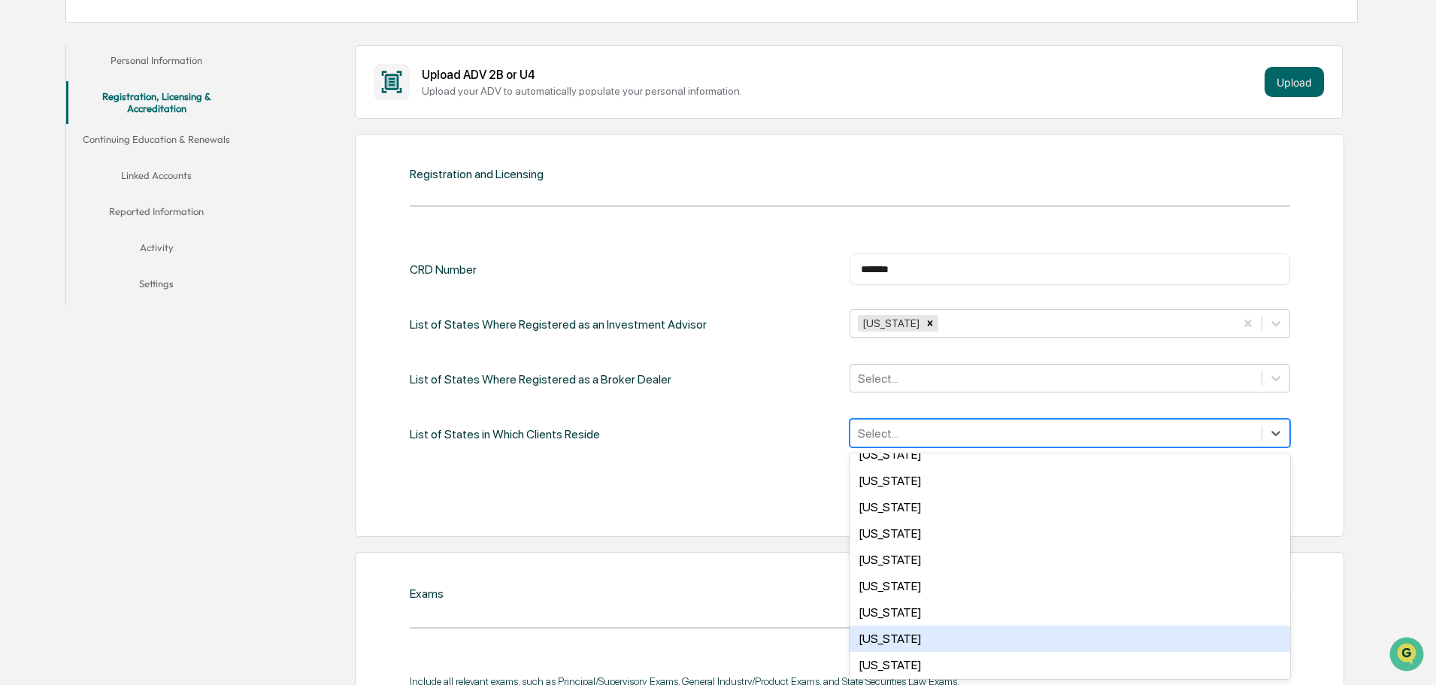
scroll to position [1096, 0]
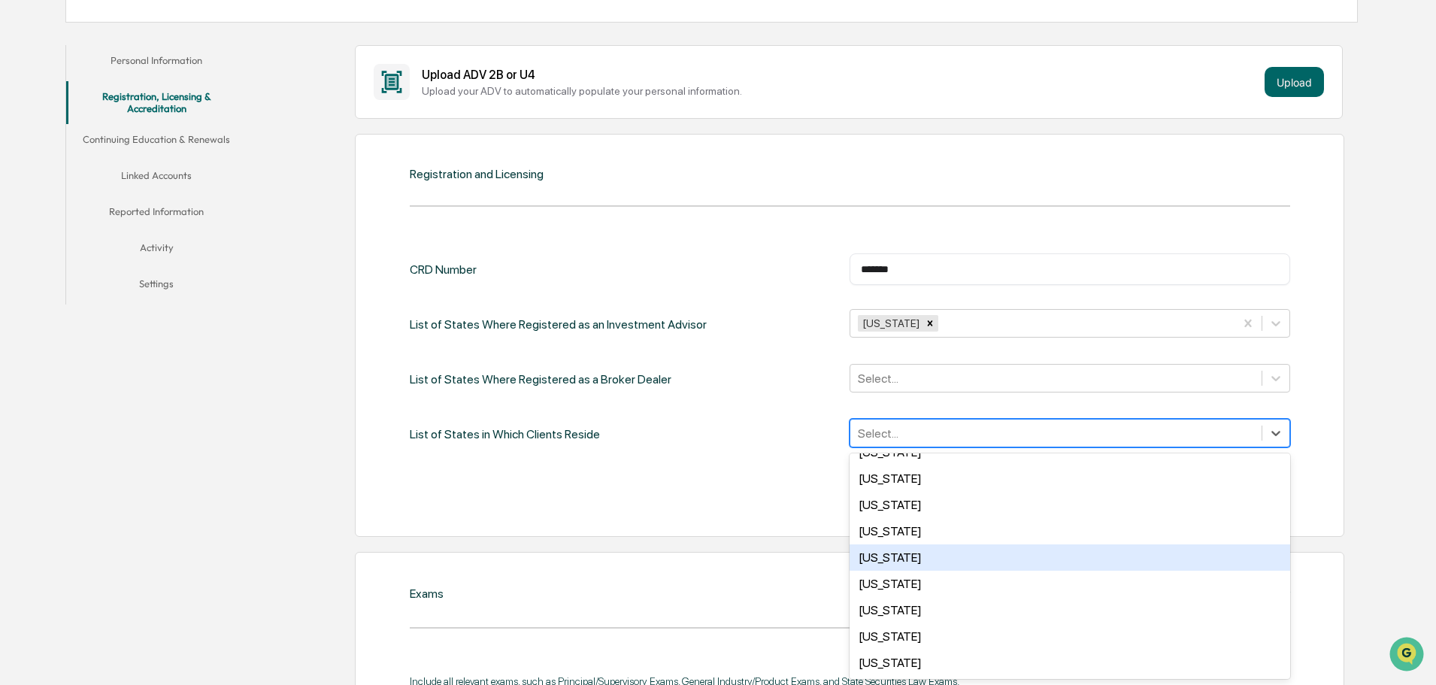
click at [956, 563] on div "[US_STATE]" at bounding box center [1070, 557] width 441 height 26
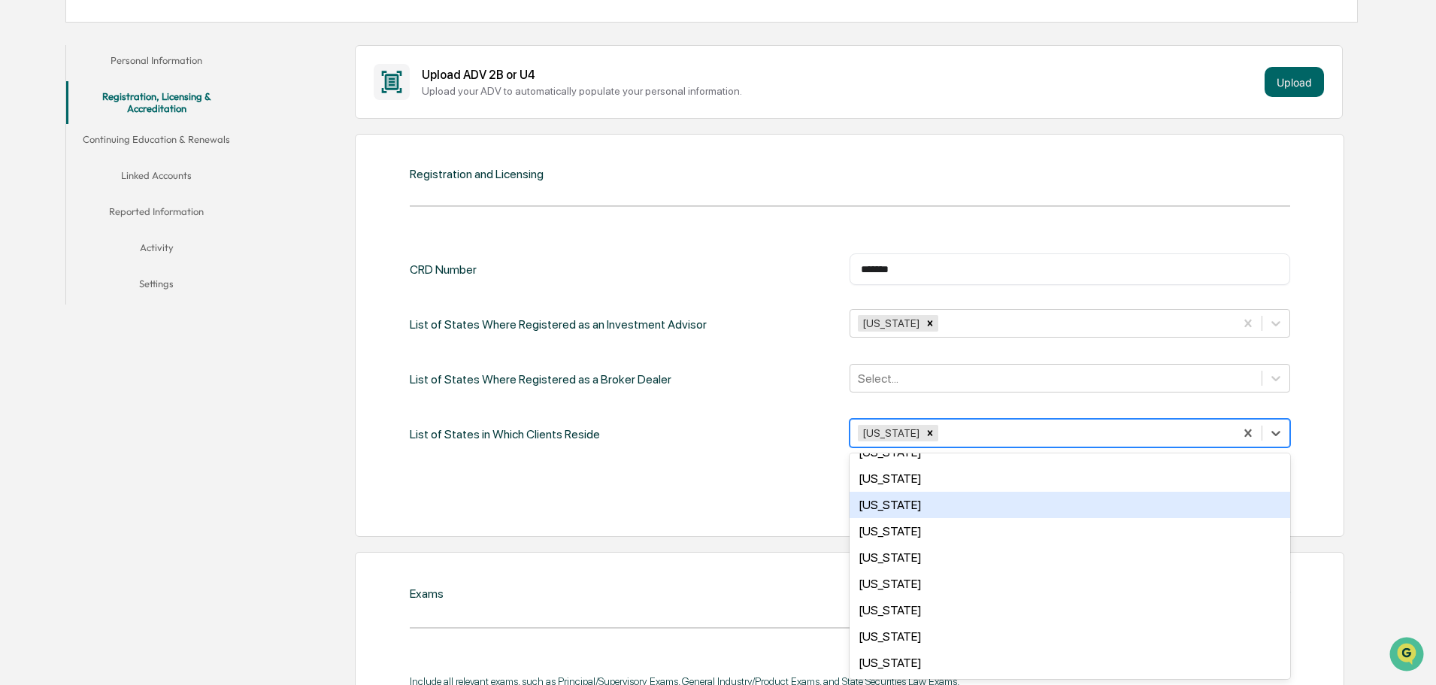
click at [870, 511] on div "[US_STATE]" at bounding box center [1070, 505] width 441 height 26
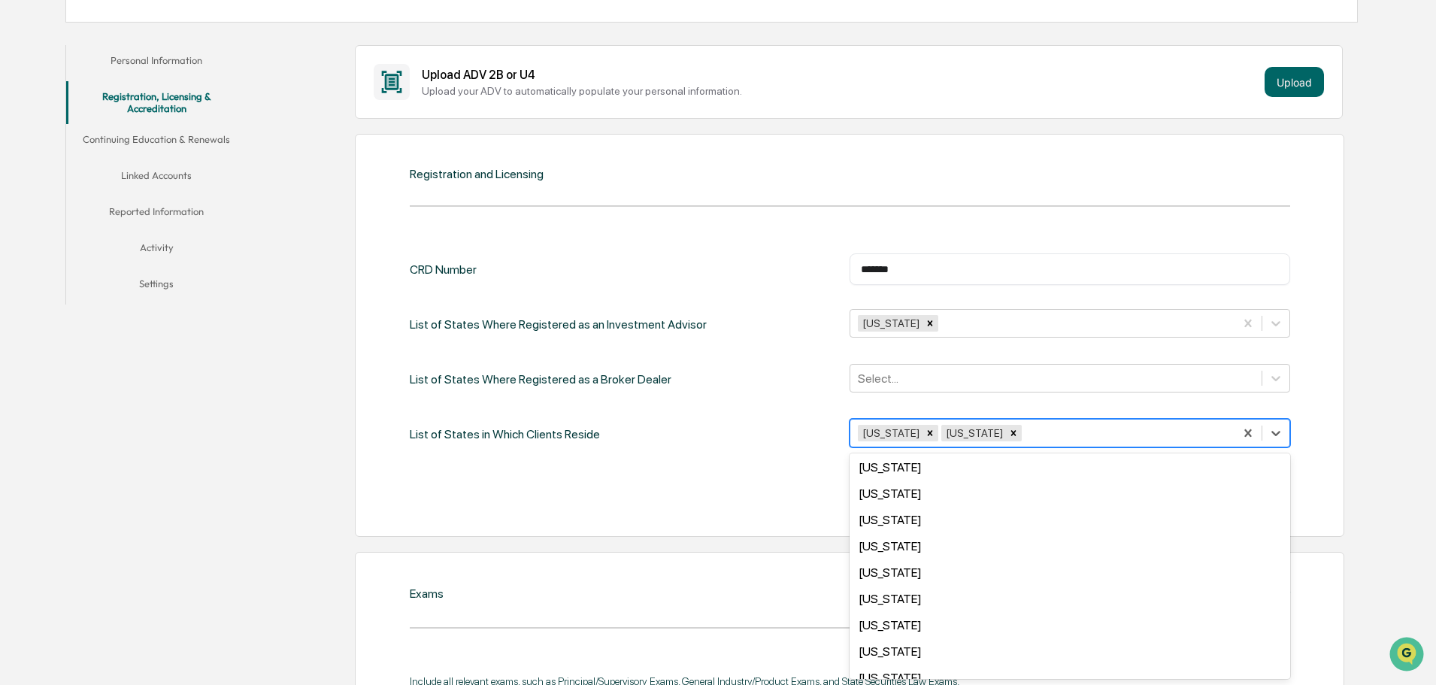
scroll to position [743, 0]
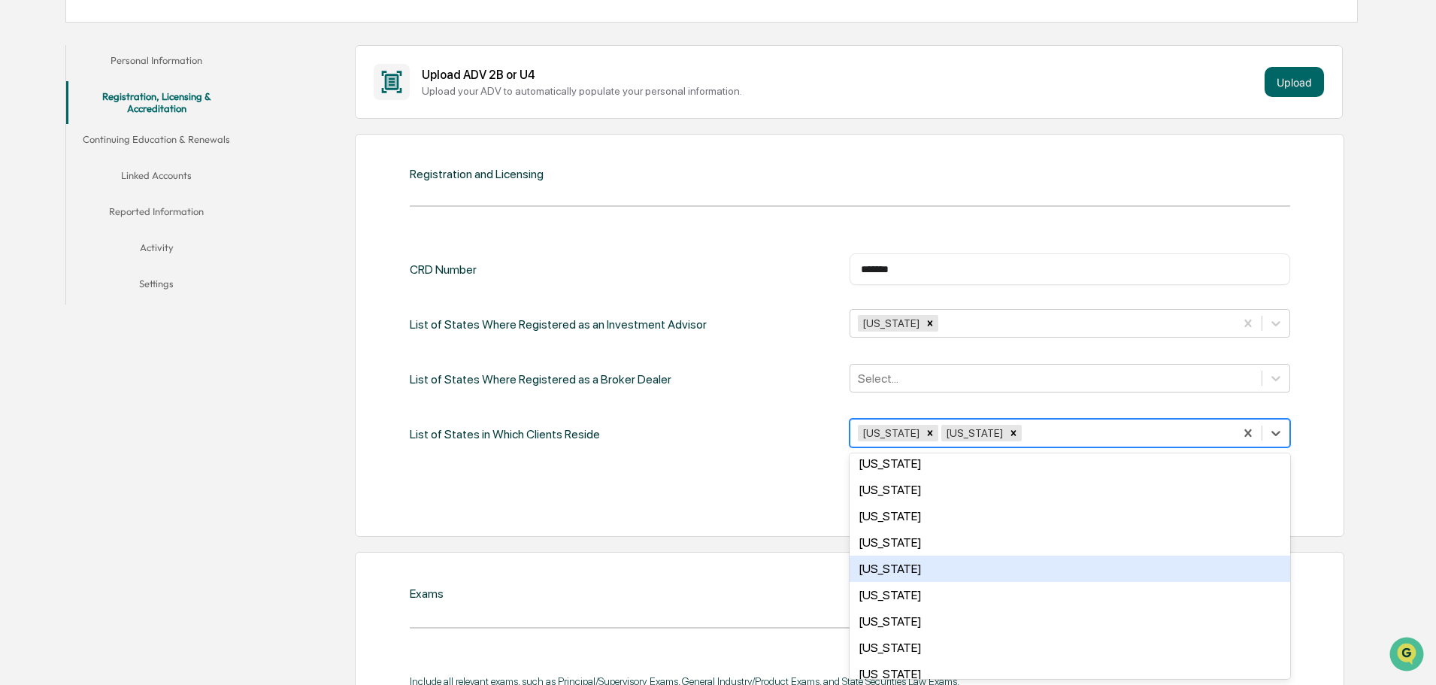
click at [920, 571] on div "[US_STATE]" at bounding box center [1070, 569] width 441 height 26
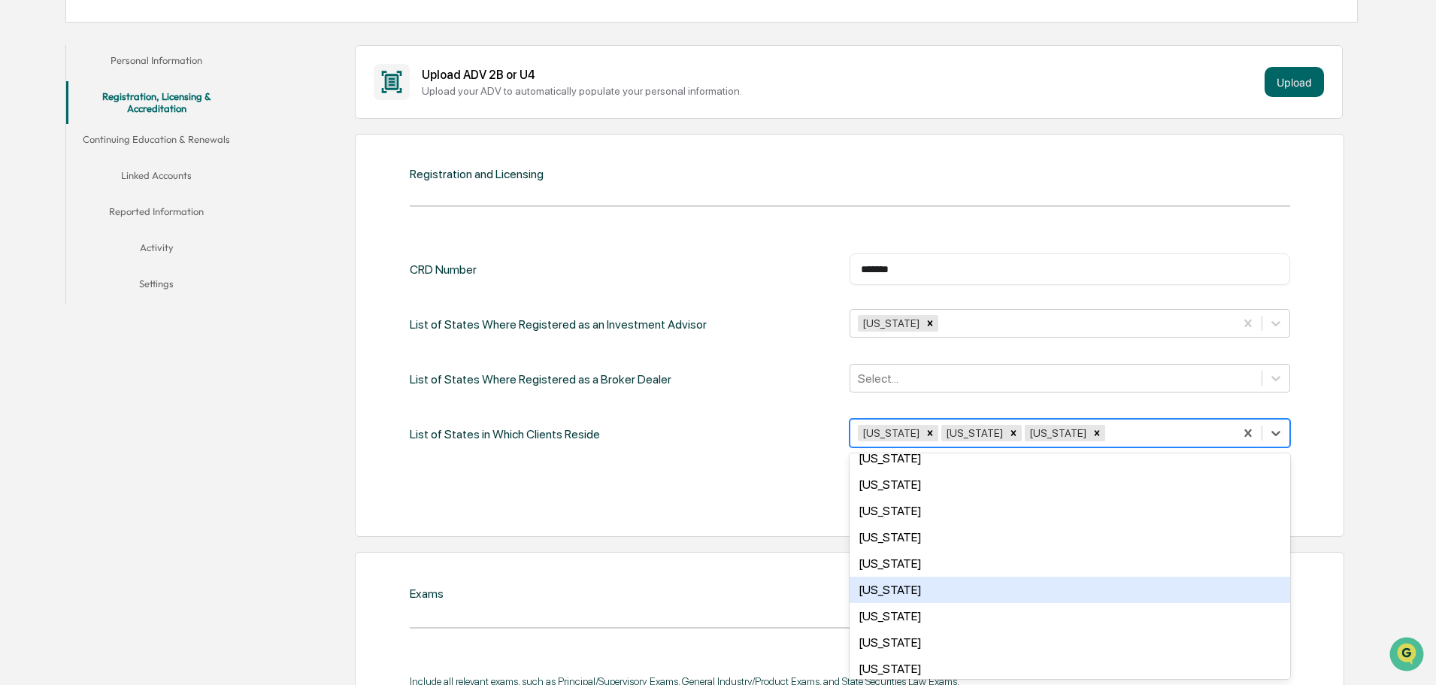
scroll to position [376, 0]
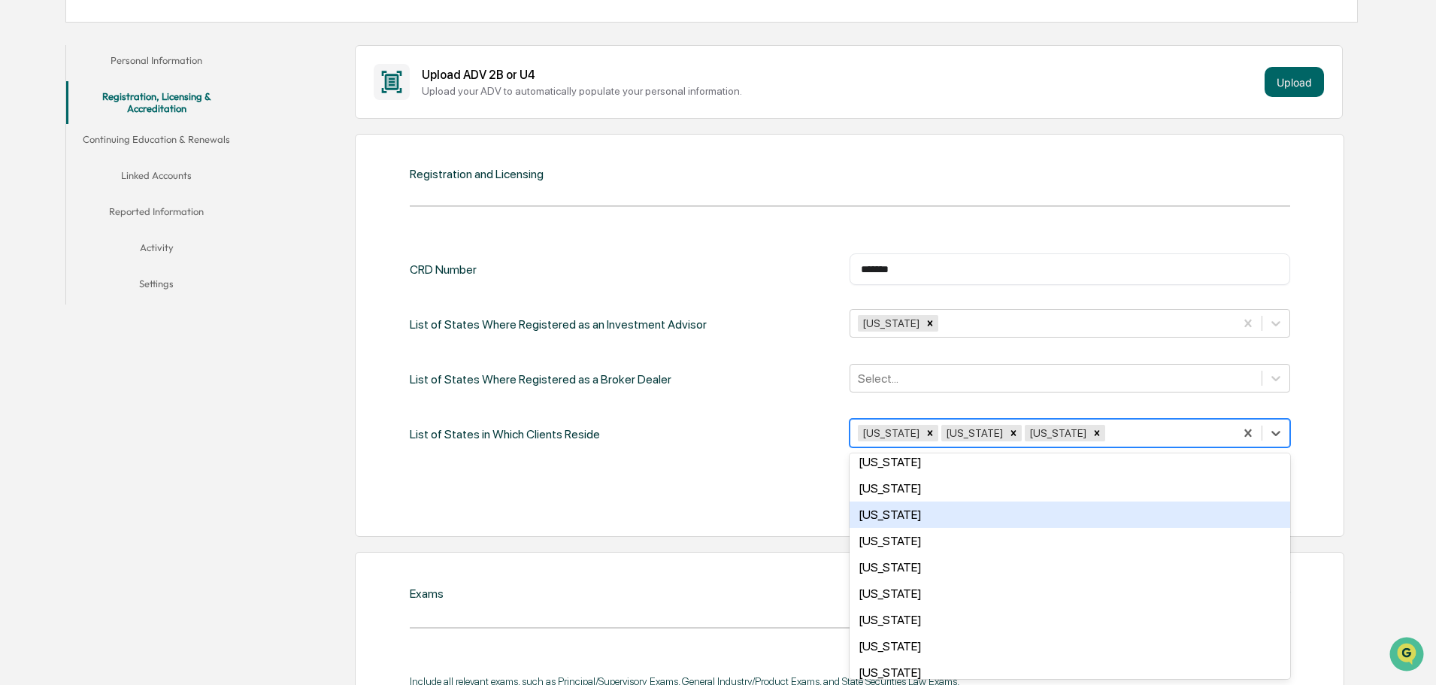
click at [903, 513] on div "[US_STATE]" at bounding box center [1070, 514] width 441 height 26
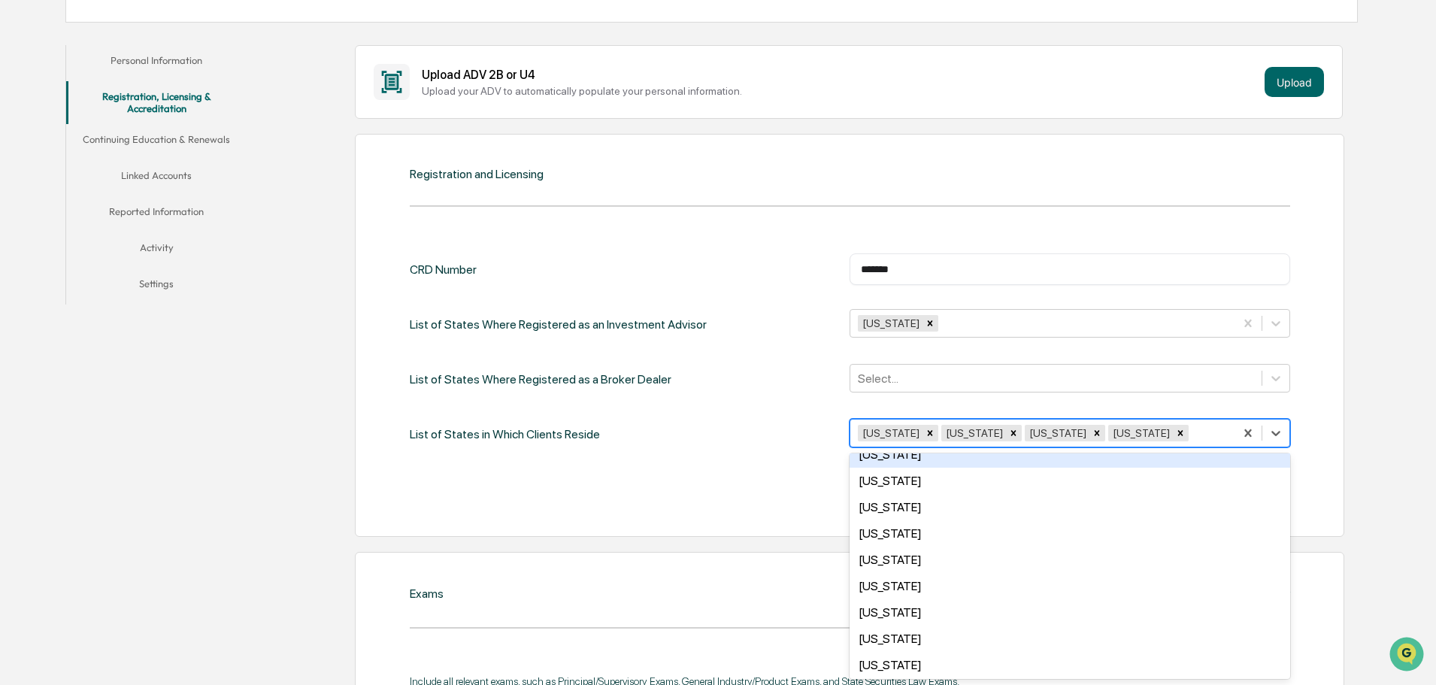
scroll to position [827, 0]
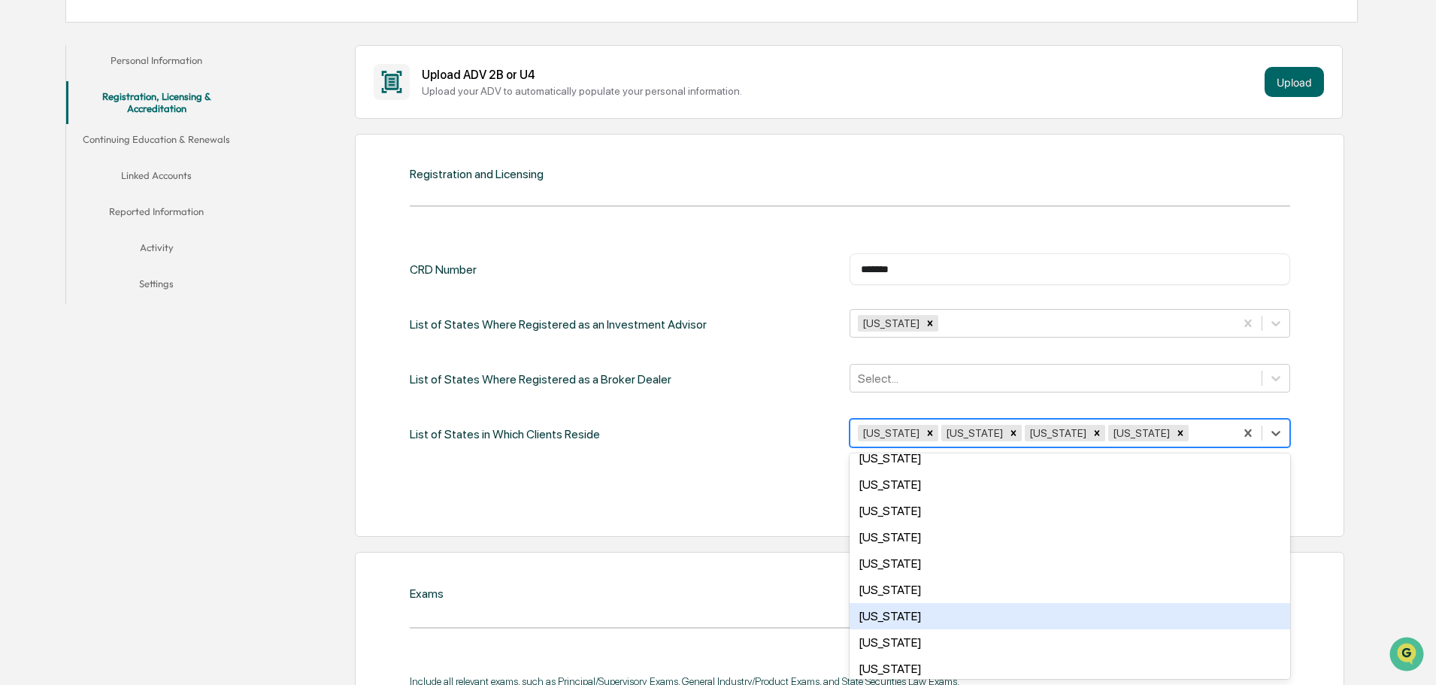
click at [907, 616] on div "[US_STATE]" at bounding box center [1070, 616] width 441 height 26
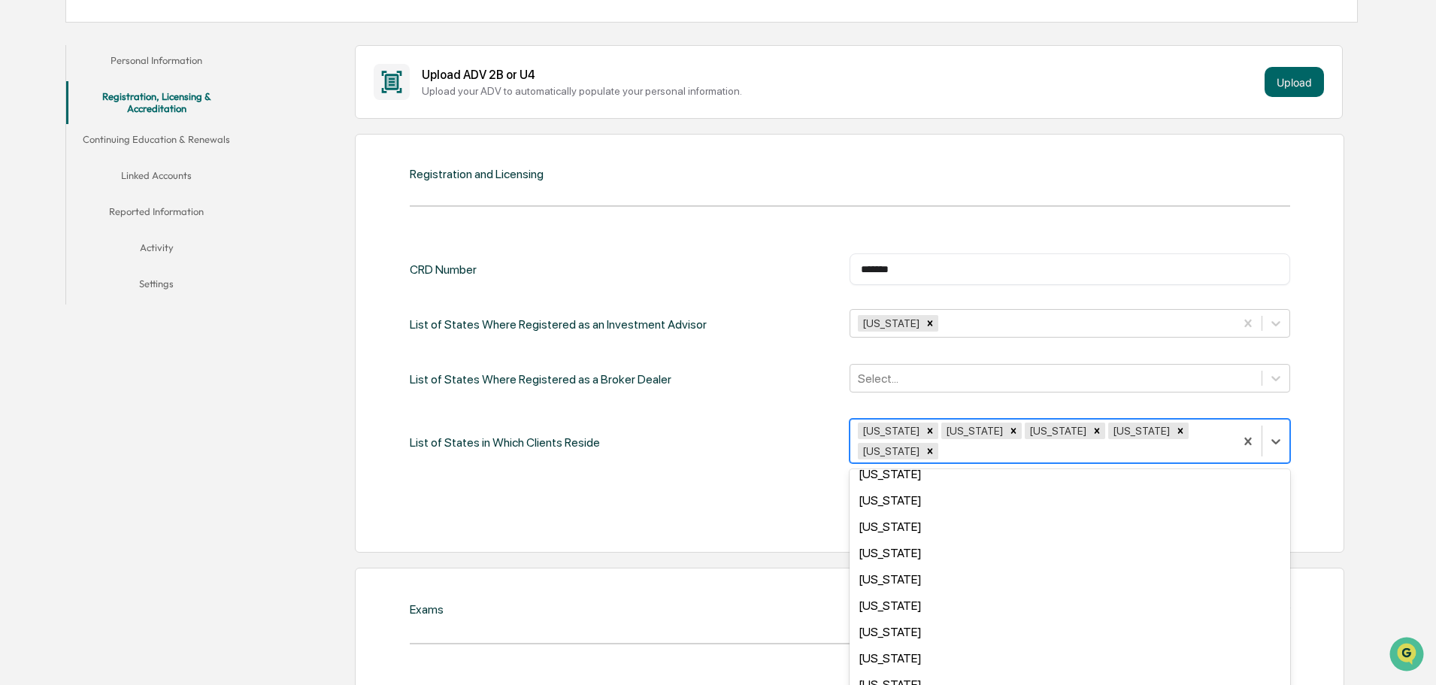
scroll to position [226, 0]
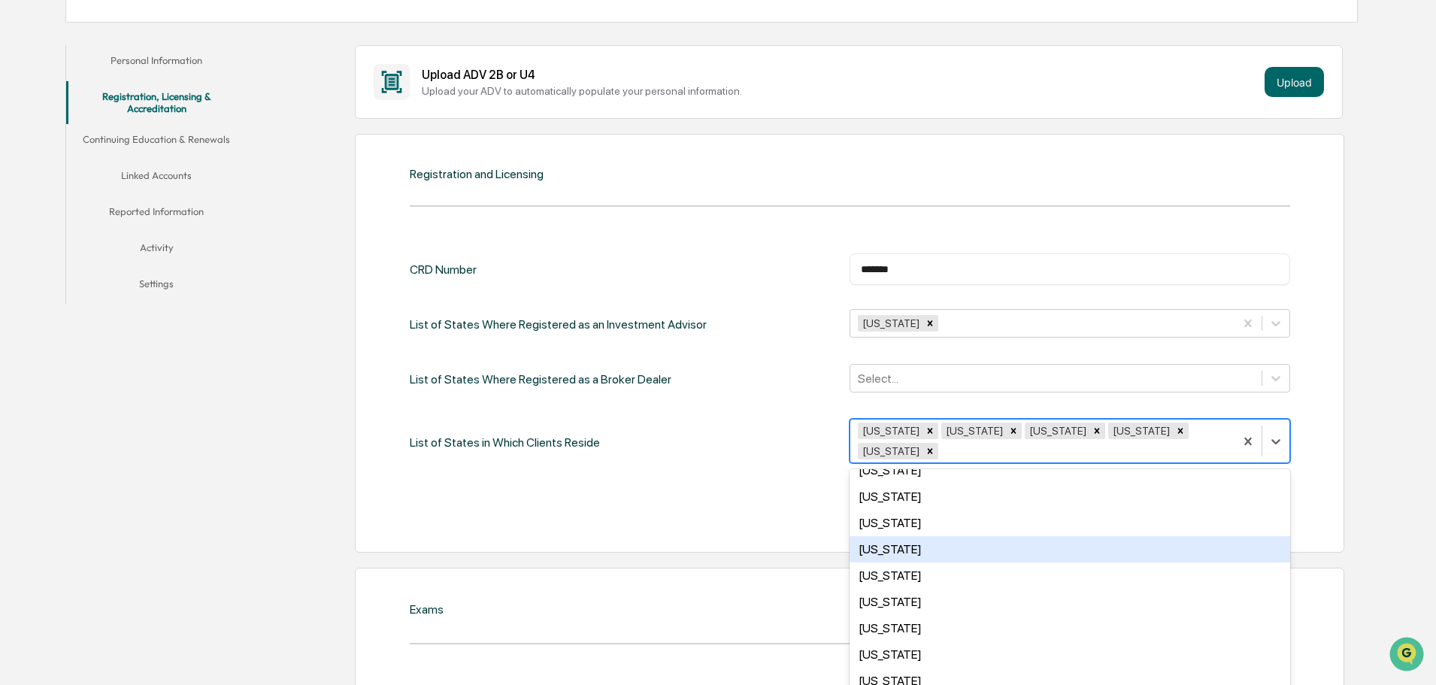
click at [881, 536] on div "[US_STATE]" at bounding box center [1070, 549] width 441 height 26
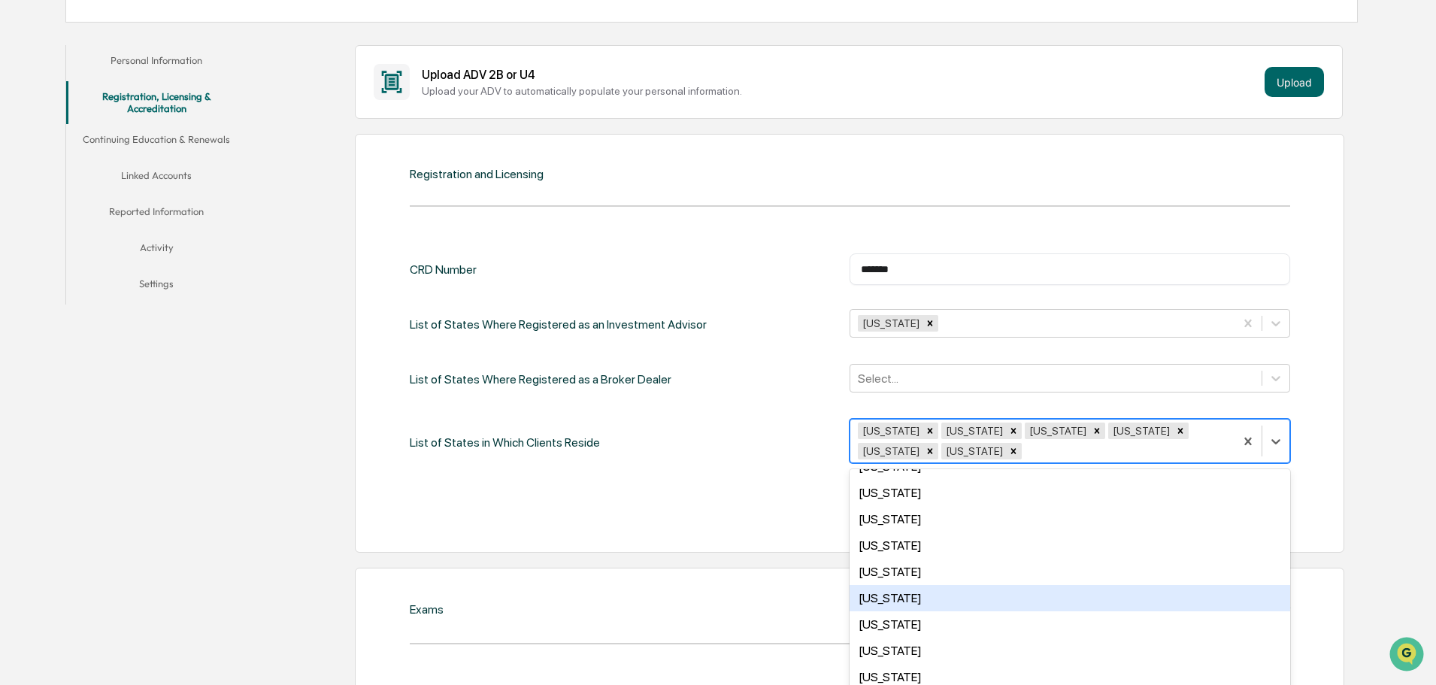
scroll to position [0, 0]
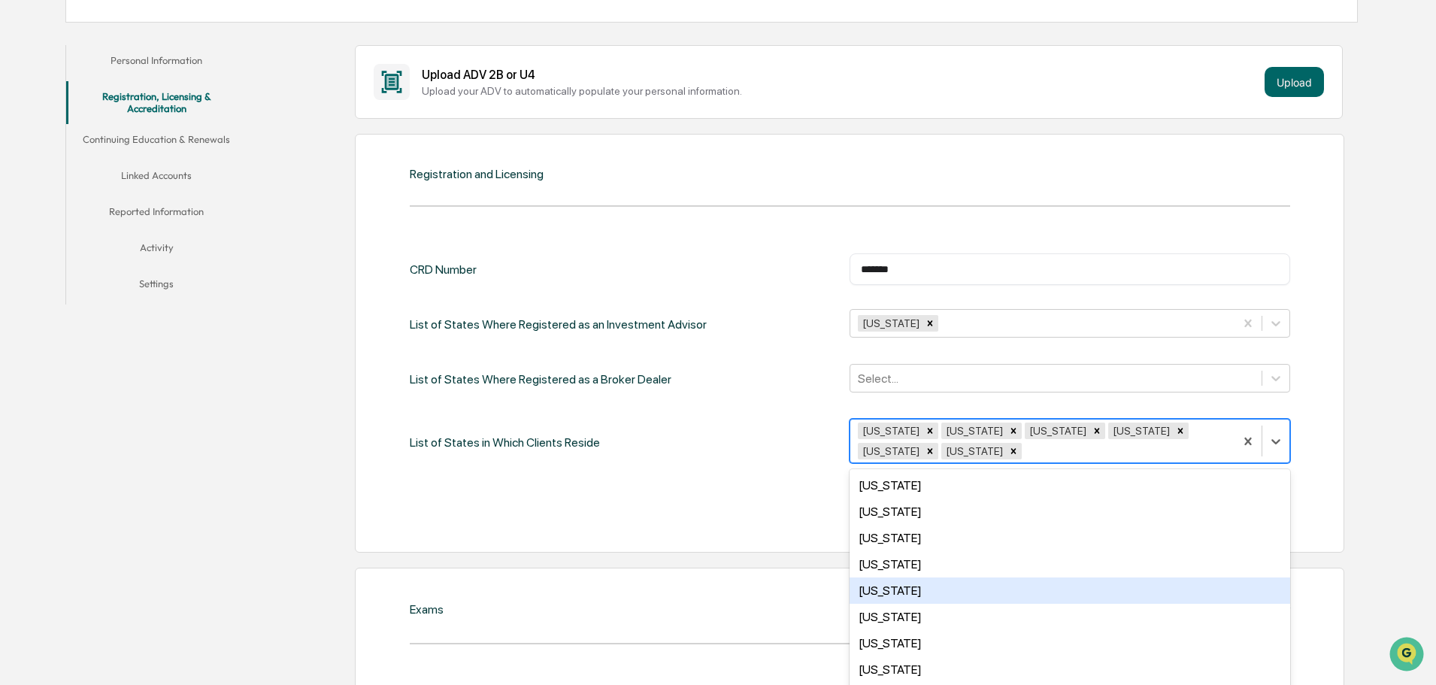
click at [916, 588] on div "[US_STATE]" at bounding box center [1070, 590] width 441 height 26
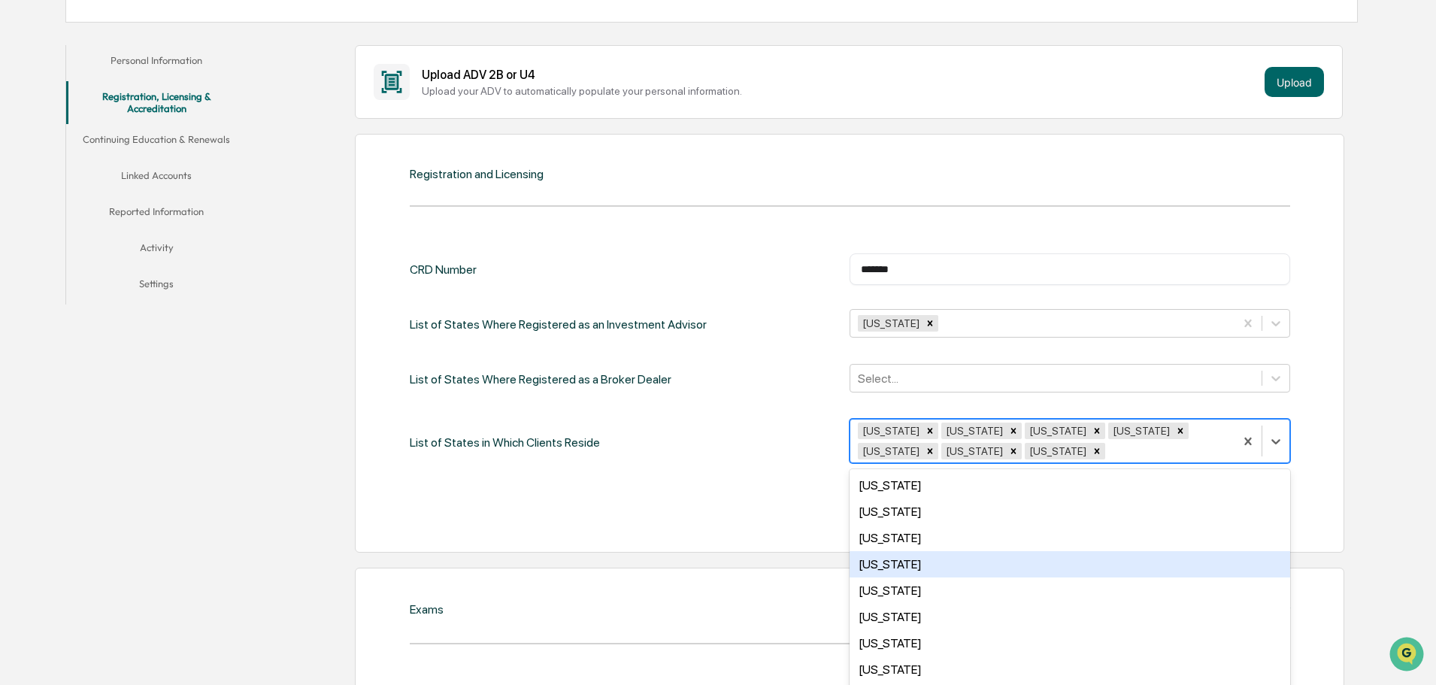
click at [723, 530] on div "Registration and Licensing CRD Number ******* ​ List of States Where Registered…" at bounding box center [849, 343] width 989 height 419
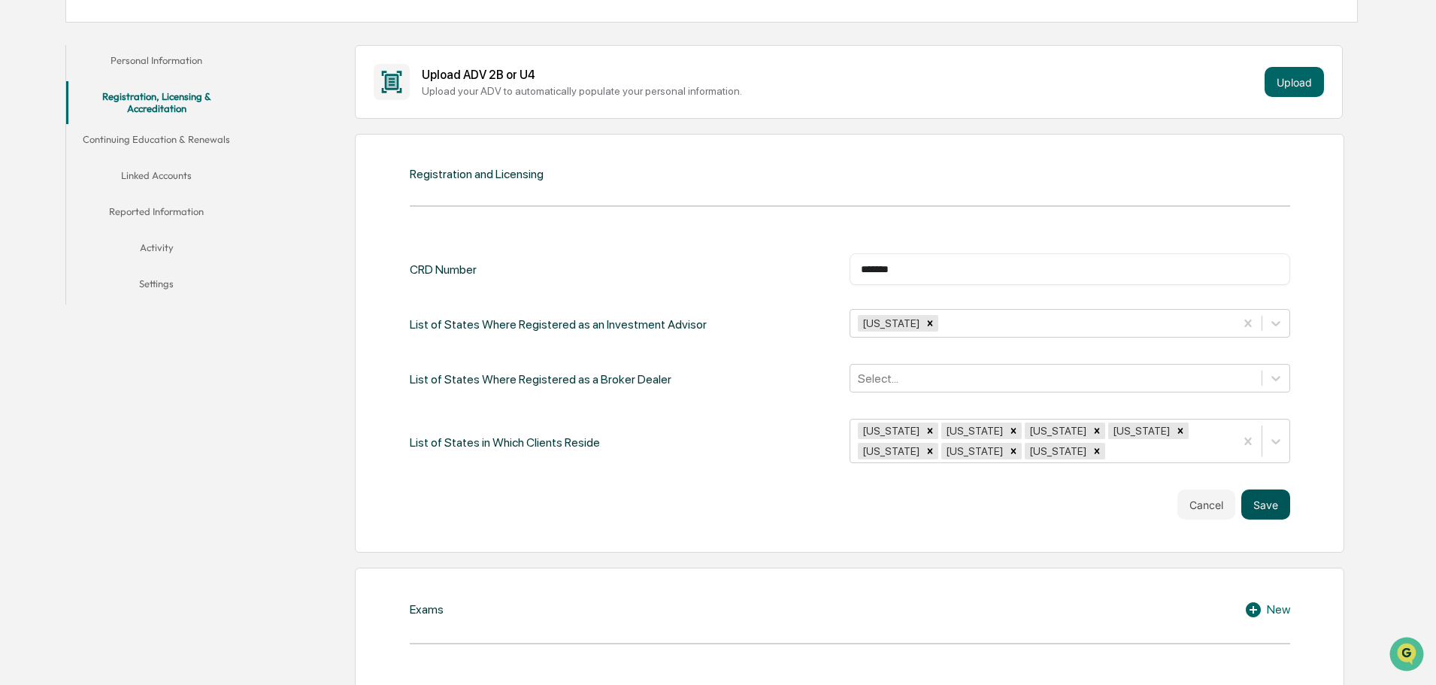
click at [1270, 506] on button "Save" at bounding box center [1265, 504] width 49 height 30
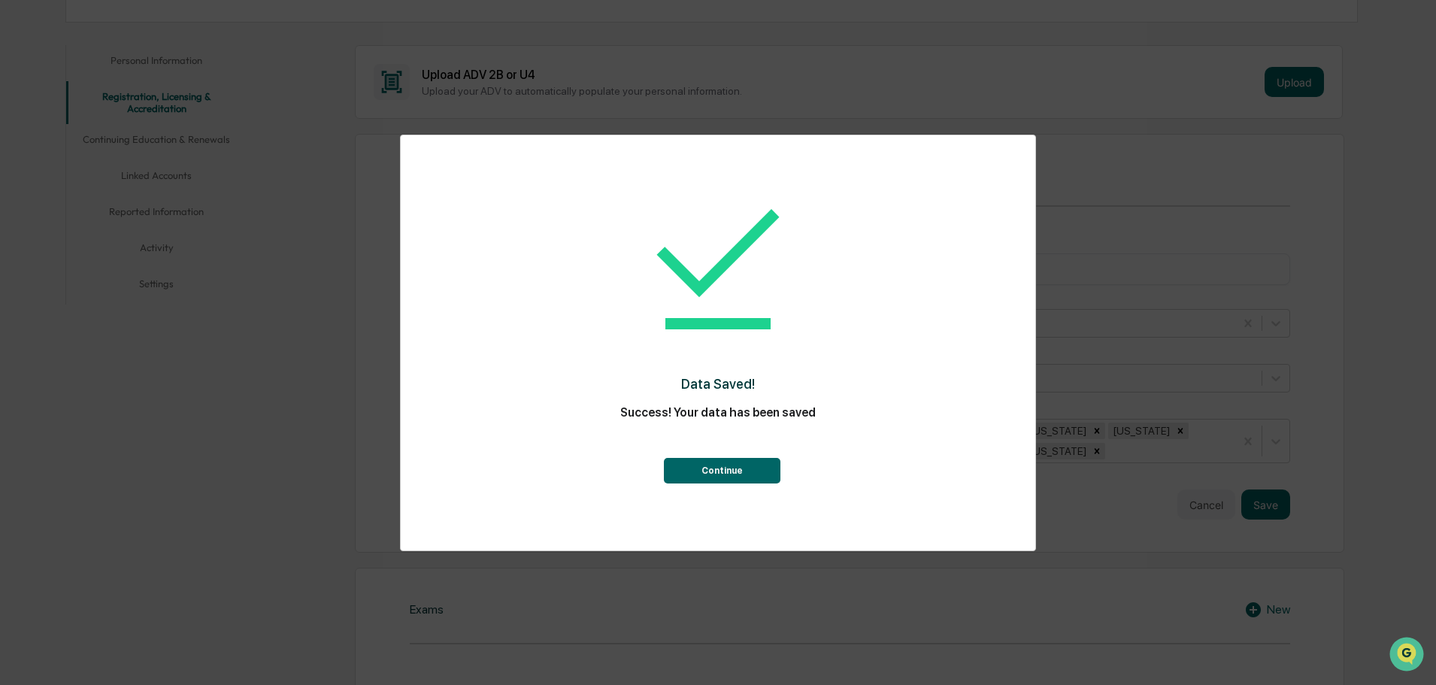
click at [733, 477] on button "Continue" at bounding box center [722, 471] width 117 height 26
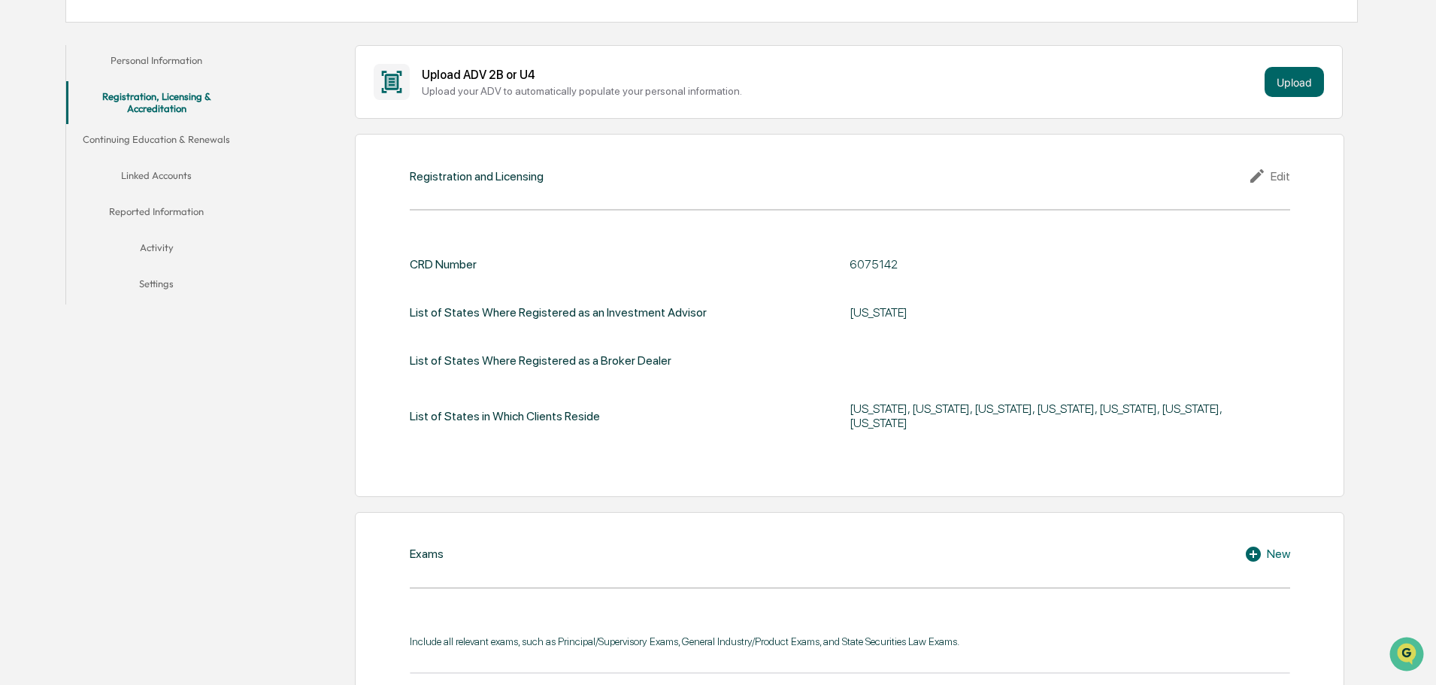
scroll to position [339, 0]
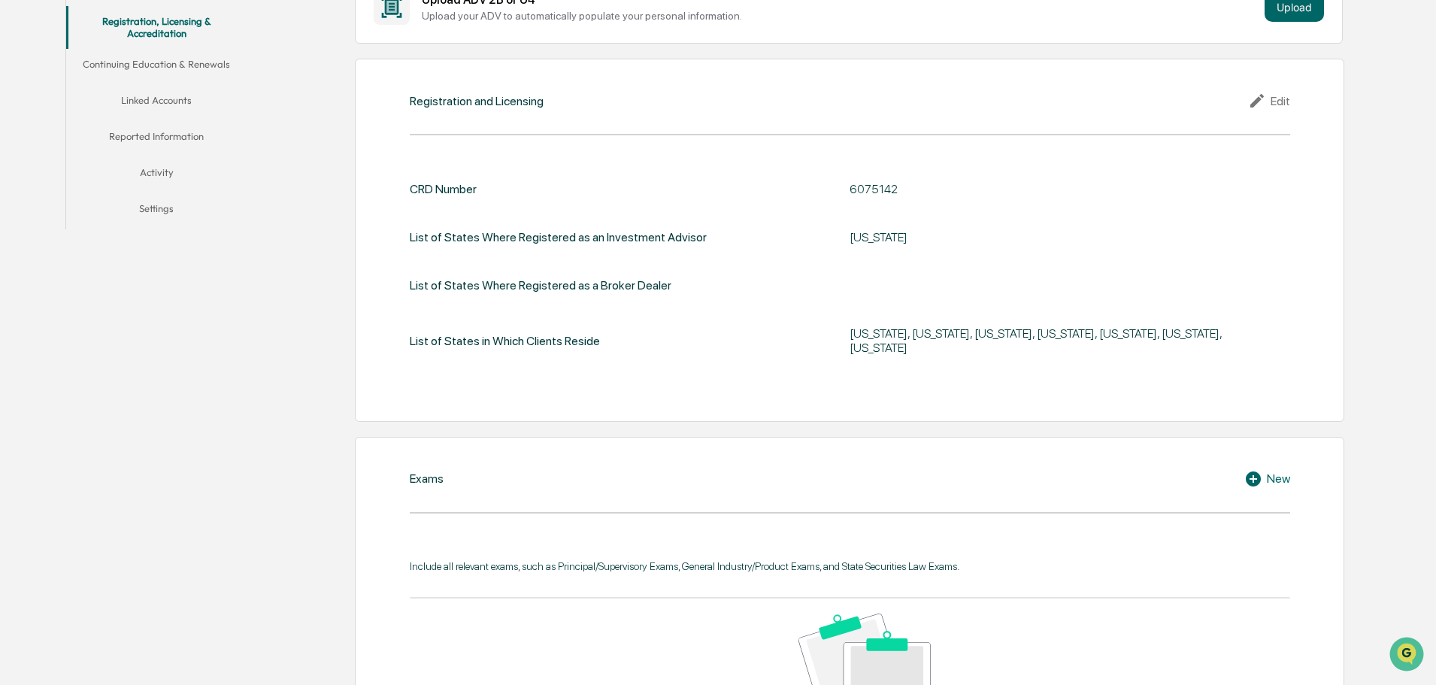
click at [1284, 470] on div "New" at bounding box center [1267, 479] width 46 height 18
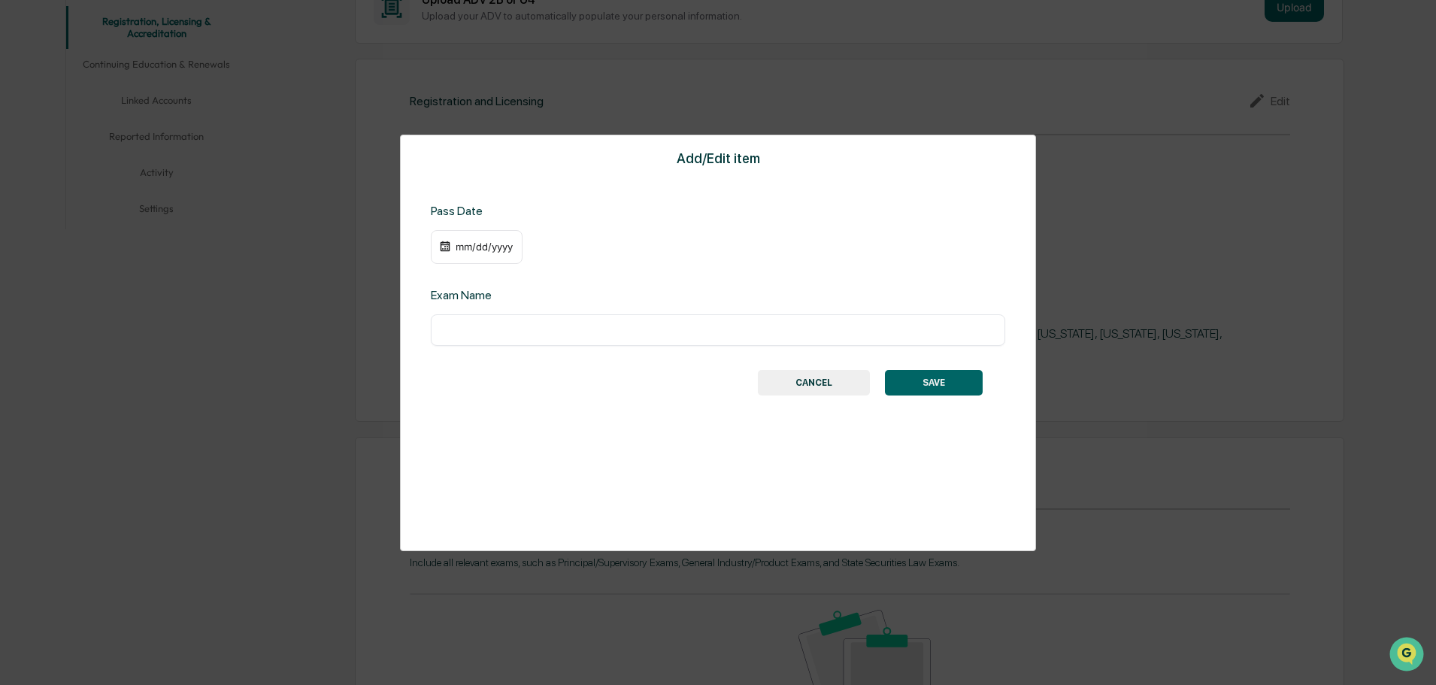
click at [471, 238] on div "mm/dd/yyyy" at bounding box center [477, 247] width 92 height 35
click at [498, 338] on input "text" at bounding box center [718, 330] width 552 height 15
click at [832, 380] on button "CANCEL" at bounding box center [814, 383] width 112 height 26
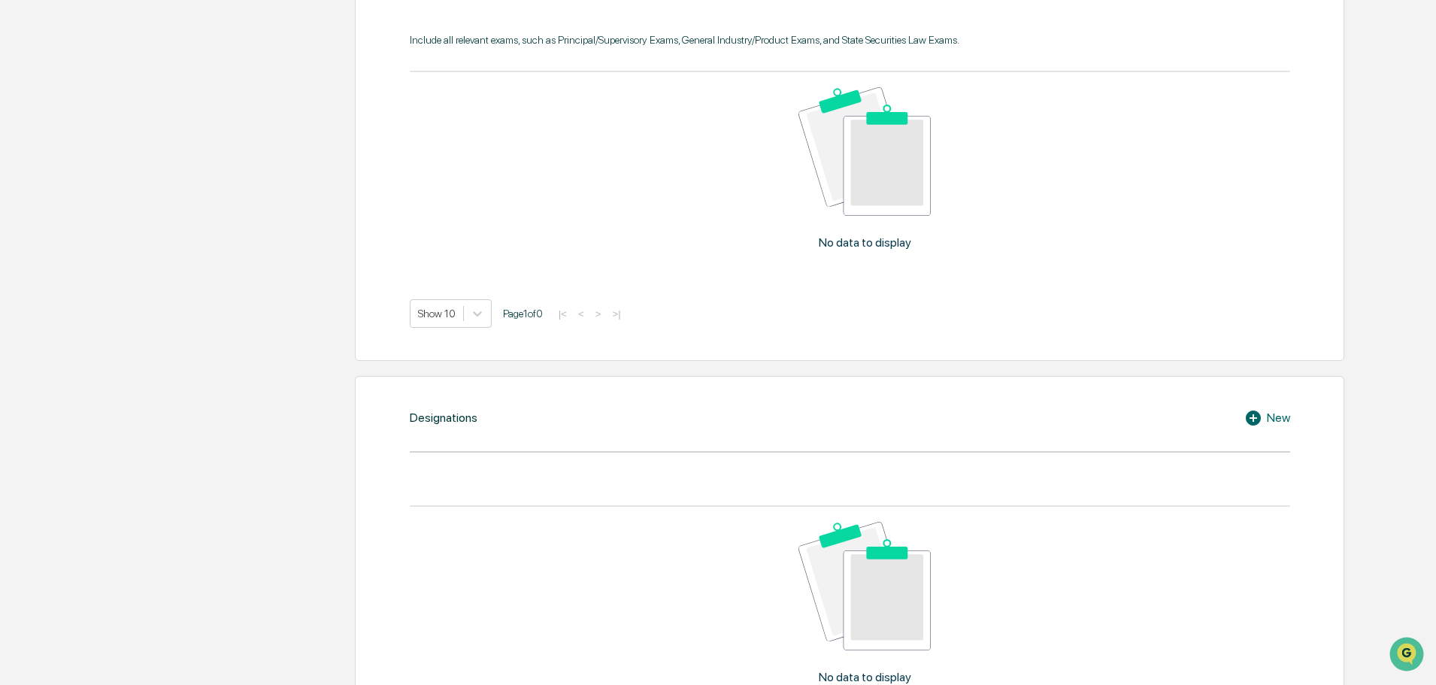
scroll to position [1091, 0]
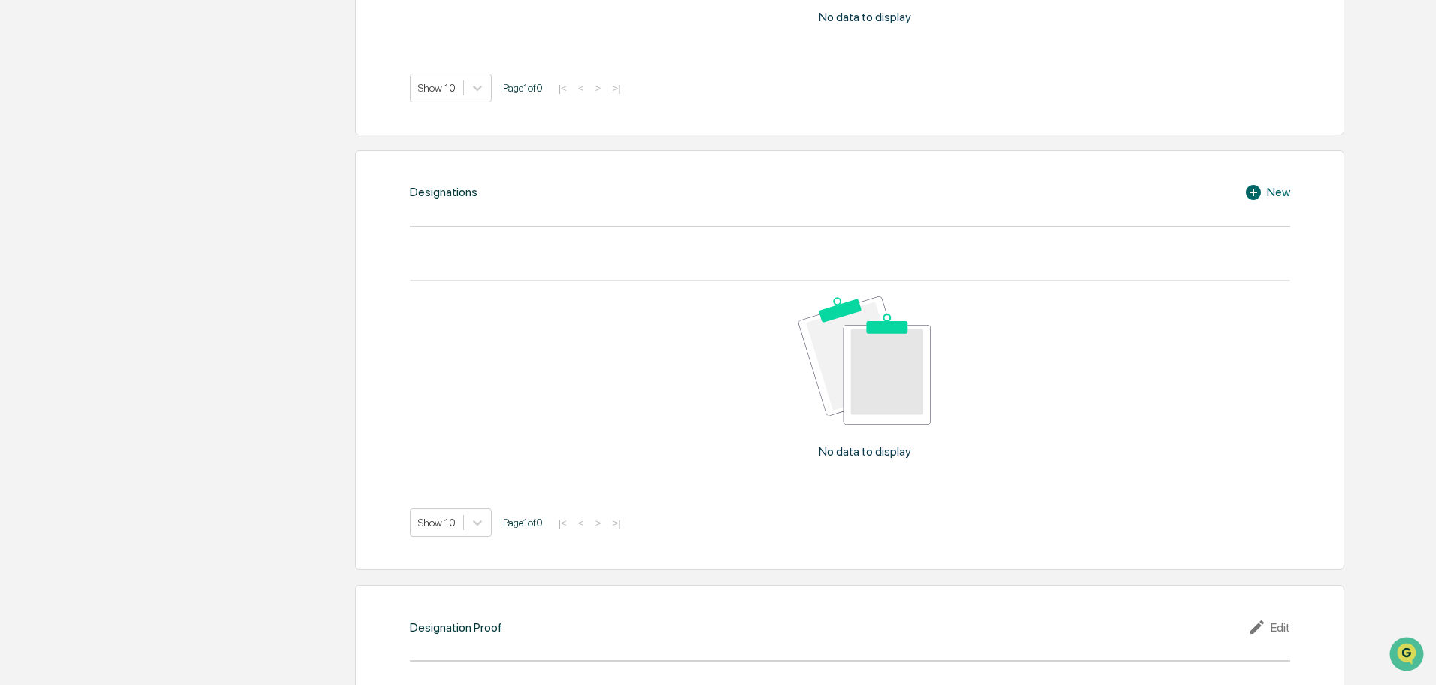
click at [1255, 183] on icon at bounding box center [1255, 192] width 23 height 18
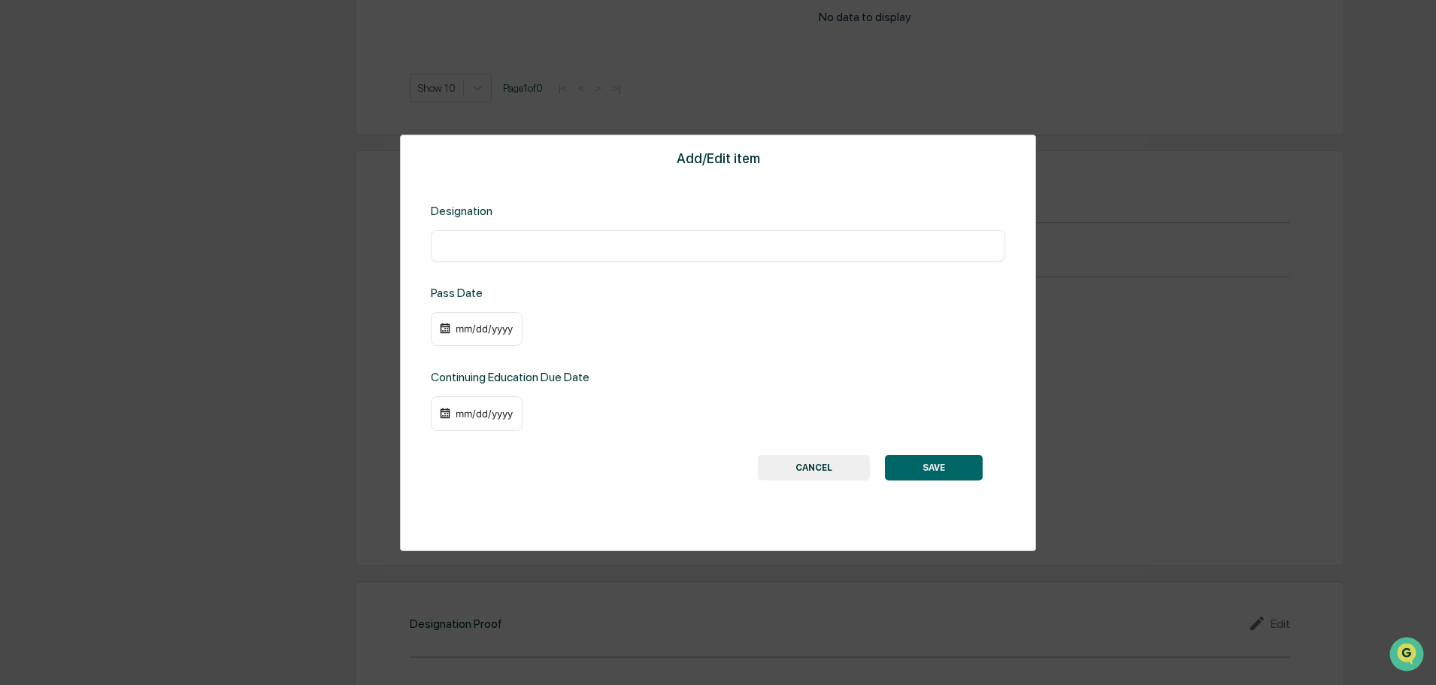
click at [480, 238] on input "text" at bounding box center [718, 245] width 552 height 15
type input "******"
click at [689, 356] on div "Add/Edit item Designation ****** ​ Pass Date mm/dd/yyyy Continuing Education Du…" at bounding box center [718, 343] width 636 height 416
click at [950, 474] on button "SAVE" at bounding box center [934, 468] width 98 height 26
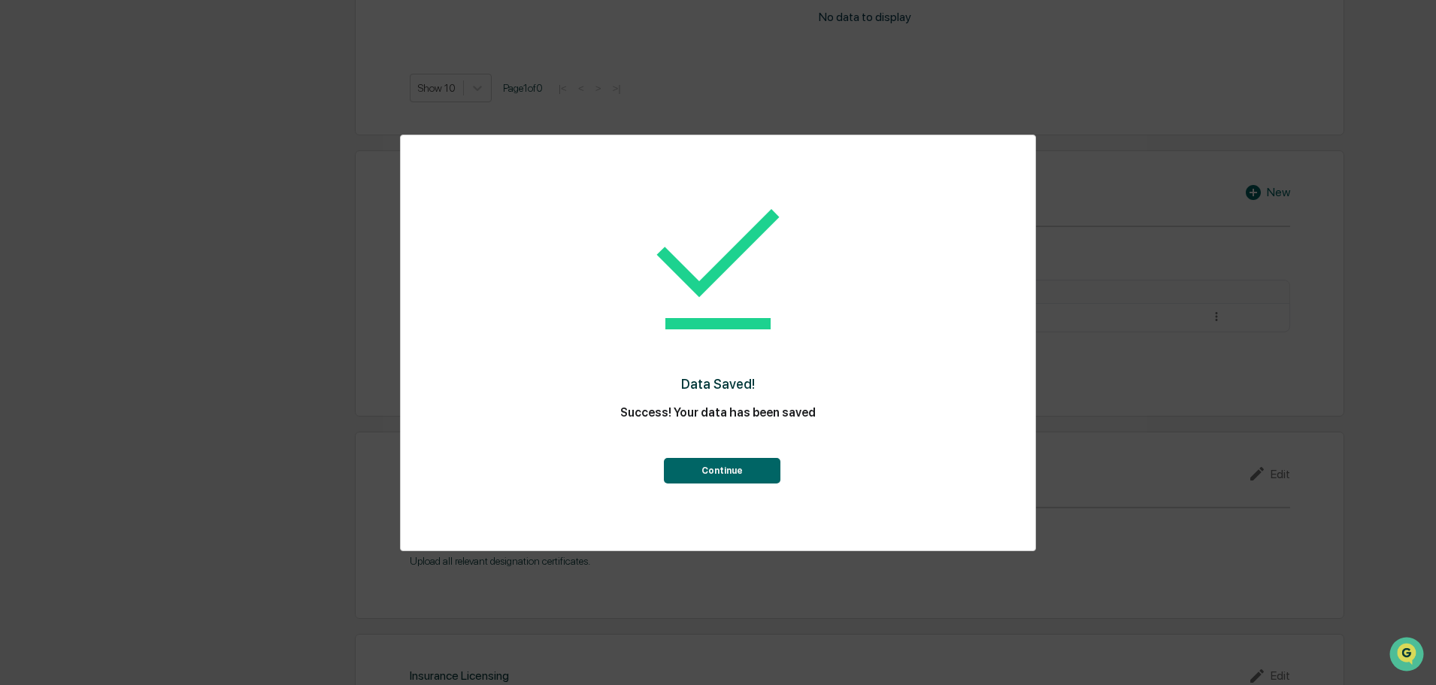
click at [747, 478] on button "Continue" at bounding box center [722, 471] width 117 height 26
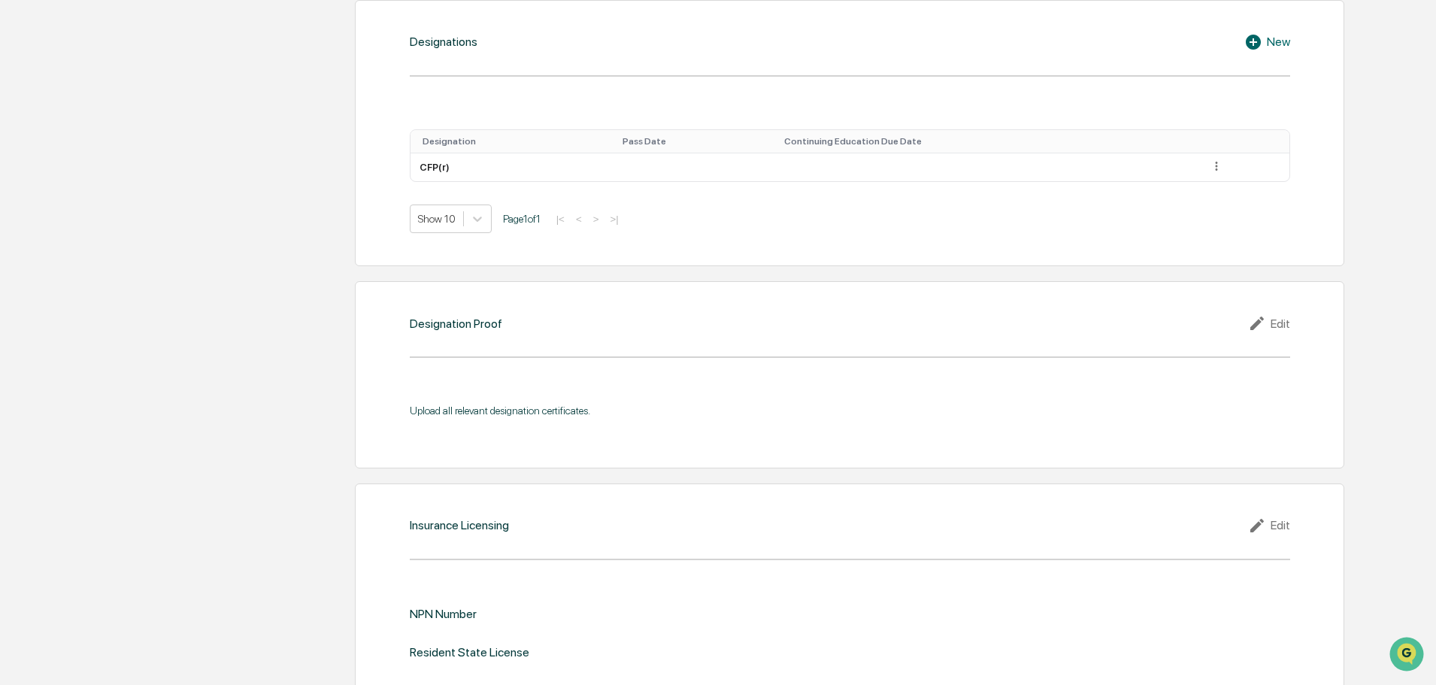
scroll to position [1392, 0]
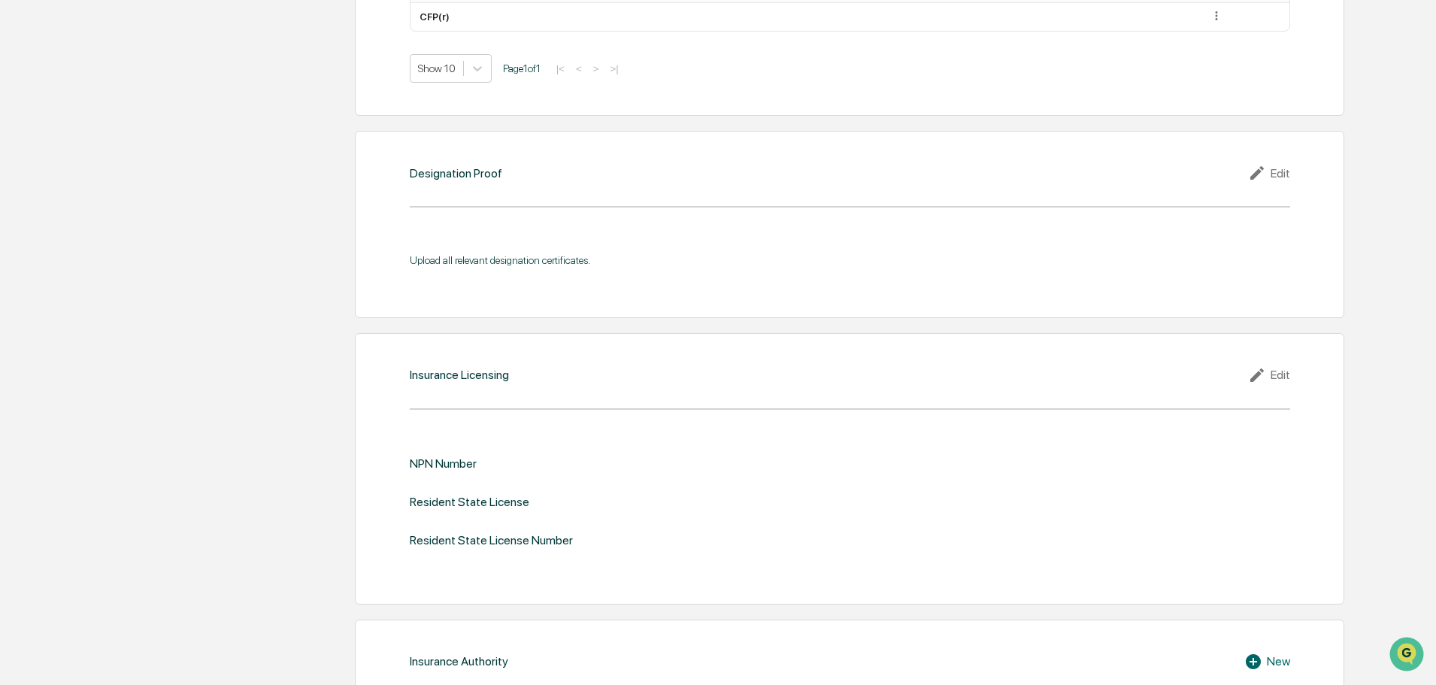
click at [439, 254] on div "Upload all relevant designation certificates." at bounding box center [850, 260] width 880 height 12
click at [567, 434] on div "NPN Number Resident State License Resident State License Number" at bounding box center [850, 503] width 880 height 138
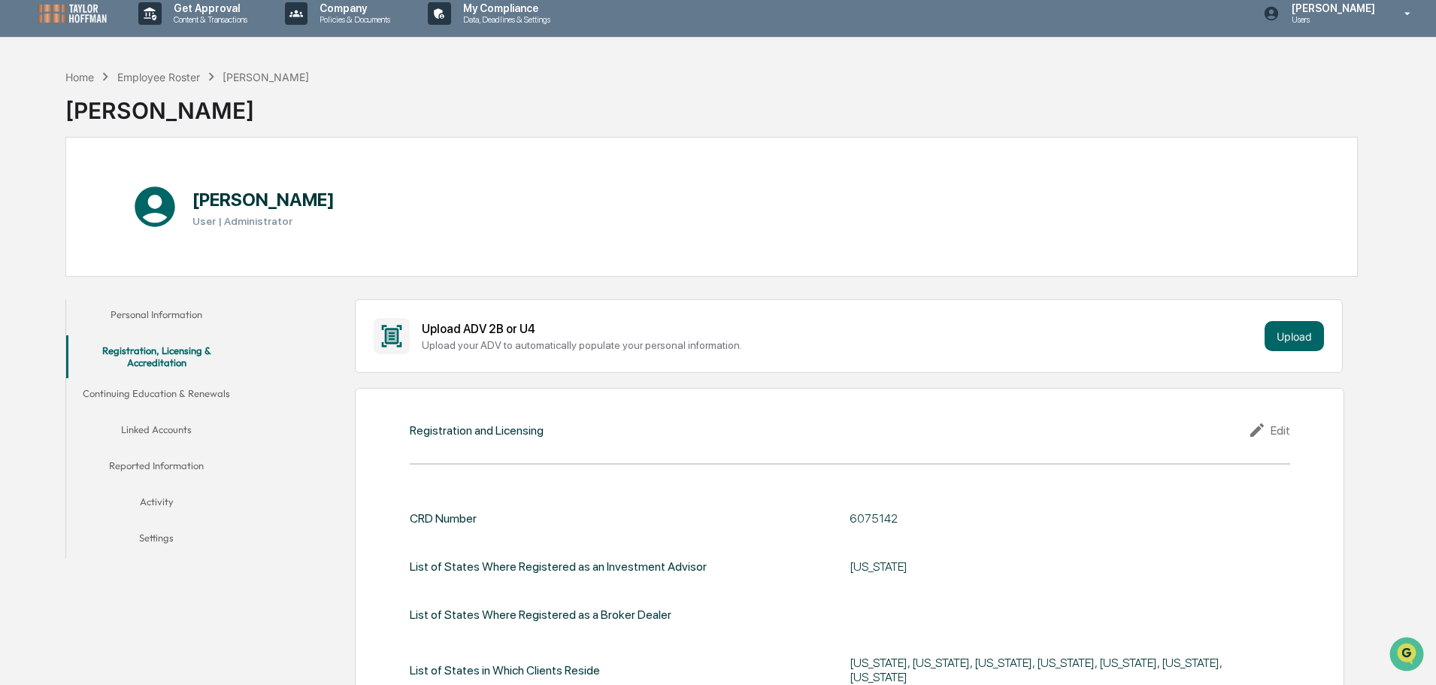
scroll to position [0, 0]
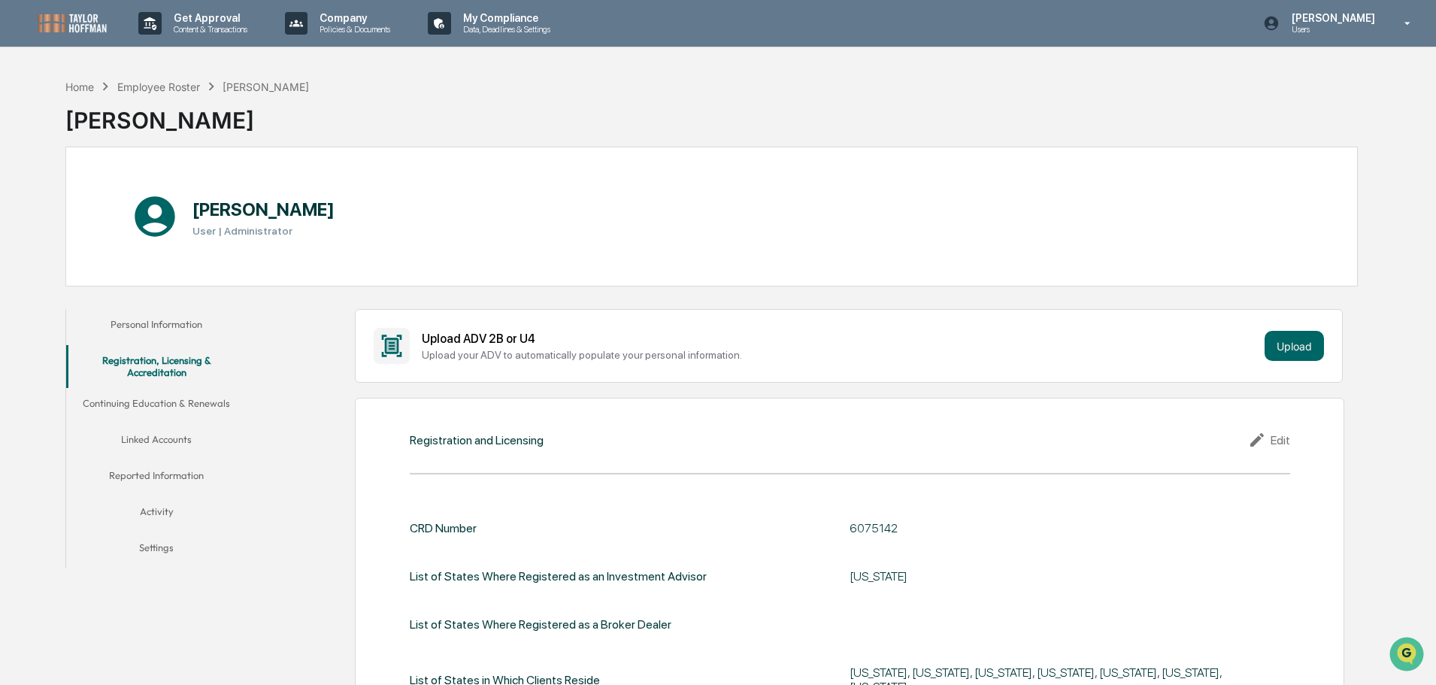
click at [162, 404] on button "Continuing Education & Renewals" at bounding box center [156, 406] width 180 height 36
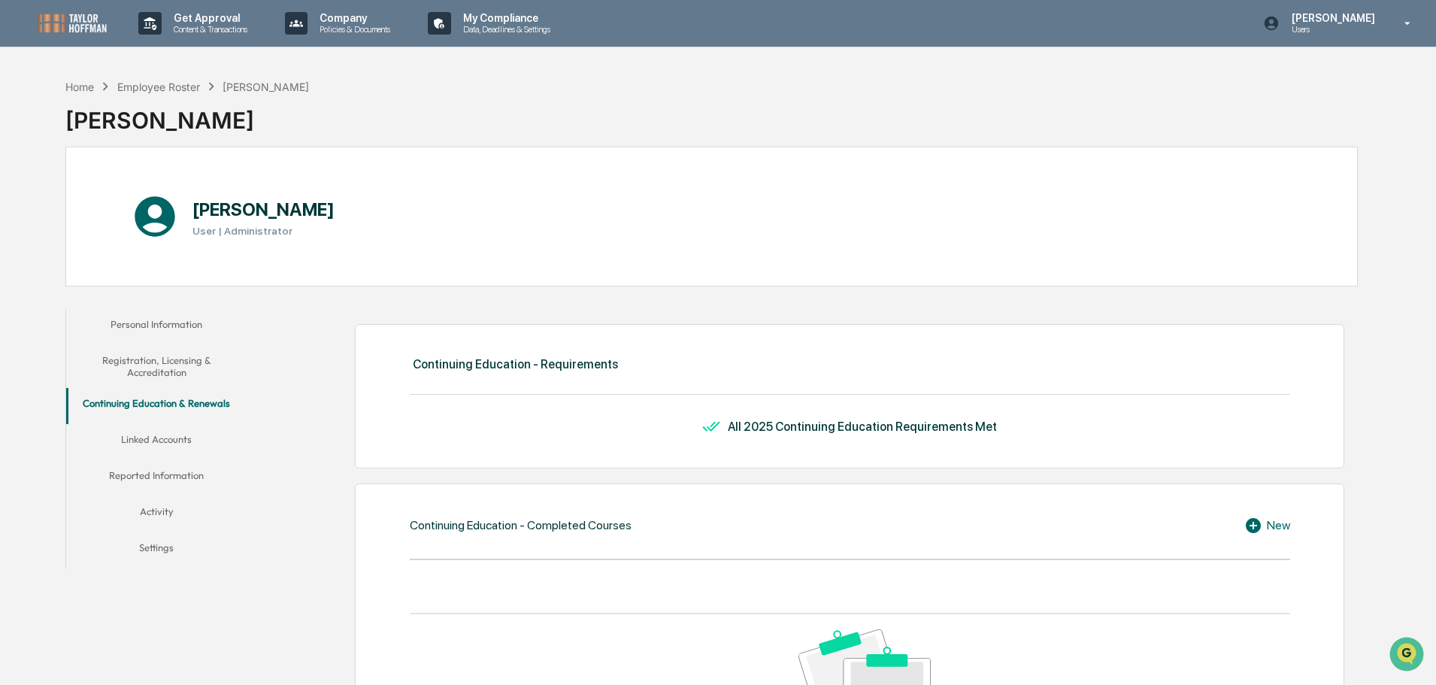
scroll to position [150, 0]
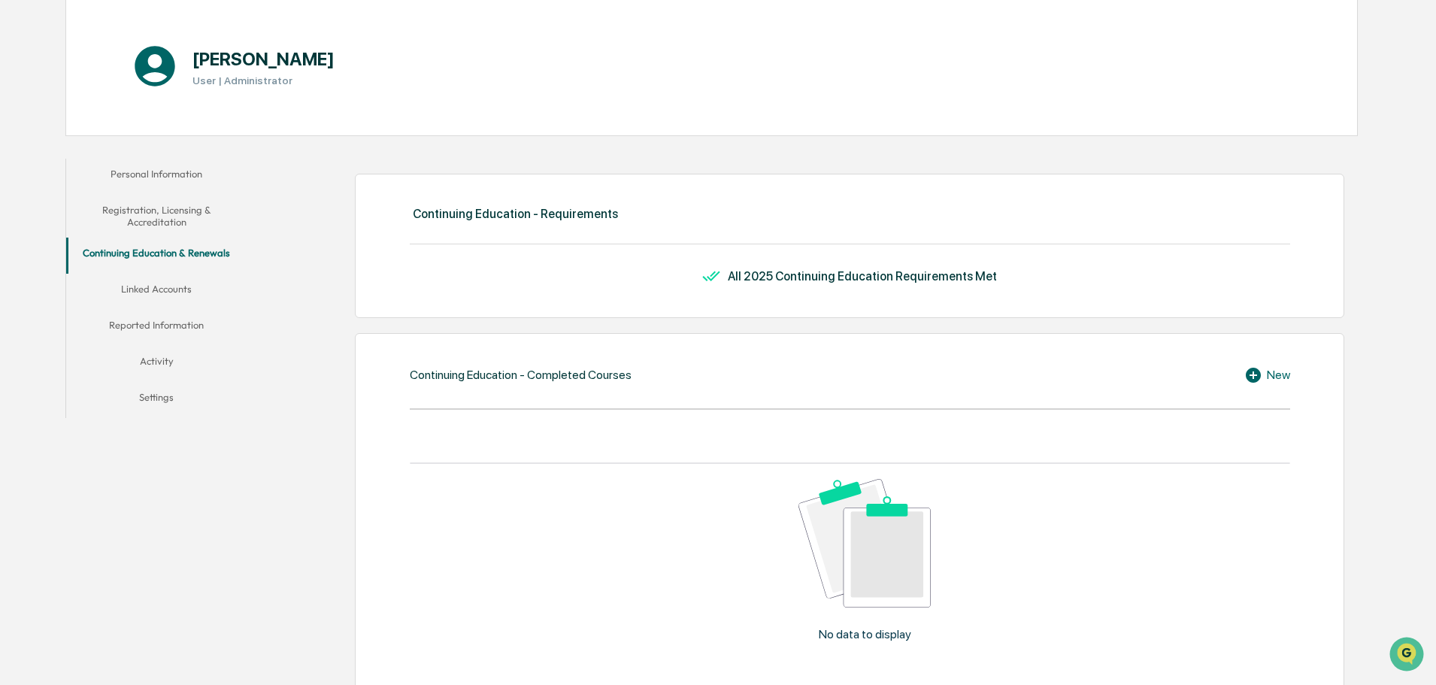
click at [918, 273] on div "All 2025 Continuing Education Requirements Met" at bounding box center [862, 276] width 269 height 14
click at [1071, 275] on div "All 2025 Continuing Education Requirements Met" at bounding box center [850, 276] width 880 height 18
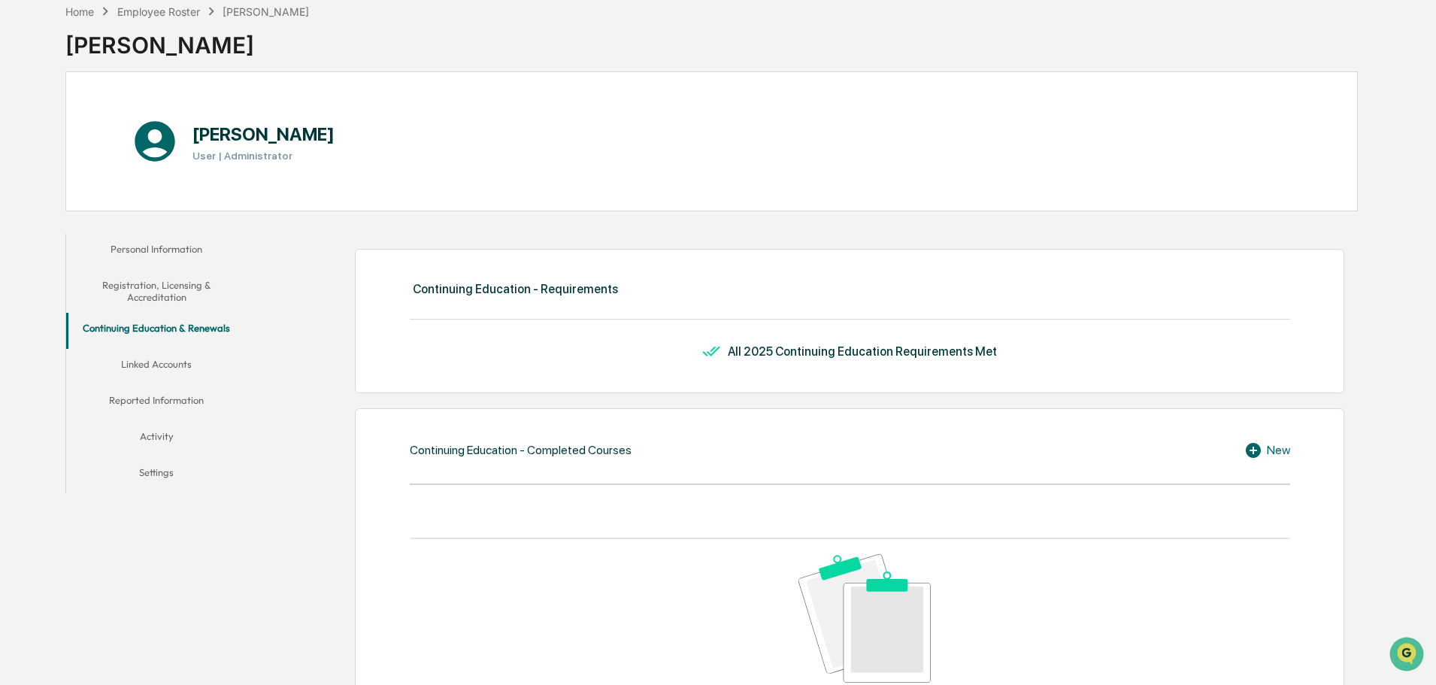
click at [158, 370] on button "Linked Accounts" at bounding box center [156, 367] width 180 height 36
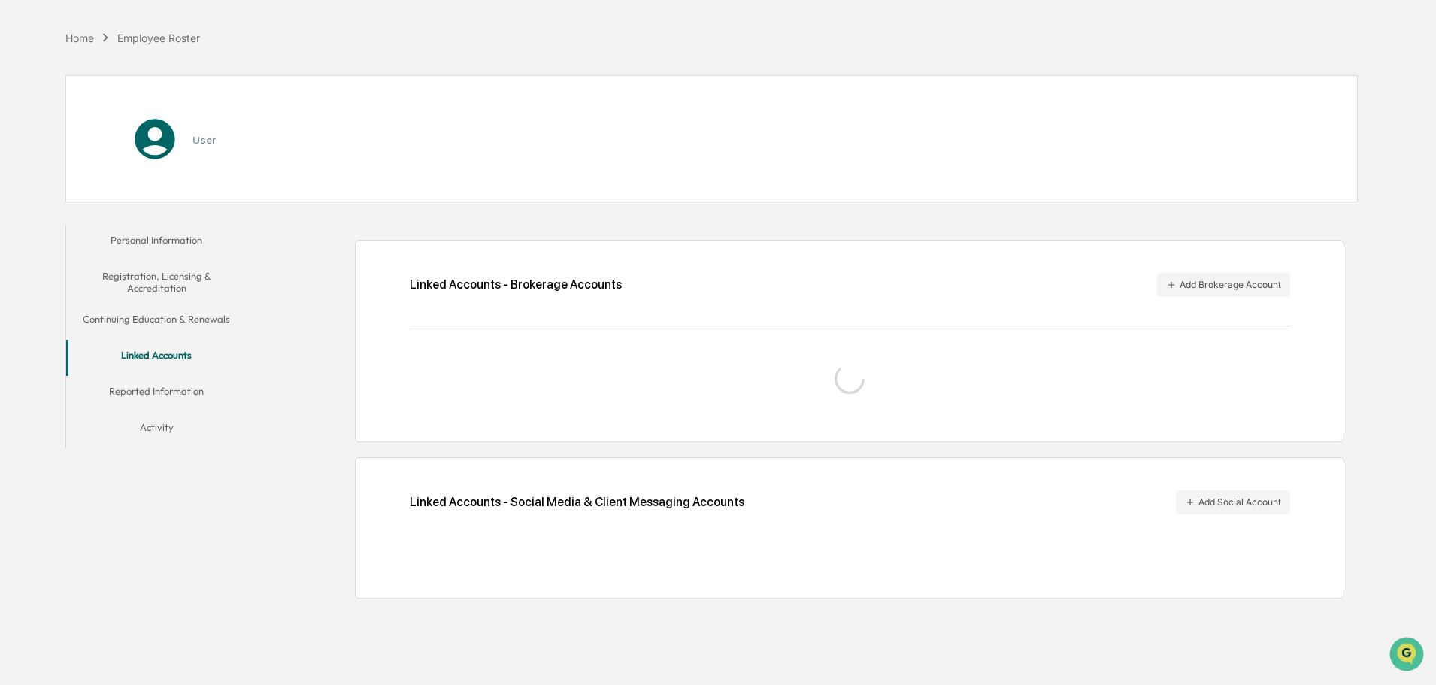
scroll to position [71, 0]
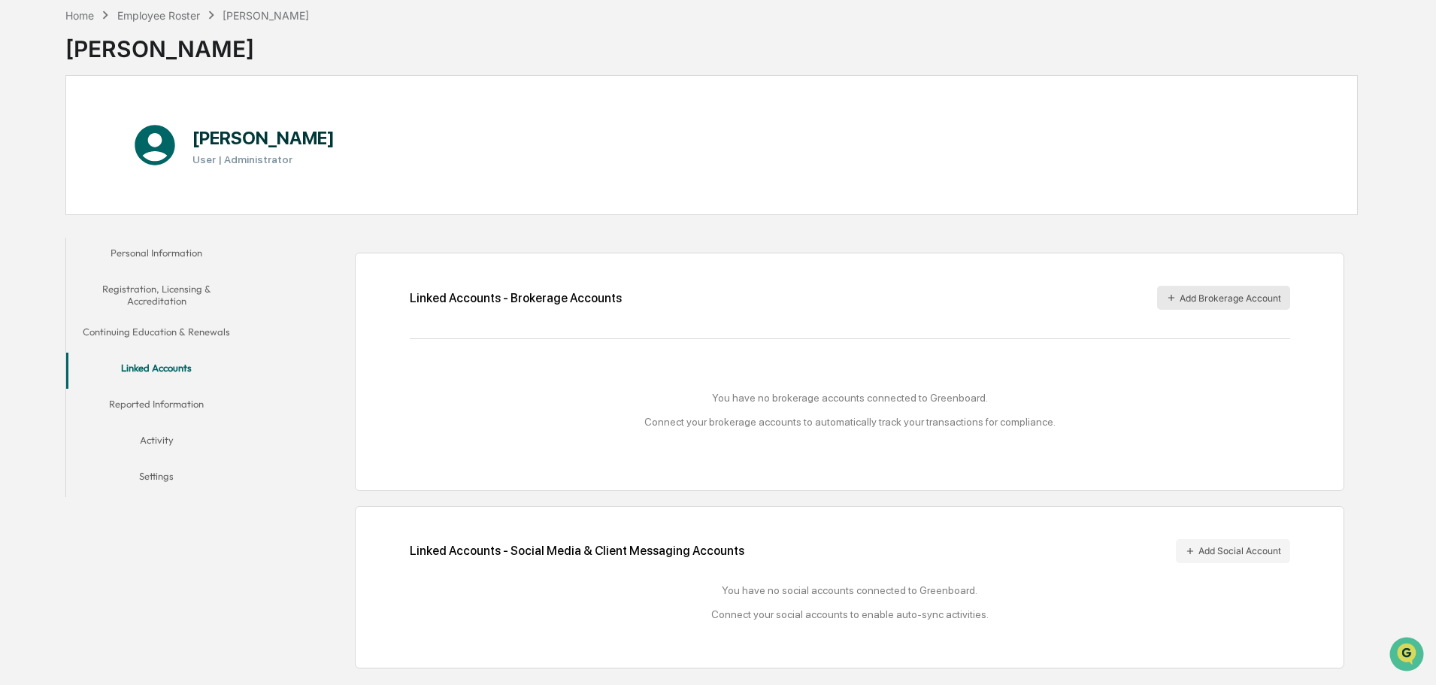
click at [1227, 295] on button "Add Brokerage Account" at bounding box center [1223, 298] width 133 height 24
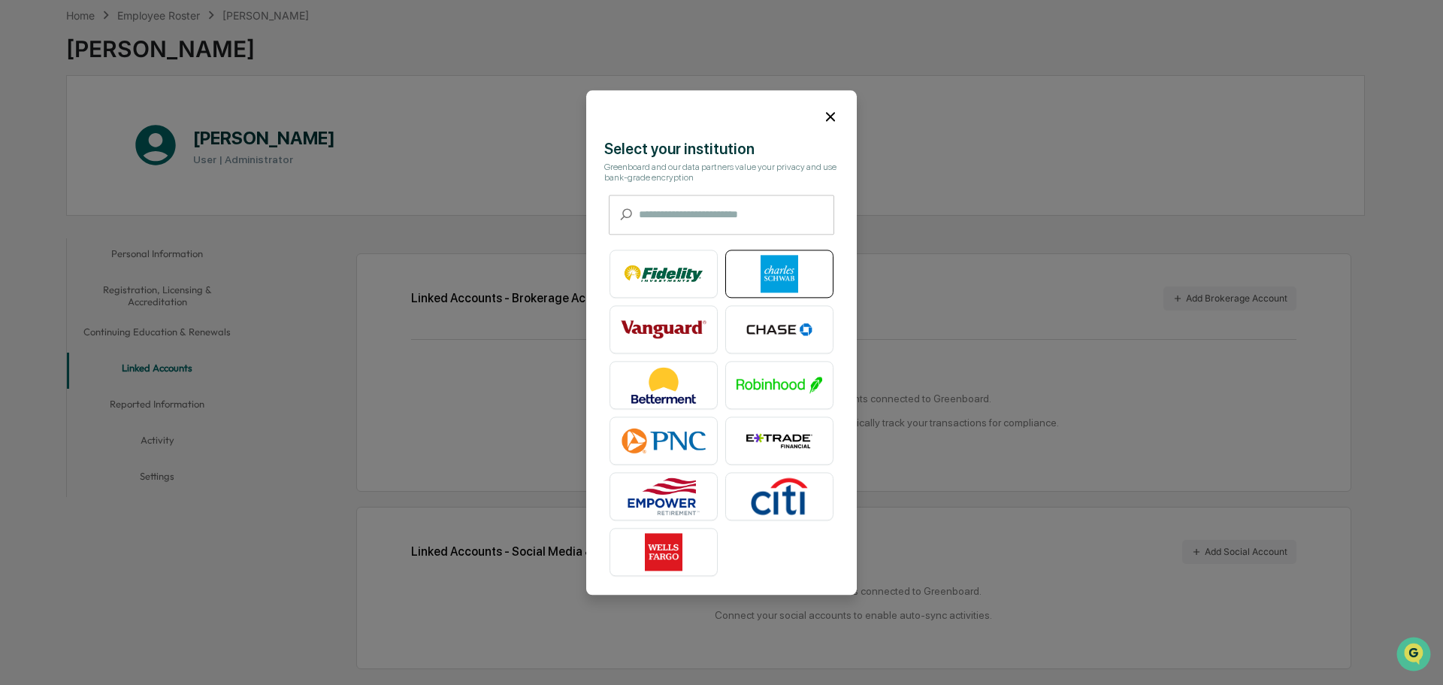
click at [780, 270] on img at bounding box center [780, 274] width 86 height 38
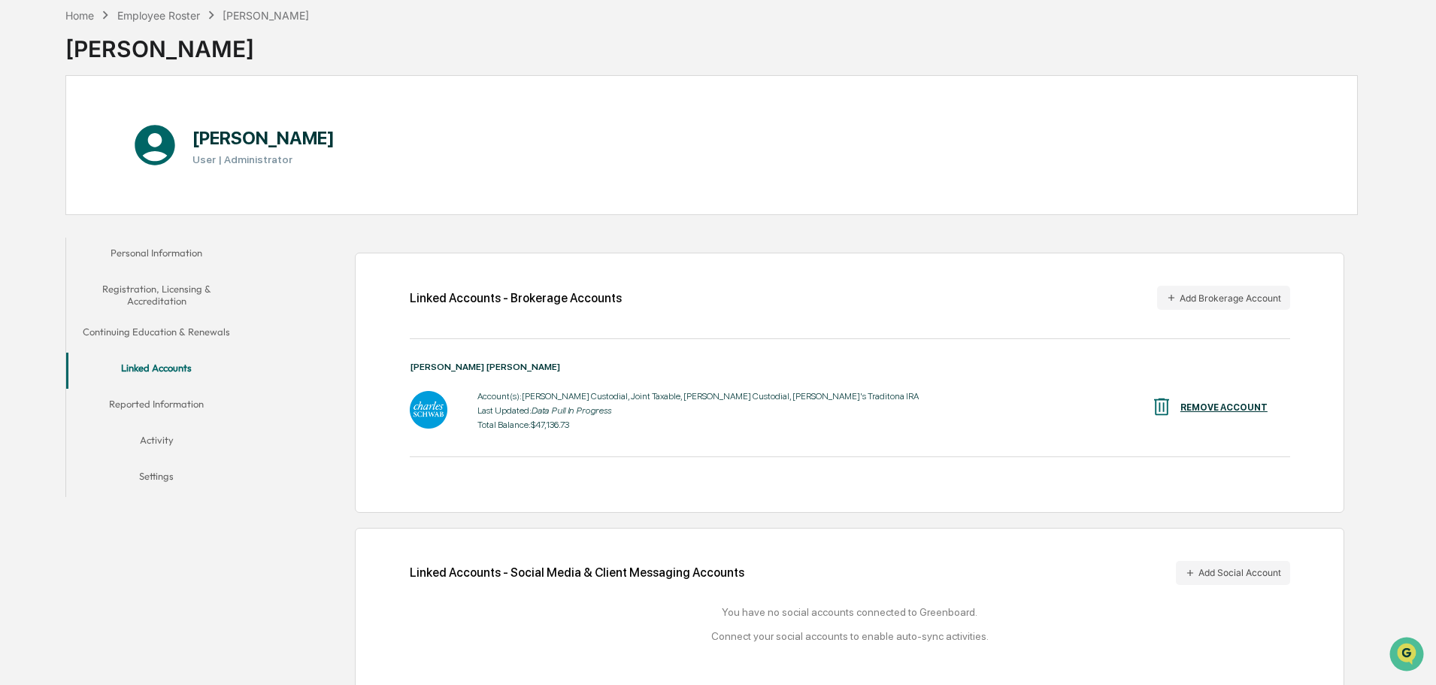
scroll to position [84, 0]
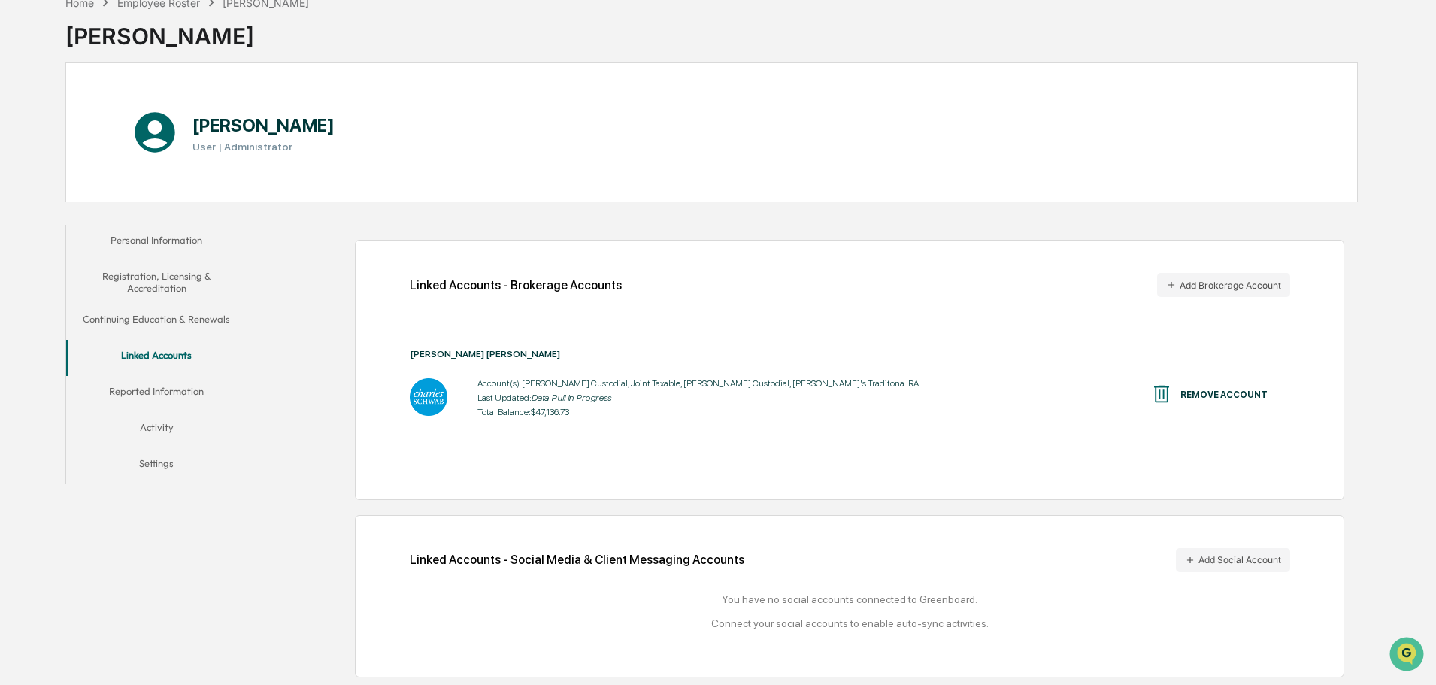
click at [150, 386] on button "Reported Information" at bounding box center [156, 394] width 180 height 36
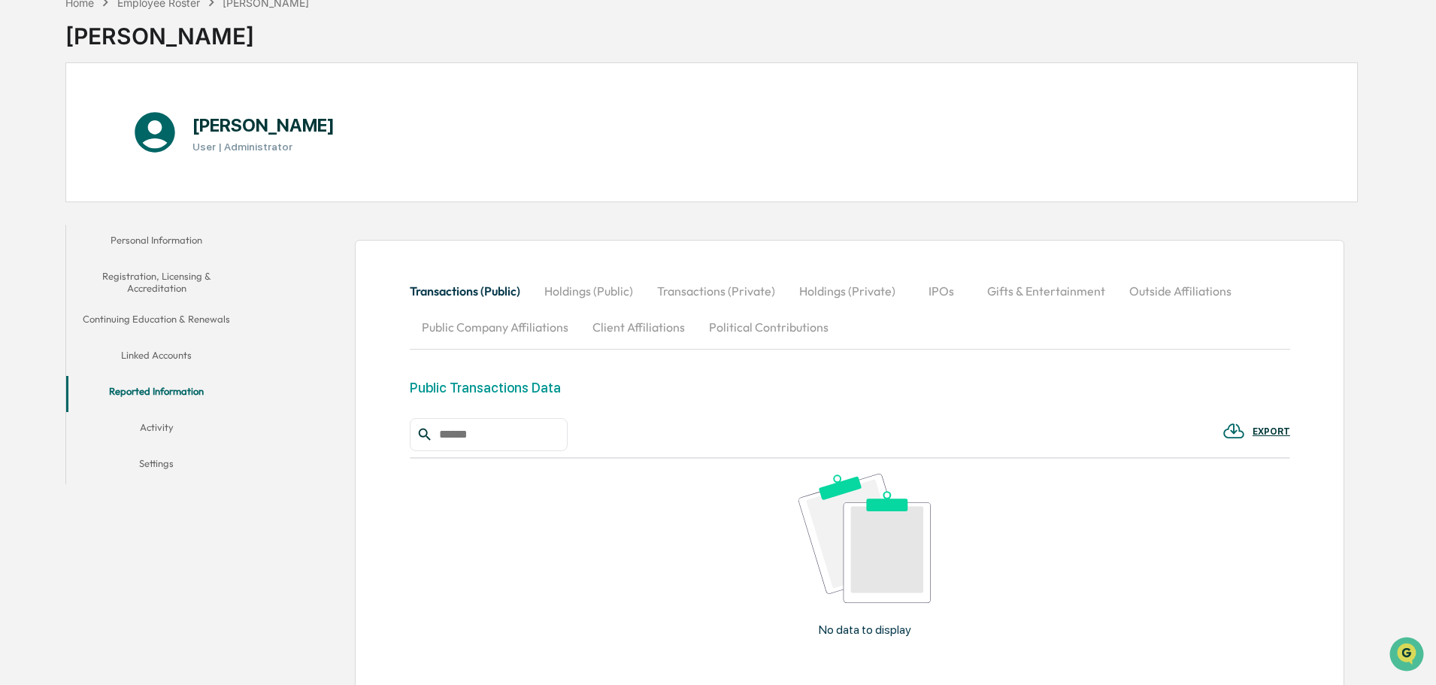
click at [162, 429] on button "Activity" at bounding box center [156, 430] width 180 height 36
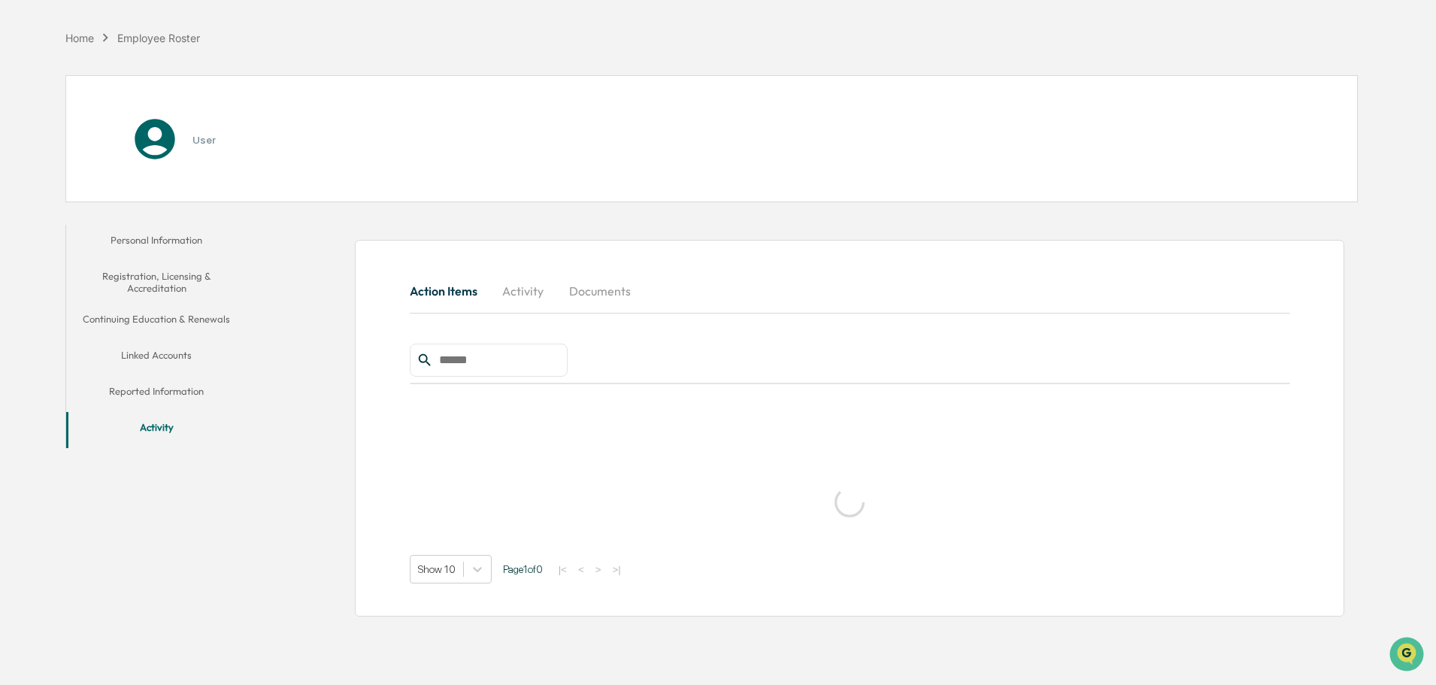
scroll to position [71, 0]
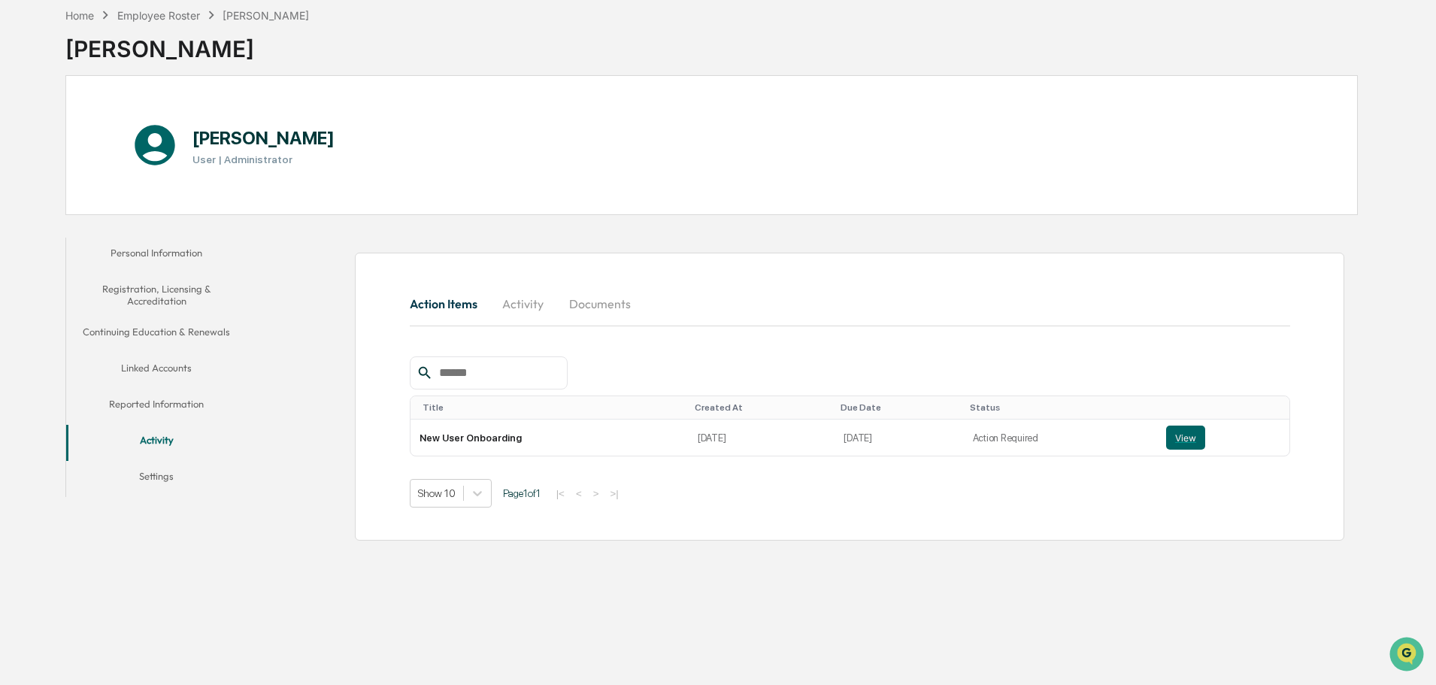
click at [152, 480] on button "Settings" at bounding box center [156, 479] width 180 height 36
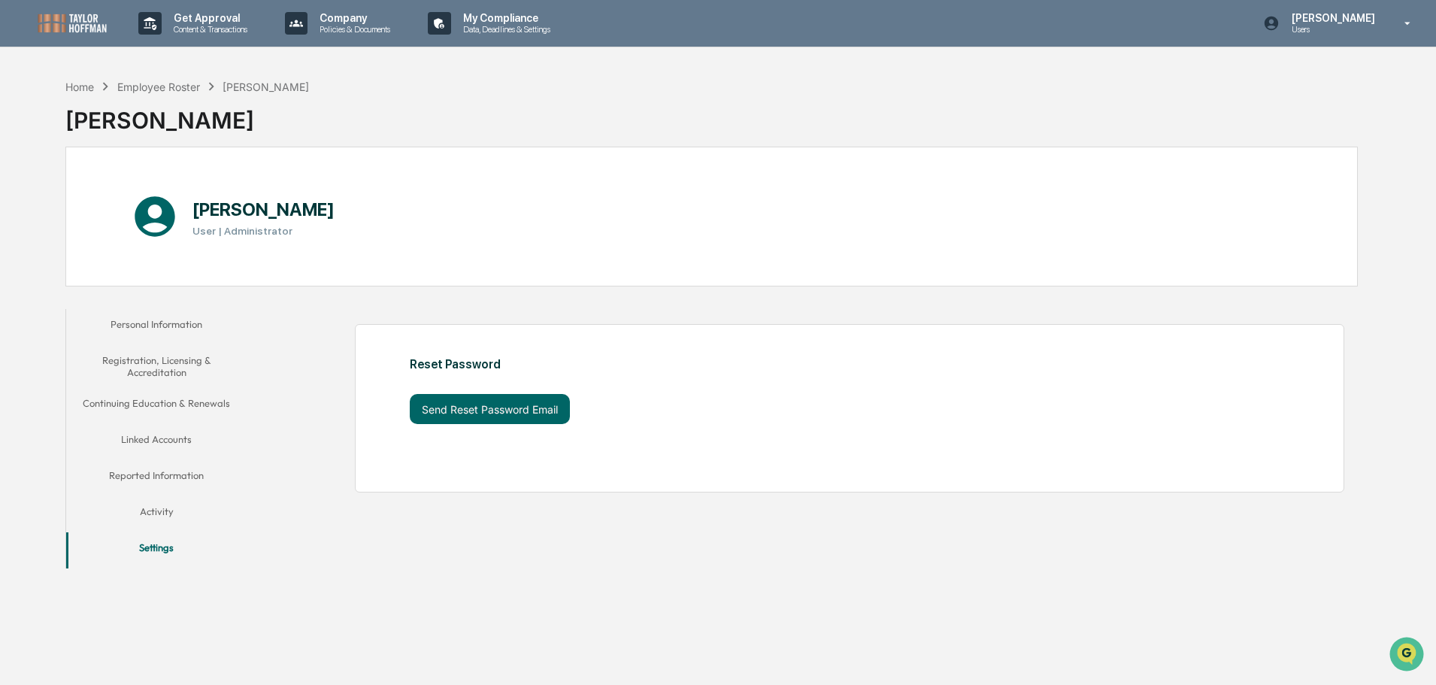
drag, startPoint x: 768, startPoint y: 541, endPoint x: 366, endPoint y: 594, distance: 405.6
click at [366, 594] on div "Home Employee Roster [PERSON_NAME] [PERSON_NAME] [PERSON_NAME] User | Administr…" at bounding box center [711, 413] width 1337 height 685
click at [834, 583] on div "Home Employee Roster [PERSON_NAME] [PERSON_NAME] [PERSON_NAME] User | Administr…" at bounding box center [711, 413] width 1337 height 685
drag, startPoint x: 834, startPoint y: 583, endPoint x: 434, endPoint y: 531, distance: 404.1
click at [434, 531] on div "Personal Information Registration, Licensing & Accreditation Continuing Educati…" at bounding box center [711, 434] width 1292 height 267
